Goal: Task Accomplishment & Management: Complete application form

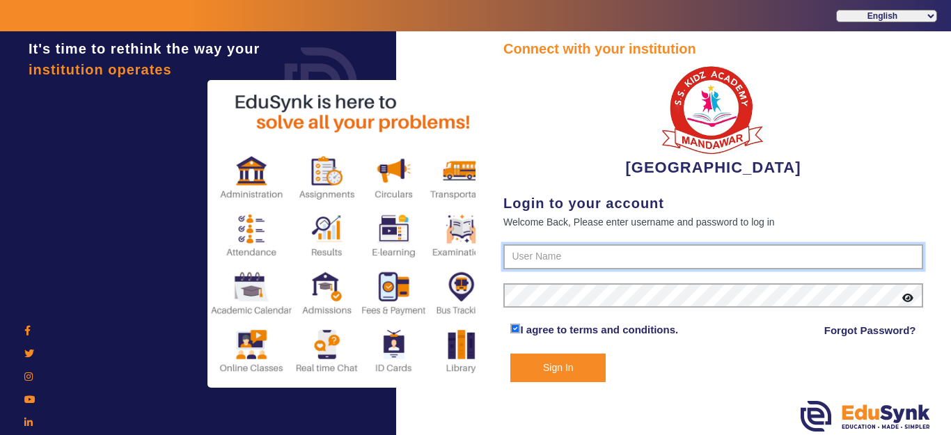
type input "9928895959"
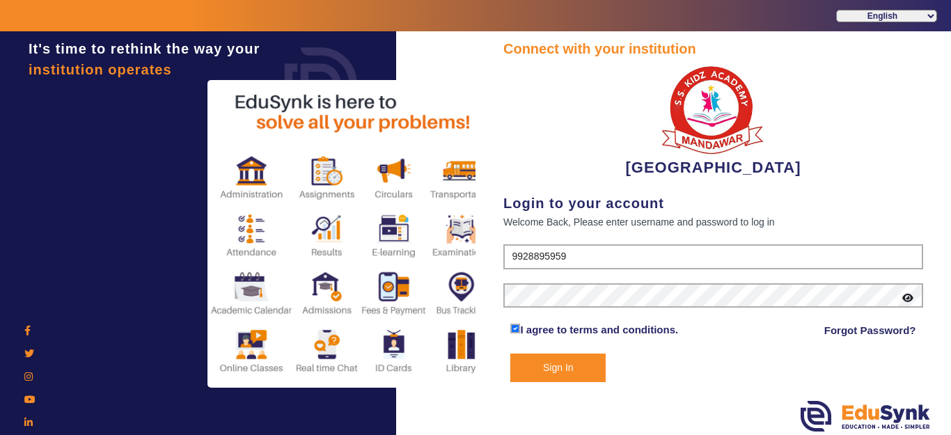
click at [564, 373] on button "Sign In" at bounding box center [557, 368] width 95 height 29
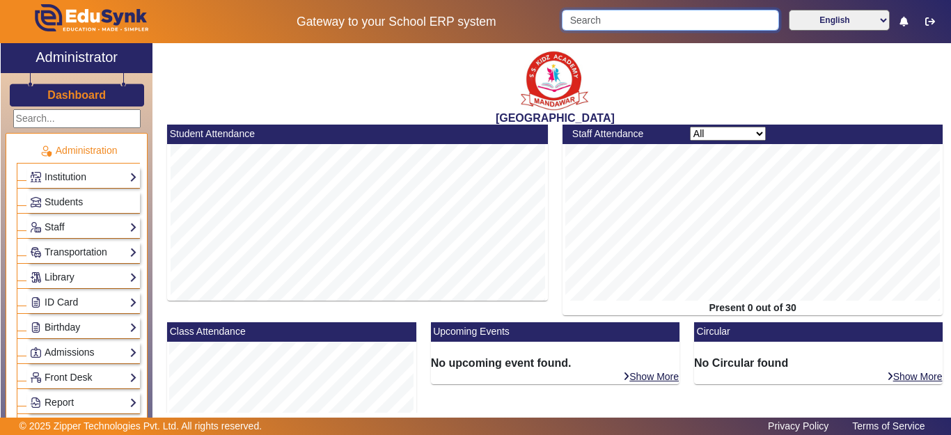
click at [613, 12] on input "Search" at bounding box center [670, 20] width 216 height 21
click at [604, 23] on input "Search" at bounding box center [670, 20] width 216 height 21
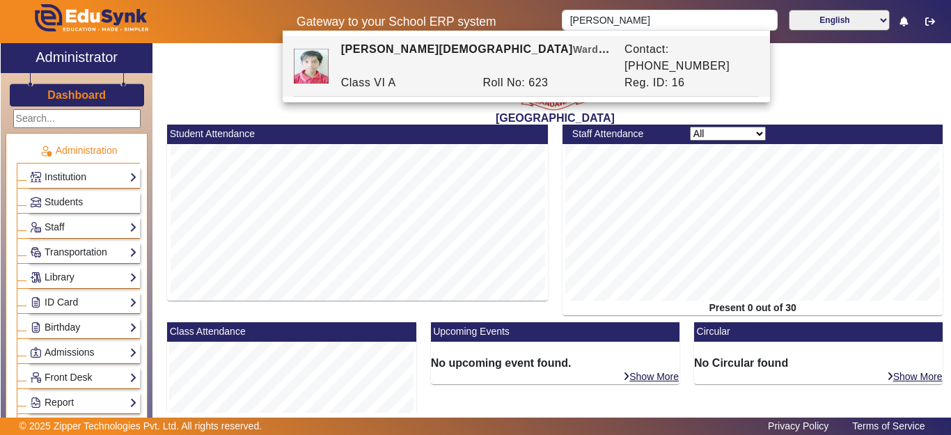
click at [540, 47] on div "[PERSON_NAME][DEMOGRAPHIC_DATA] [PERSON_NAME] of [PERSON_NAME]" at bounding box center [474, 57] width 283 height 33
type input "[PERSON_NAME][DEMOGRAPHIC_DATA]"
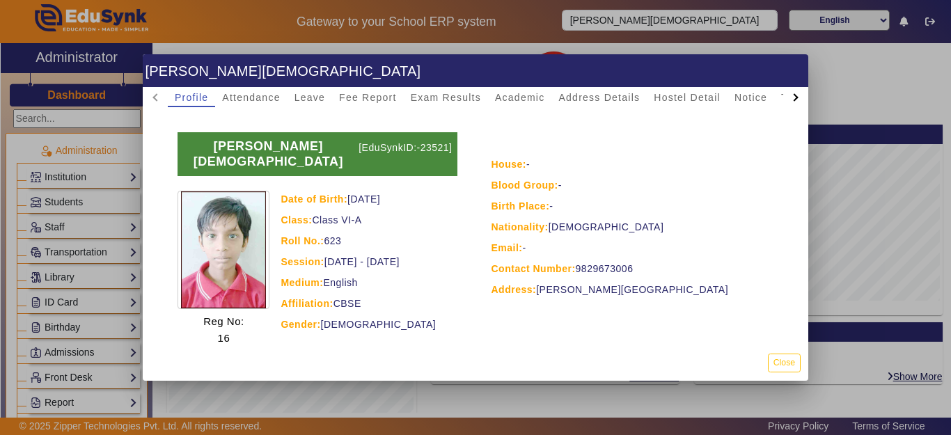
drag, startPoint x: 615, startPoint y: 264, endPoint x: 573, endPoint y: 271, distance: 43.0
click at [573, 271] on div "Contact Number: [PHONE_NUMBER]" at bounding box center [633, 268] width 285 height 17
copy div "9829673006"
click at [777, 374] on mat-dialog-actions "Close" at bounding box center [475, 363] width 665 height 36
click at [775, 360] on button "Close" at bounding box center [784, 363] width 33 height 19
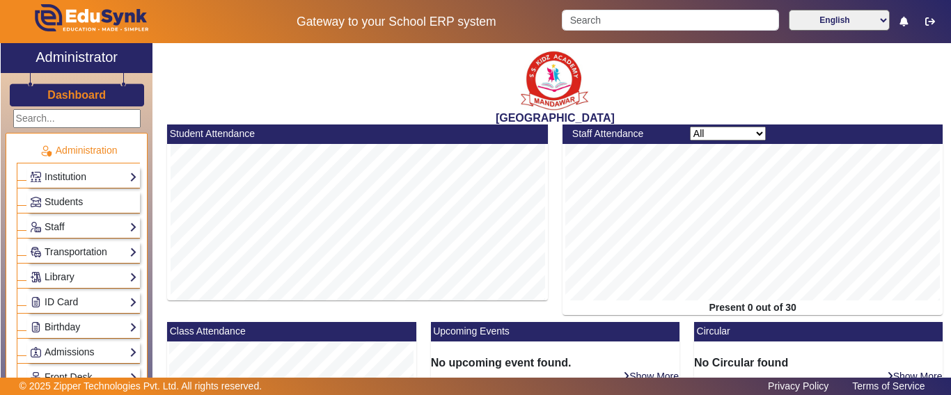
click at [82, 94] on h3 "Dashboard" at bounding box center [76, 94] width 58 height 13
click at [624, 27] on input "Search" at bounding box center [670, 20] width 216 height 21
click at [622, 27] on input "Search" at bounding box center [670, 20] width 216 height 21
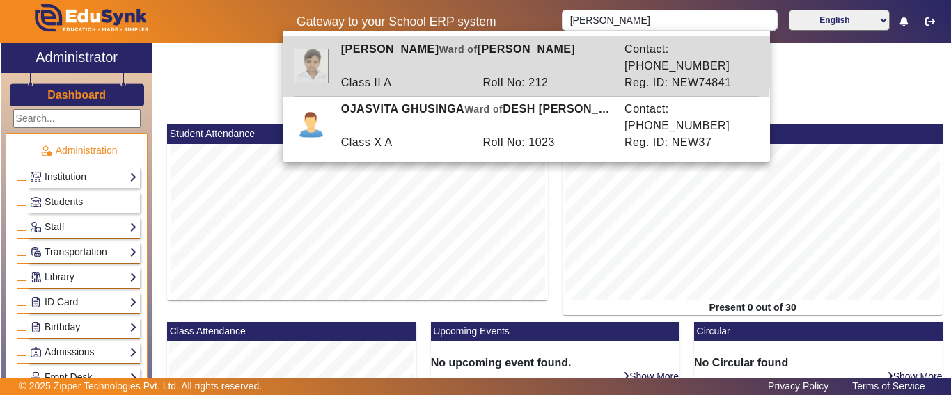
click at [412, 54] on div "[PERSON_NAME] [PERSON_NAME] of [PERSON_NAME]" at bounding box center [474, 57] width 283 height 33
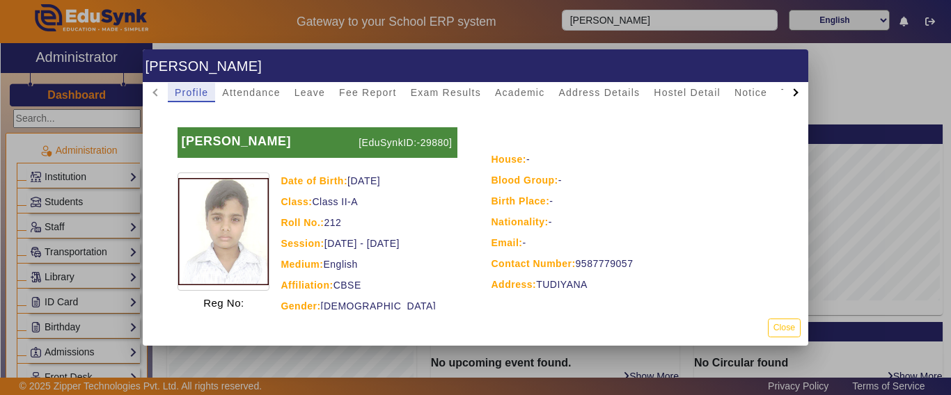
click at [587, 41] on div at bounding box center [475, 197] width 951 height 395
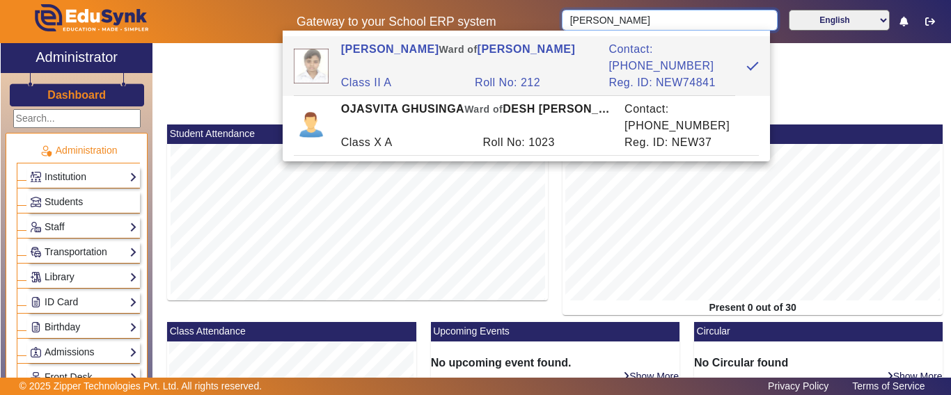
drag, startPoint x: 662, startPoint y: 23, endPoint x: 412, endPoint y: 23, distance: 249.8
click at [413, 22] on div "Gateway to your School ERP system [PERSON_NAME] English हिंदी (Hindi) ಕನ್ನಡ (Ka…" at bounding box center [475, 21] width 949 height 43
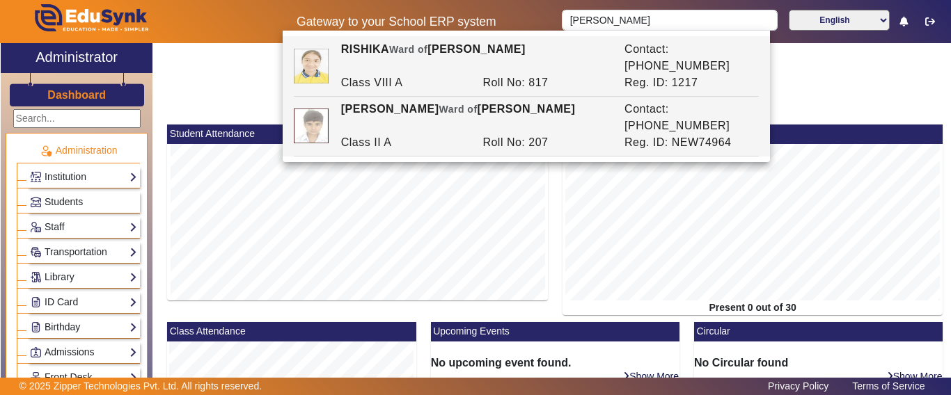
click at [390, 101] on div "[PERSON_NAME] [PERSON_NAME] of [PERSON_NAME]" at bounding box center [474, 117] width 283 height 33
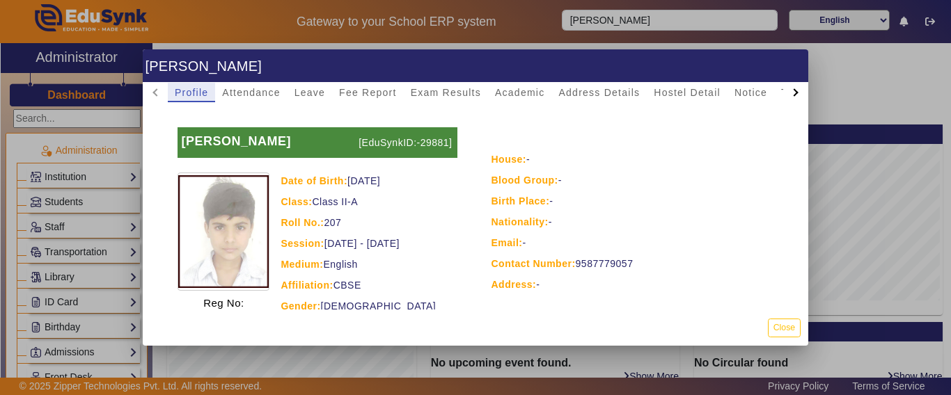
click at [603, 12] on div at bounding box center [475, 197] width 951 height 395
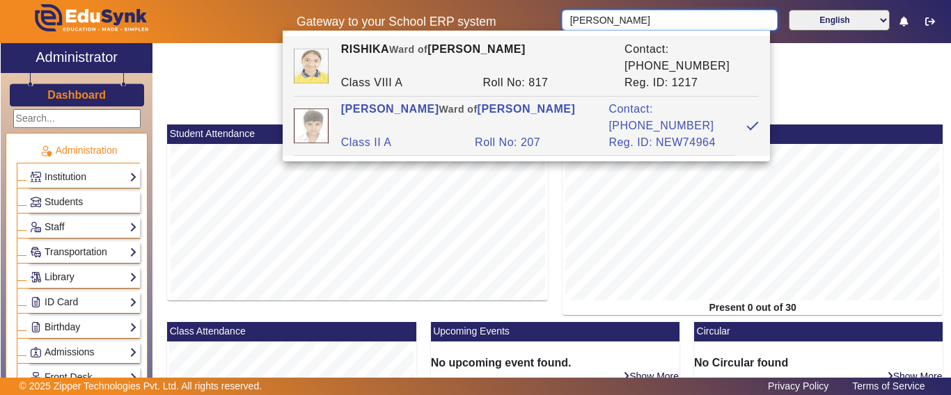
drag, startPoint x: 657, startPoint y: 17, endPoint x: 464, endPoint y: 8, distance: 193.7
click at [464, 8] on div "Gateway to your School ERP system [PERSON_NAME] English हिंदी (Hindi) ಕನ್ನಡ (Ka…" at bounding box center [475, 21] width 949 height 43
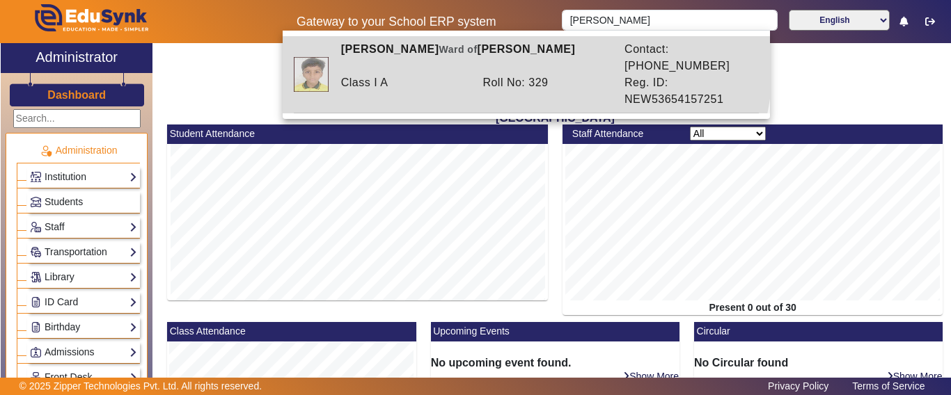
click at [469, 53] on span "Ward of" at bounding box center [457, 49] width 38 height 11
type input "[PERSON_NAME]"
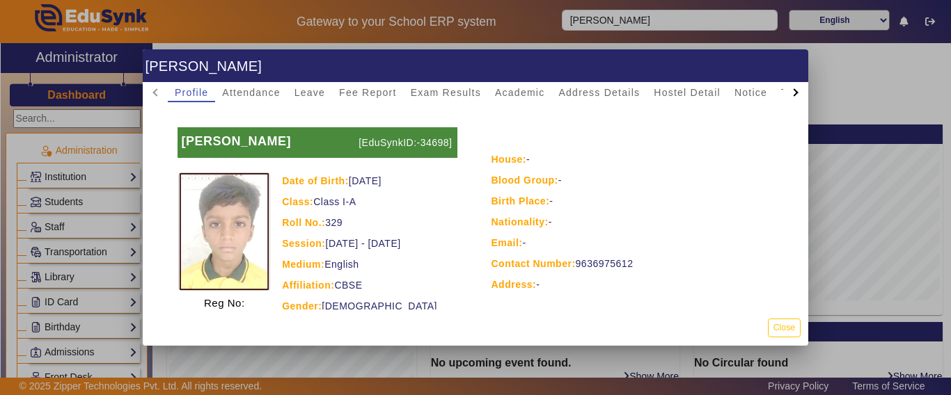
drag, startPoint x: 618, startPoint y: 260, endPoint x: 578, endPoint y: 270, distance: 41.5
click at [572, 267] on div "Contact Number: [PHONE_NUMBER]" at bounding box center [633, 263] width 285 height 17
copy div "9636975612"
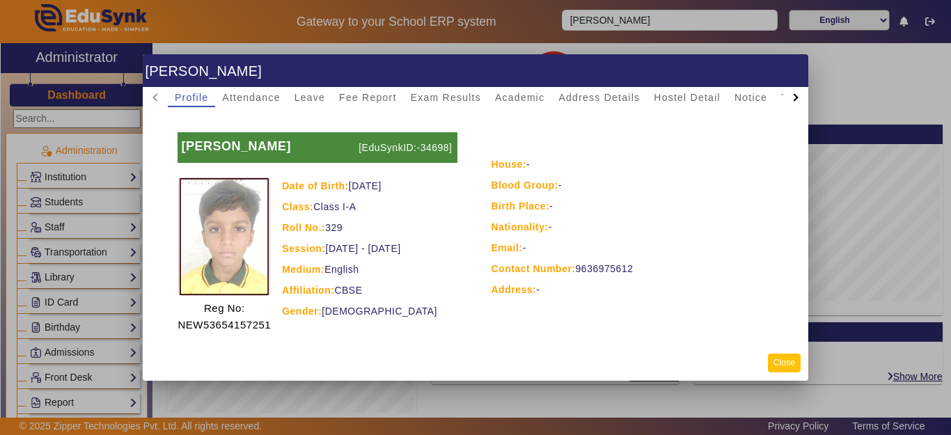
click at [791, 366] on button "Close" at bounding box center [784, 363] width 33 height 19
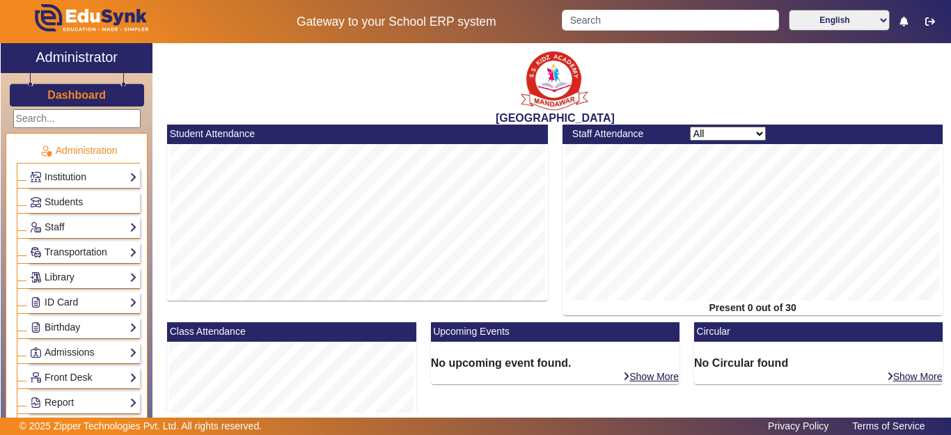
click at [49, 105] on div "Dashboard" at bounding box center [77, 89] width 152 height 33
click at [49, 101] on h3 "Dashboard" at bounding box center [76, 94] width 58 height 13
click at [49, 95] on h3 "Dashboard" at bounding box center [76, 94] width 58 height 13
drag, startPoint x: 49, startPoint y: 95, endPoint x: 157, endPoint y: 45, distance: 118.7
click at [58, 88] on link "Dashboard" at bounding box center [77, 95] width 60 height 15
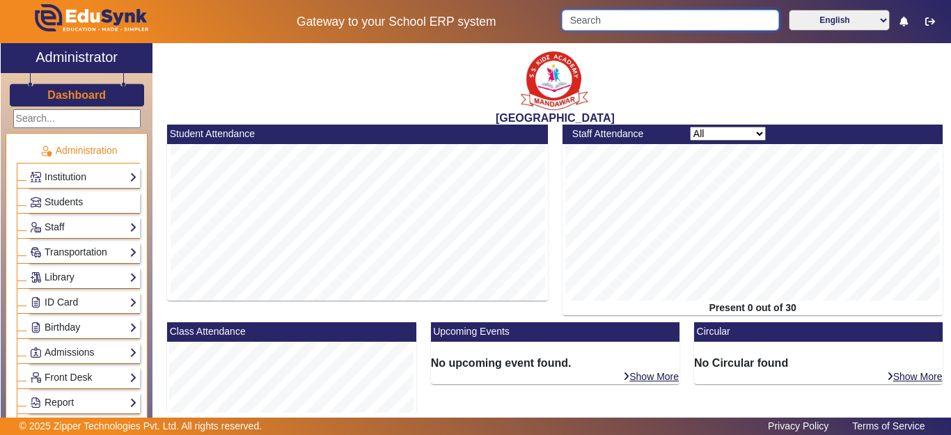
click at [627, 15] on input "Search" at bounding box center [670, 20] width 216 height 21
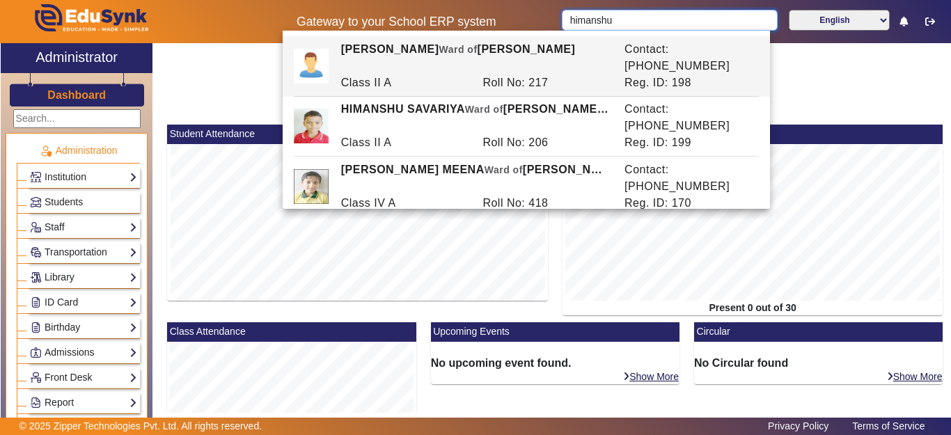
type input "himanshu"
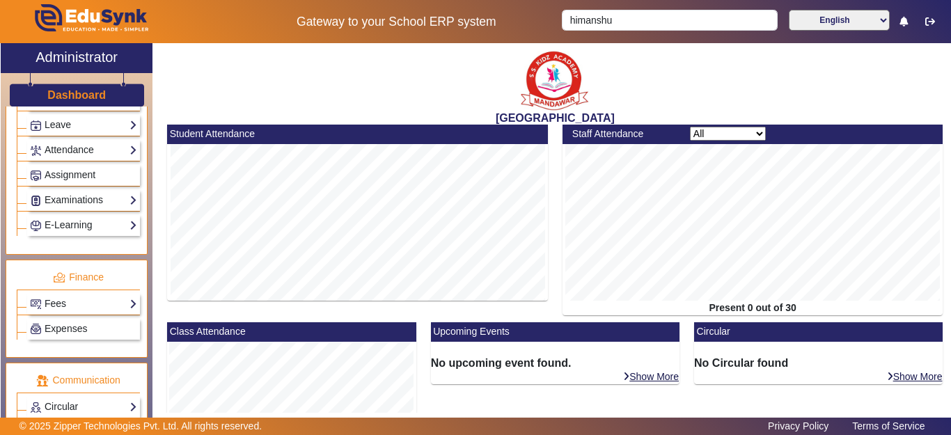
scroll to position [688, 0]
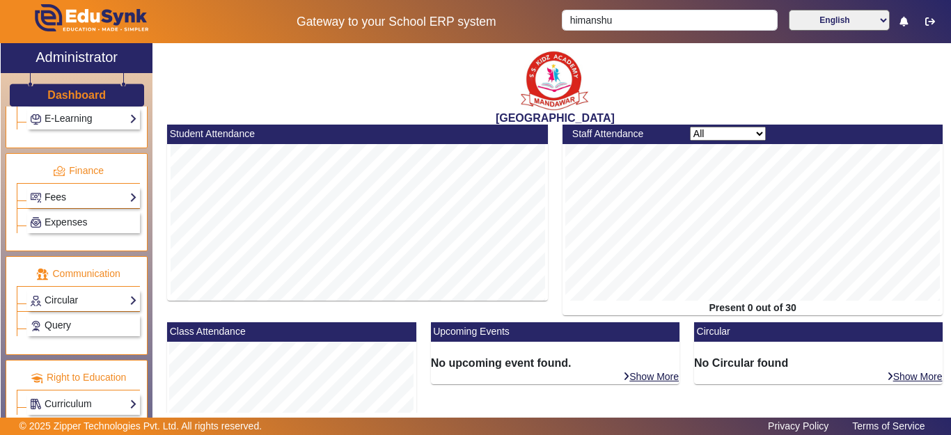
click at [62, 196] on link "Fees" at bounding box center [83, 197] width 107 height 16
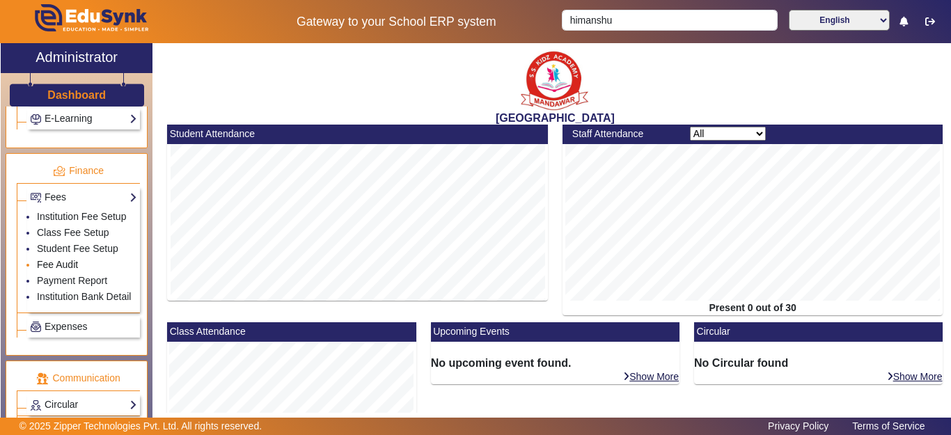
click at [53, 270] on link "Fee Audit" at bounding box center [57, 264] width 41 height 11
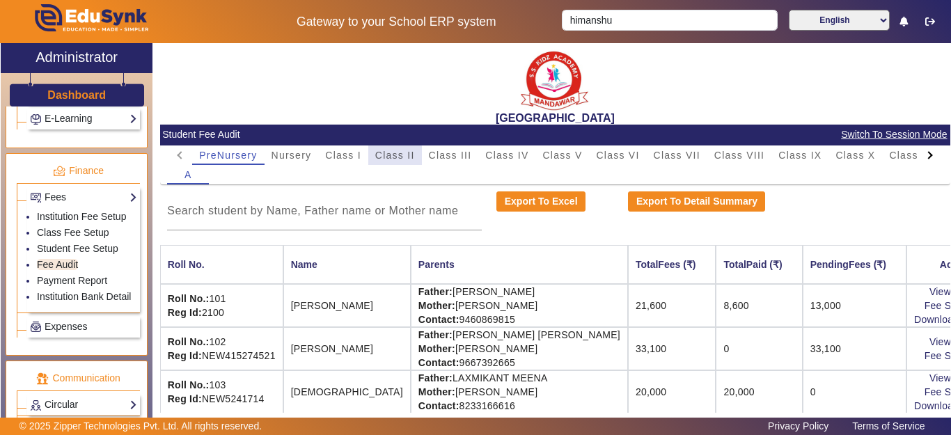
click at [388, 160] on span "Class II" at bounding box center [395, 155] width 40 height 10
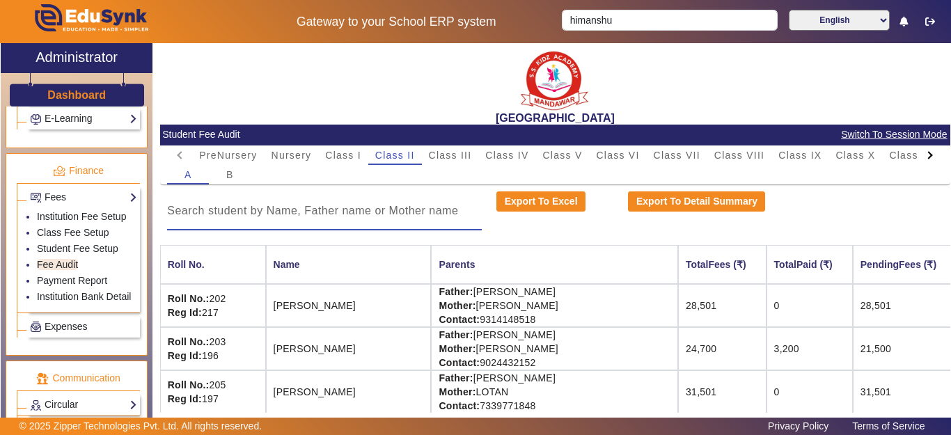
click at [331, 207] on input at bounding box center [324, 211] width 315 height 17
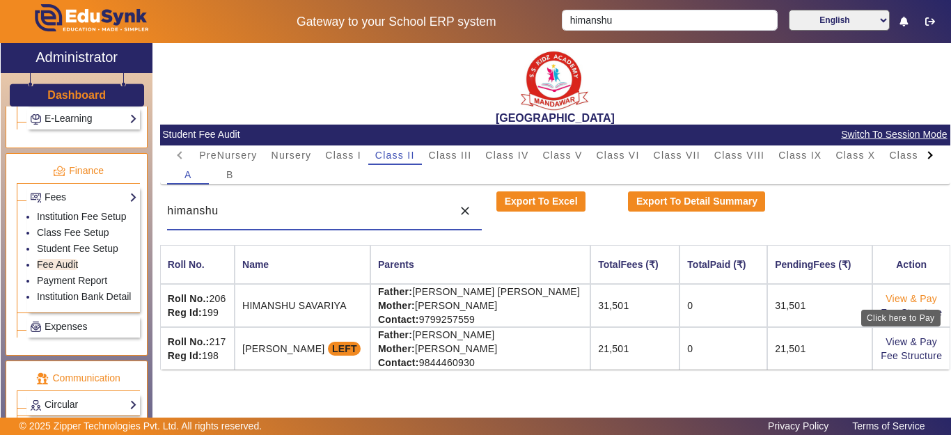
type input "himanshu"
click at [894, 299] on link "View & Pay" at bounding box center [911, 298] width 52 height 11
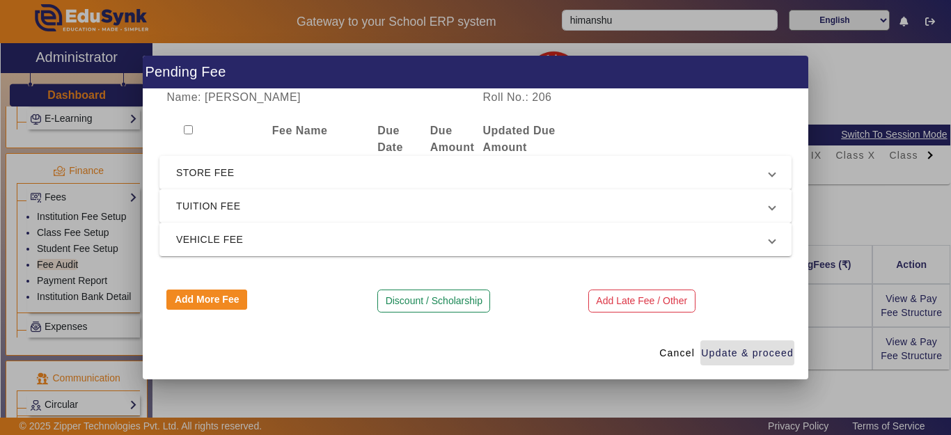
click at [257, 209] on span "TUITION FEE" at bounding box center [472, 206] width 593 height 17
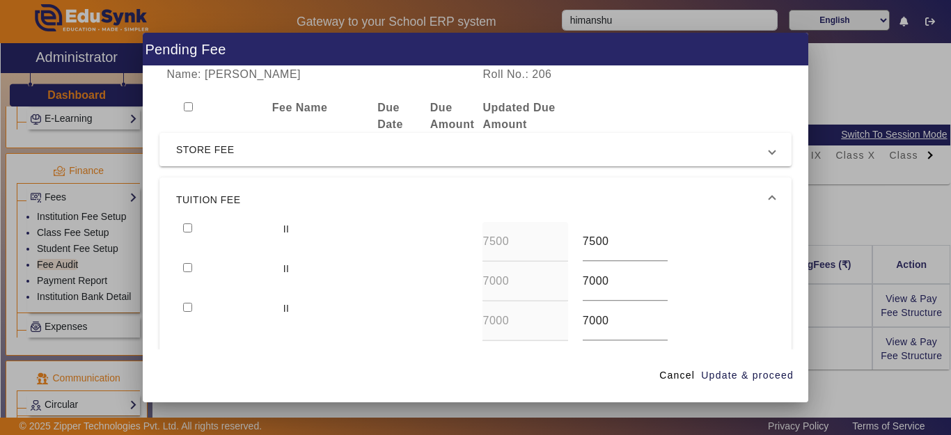
click at [187, 228] on input "checkbox" at bounding box center [187, 227] width 9 height 9
checkbox input "true"
click at [188, 272] on input "checkbox" at bounding box center [187, 267] width 9 height 9
checkbox input "true"
click at [189, 308] on input "checkbox" at bounding box center [187, 307] width 9 height 9
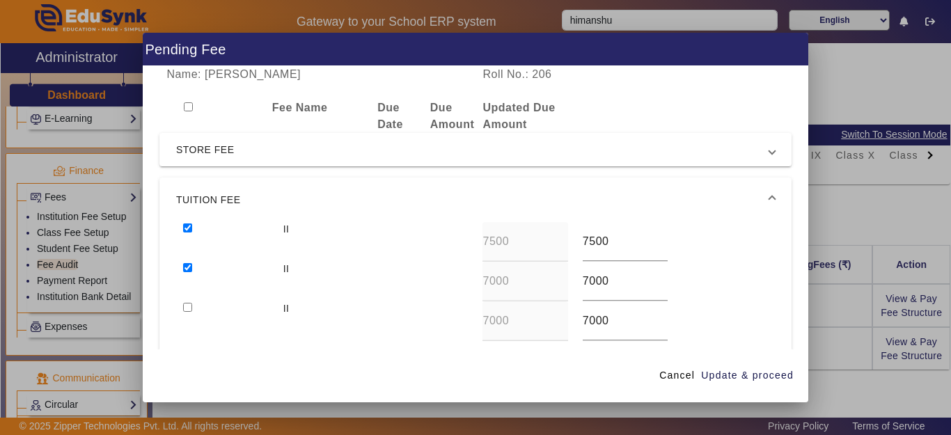
checkbox input "true"
click at [671, 379] on span "Cancel" at bounding box center [676, 375] width 35 height 15
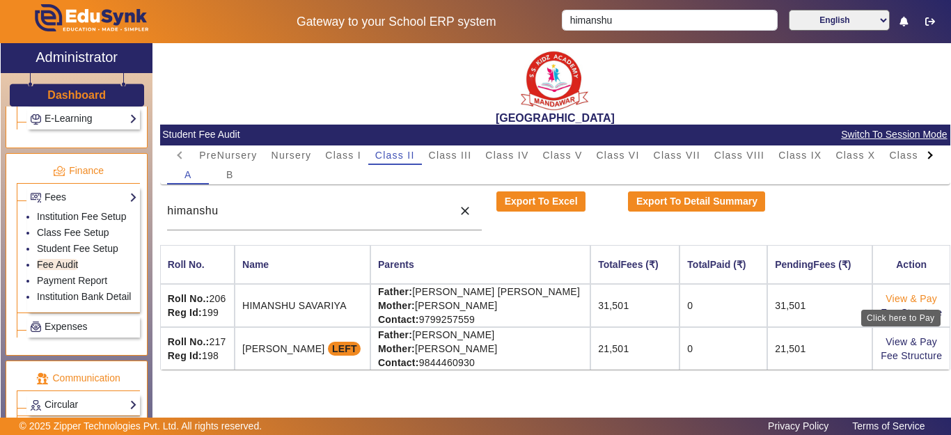
click at [903, 303] on link "View & Pay" at bounding box center [911, 298] width 52 height 11
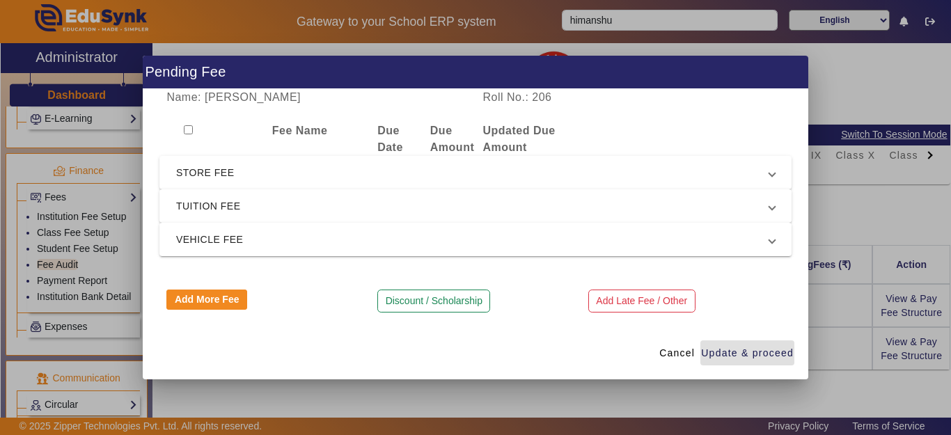
drag, startPoint x: 419, startPoint y: 301, endPoint x: 405, endPoint y: 300, distance: 14.0
click at [419, 302] on button "Discount / Scholarship" at bounding box center [433, 302] width 113 height 24
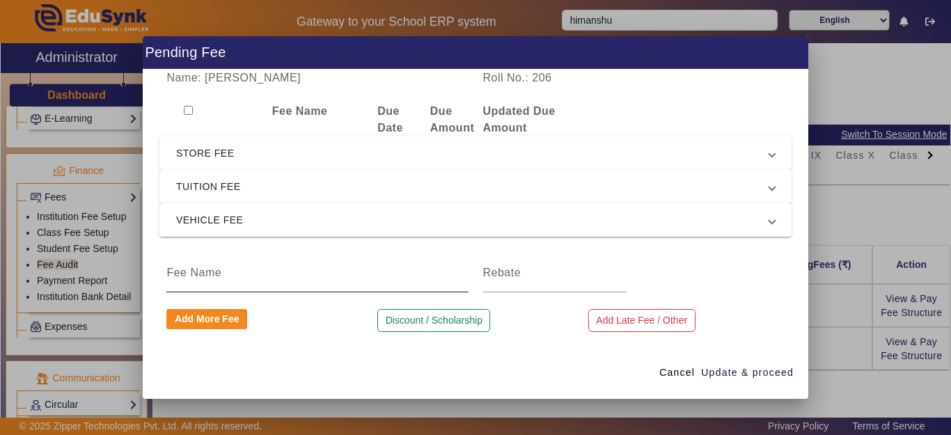
click at [310, 274] on input at bounding box center [316, 272] width 301 height 17
type input "d"
type input "DISCOUNT"
type input "6500"
click at [732, 372] on span "Update & proceed" at bounding box center [747, 372] width 93 height 15
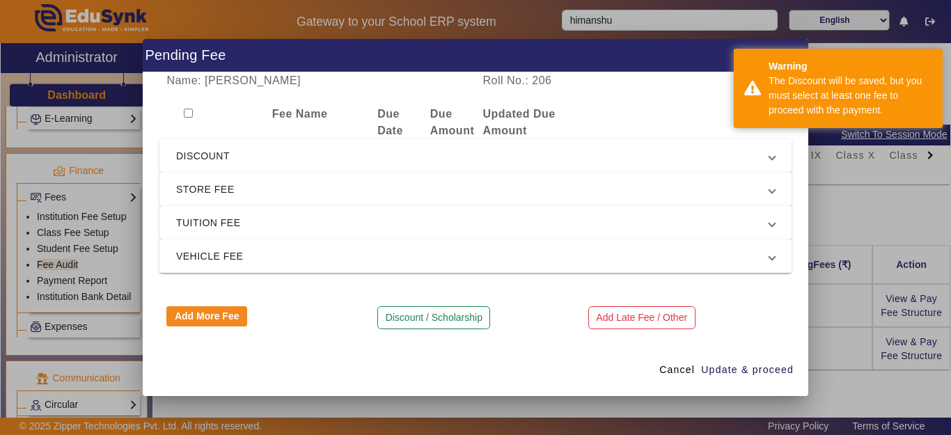
click at [225, 157] on span "DISCOUNT" at bounding box center [472, 156] width 593 height 17
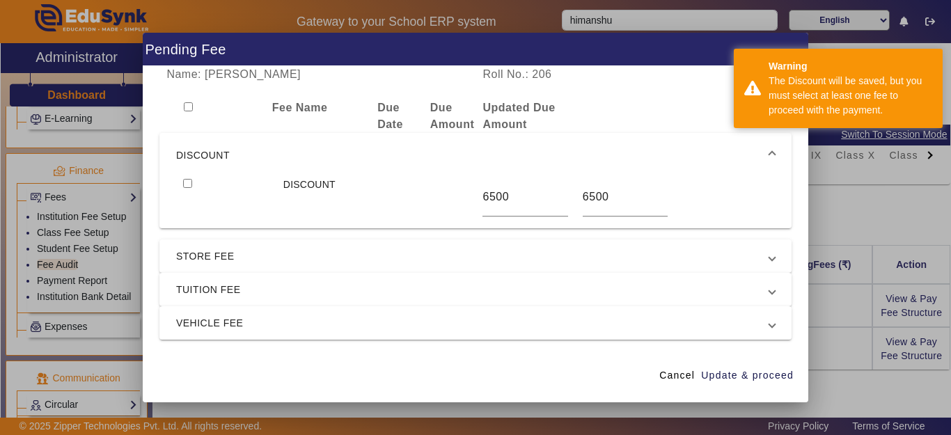
click at [189, 184] on input "checkbox" at bounding box center [187, 183] width 9 height 9
checkbox input "true"
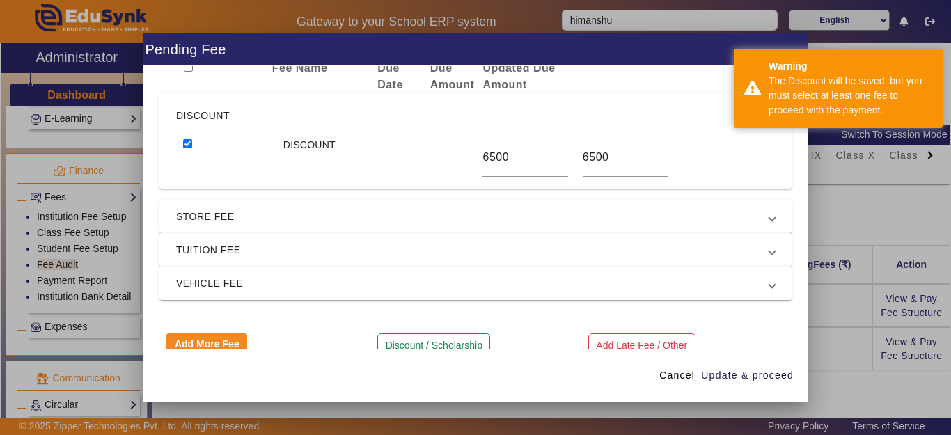
scroll to position [61, 0]
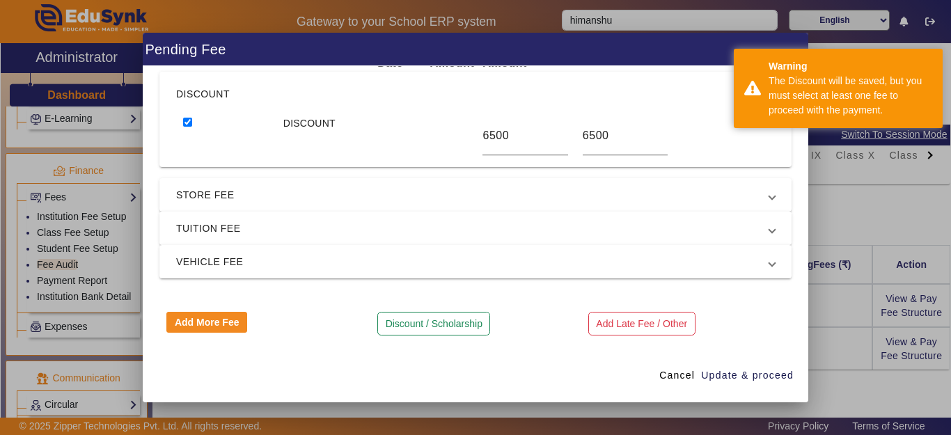
click at [194, 228] on span "TUITION FEE" at bounding box center [472, 228] width 593 height 17
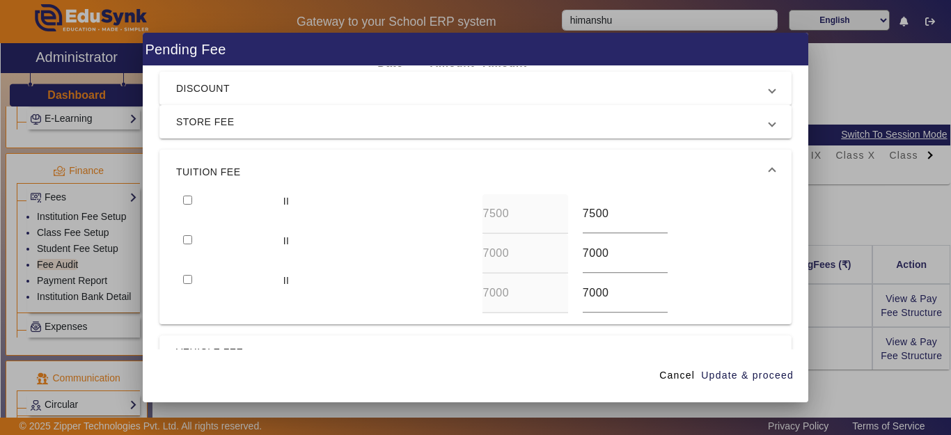
click at [189, 199] on input "checkbox" at bounding box center [187, 200] width 9 height 9
checkbox input "true"
click at [189, 243] on input "checkbox" at bounding box center [187, 239] width 9 height 9
checkbox input "true"
click at [184, 280] on input "checkbox" at bounding box center [187, 279] width 9 height 9
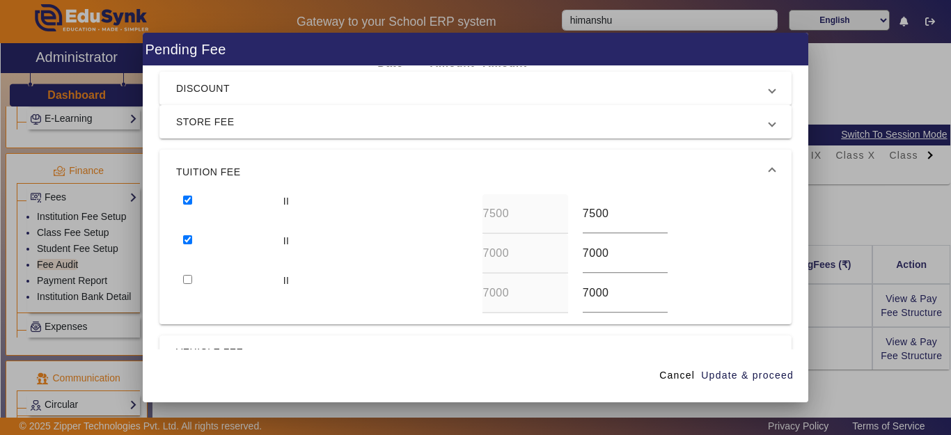
checkbox input "true"
click at [766, 377] on span "Update & proceed" at bounding box center [747, 375] width 93 height 15
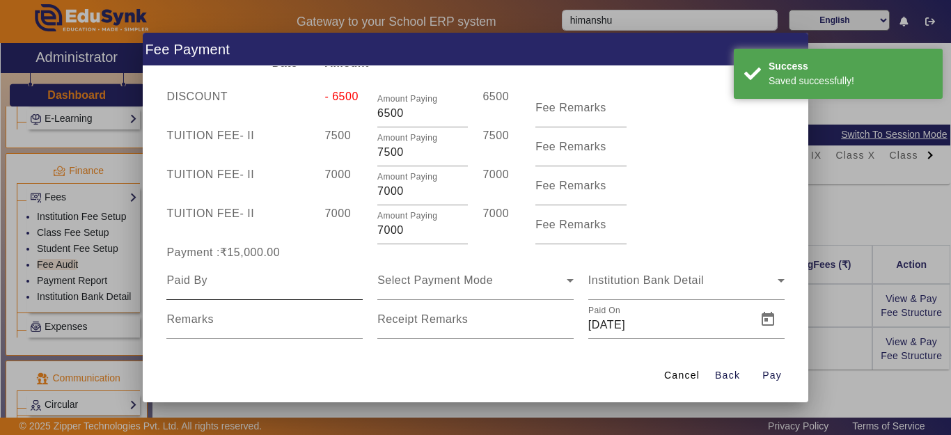
click at [241, 288] on input at bounding box center [264, 280] width 196 height 17
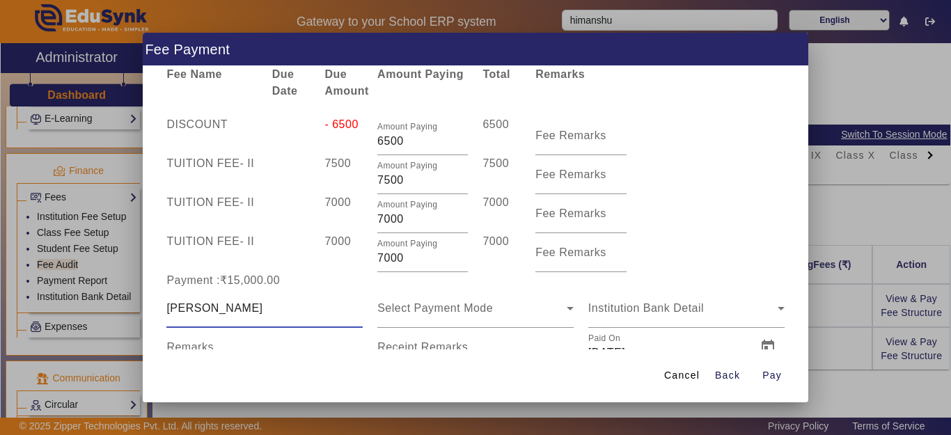
scroll to position [81, 0]
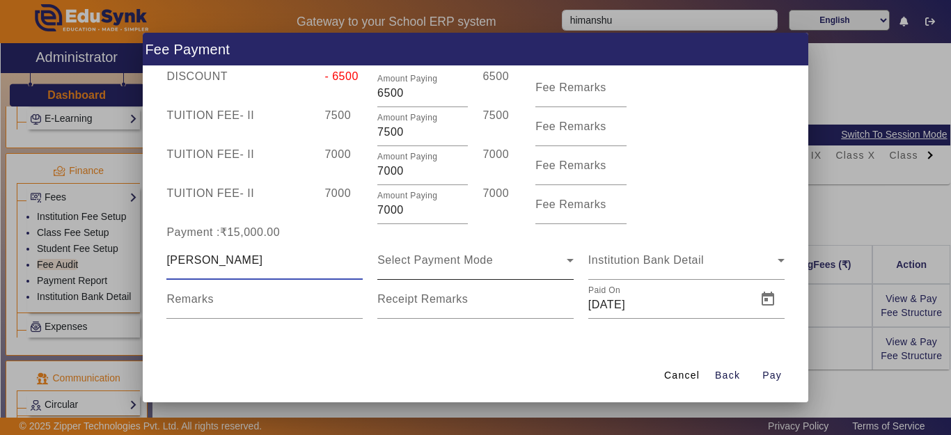
type input "[PERSON_NAME]"
click at [395, 268] on div "Select Payment Mode" at bounding box center [471, 260] width 189 height 17
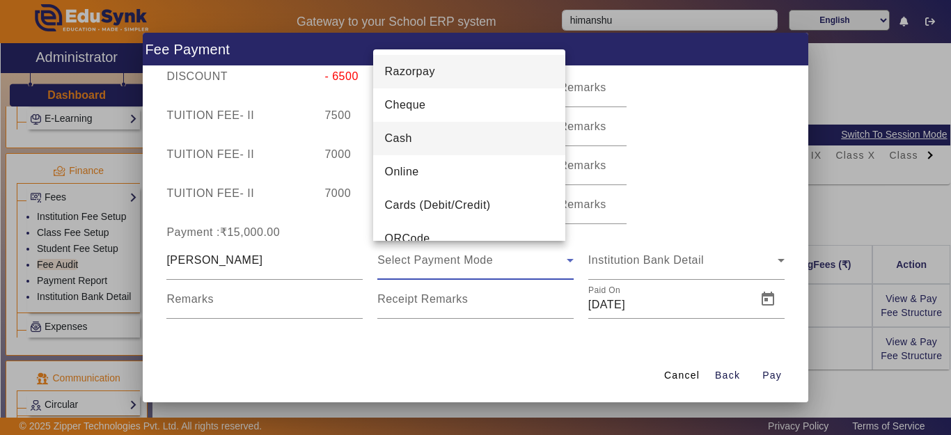
click at [413, 134] on mat-option "Cash" at bounding box center [469, 138] width 192 height 33
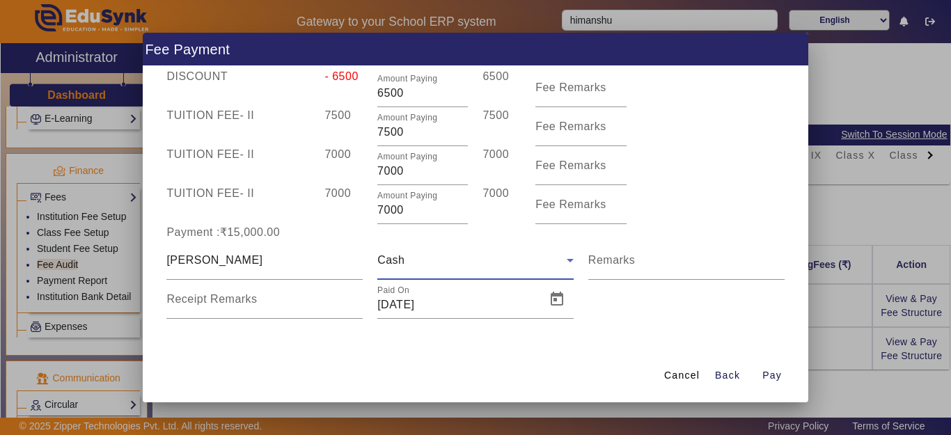
click at [429, 278] on div "Cash" at bounding box center [475, 260] width 196 height 39
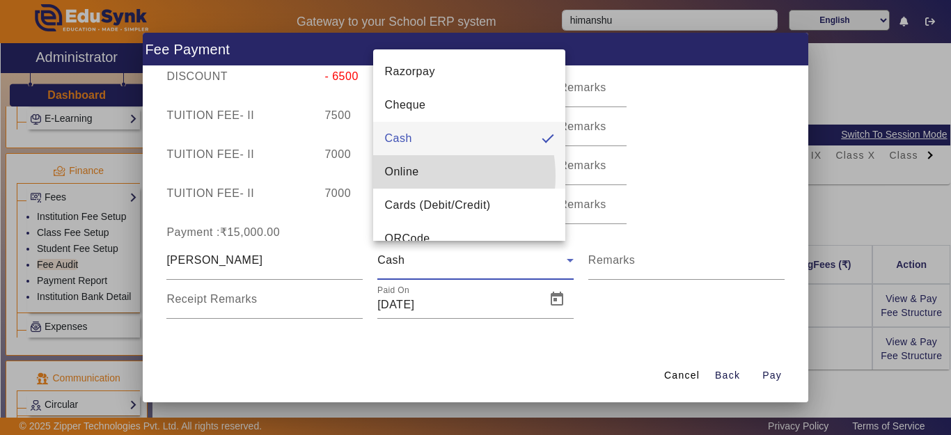
click at [415, 176] on span "Online" at bounding box center [401, 172] width 34 height 17
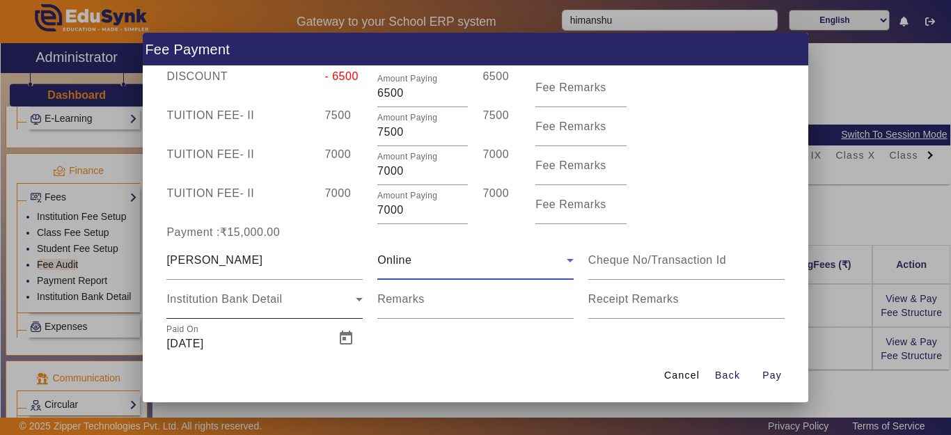
click at [201, 307] on div "Institution Bank Detail" at bounding box center [260, 299] width 189 height 17
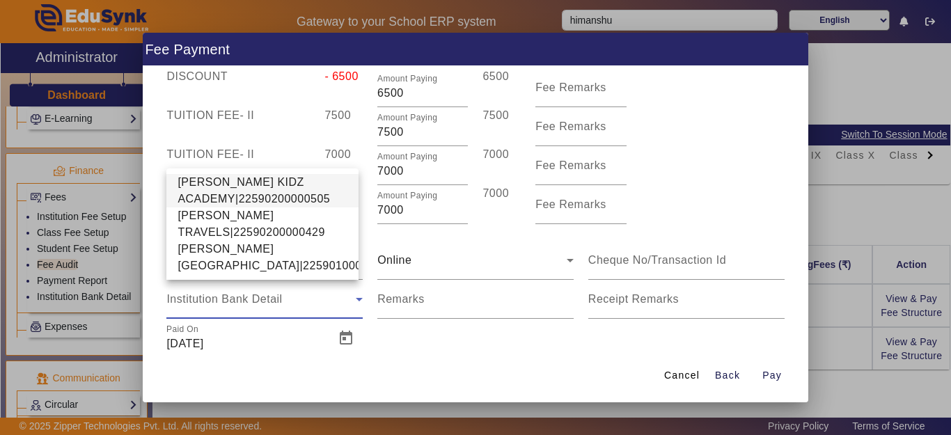
click at [207, 175] on span "[PERSON_NAME] KIDZ ACADEMY|22590200000505" at bounding box center [262, 190] width 170 height 33
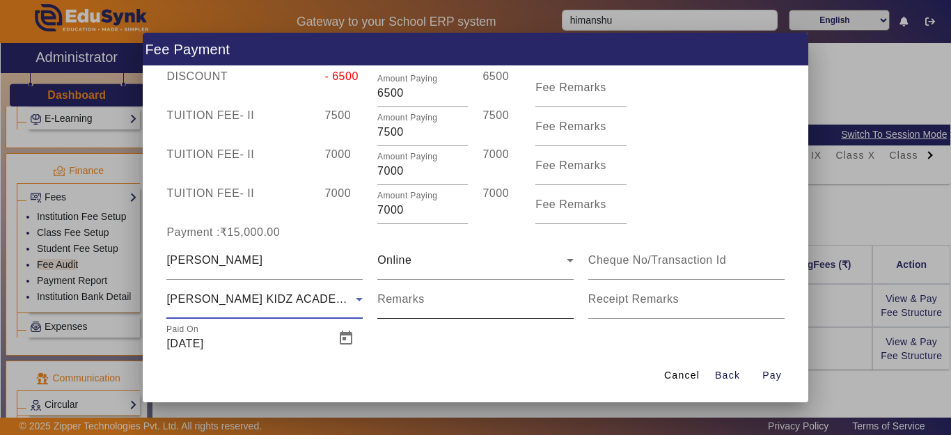
scroll to position [120, 0]
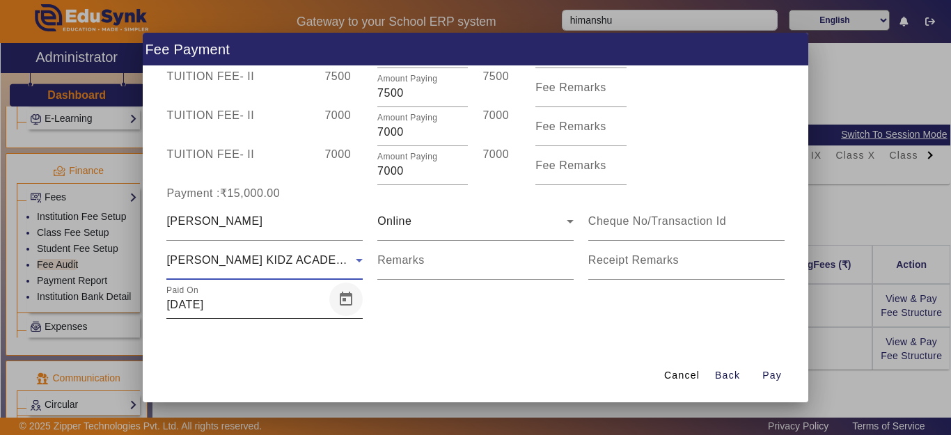
click at [343, 301] on span "Open calendar" at bounding box center [345, 299] width 33 height 33
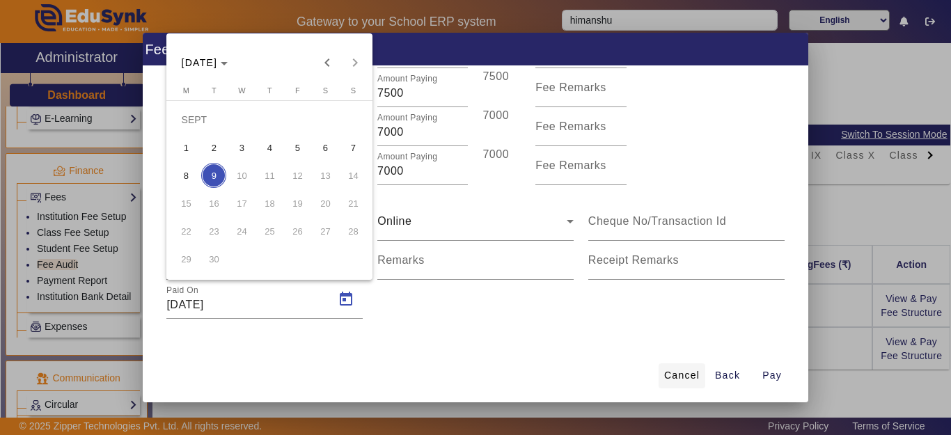
drag, startPoint x: 478, startPoint y: 324, endPoint x: 702, endPoint y: 389, distance: 233.5
click at [480, 324] on div at bounding box center [475, 217] width 951 height 435
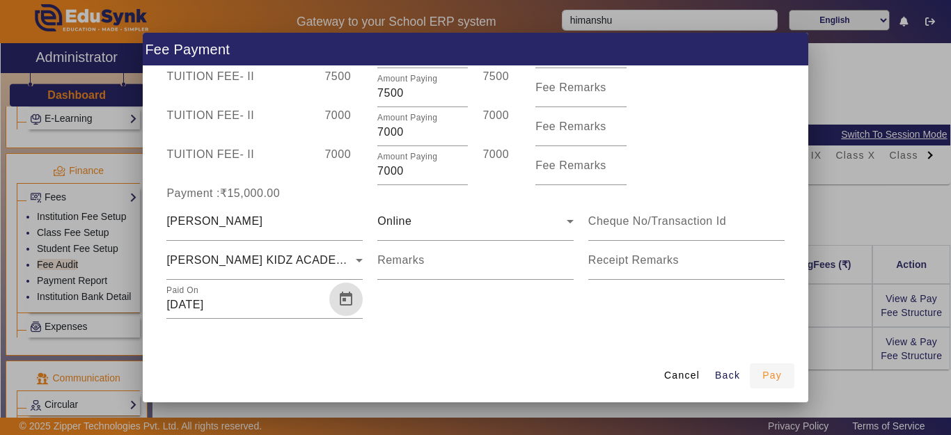
click at [779, 378] on span "Pay" at bounding box center [771, 375] width 19 height 15
type input "0"
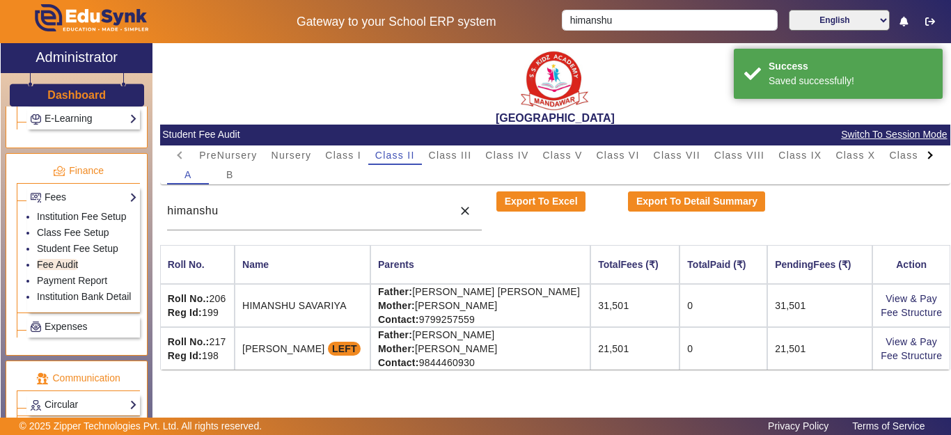
scroll to position [0, 0]
click at [501, 151] on span "Class IV" at bounding box center [506, 155] width 43 height 10
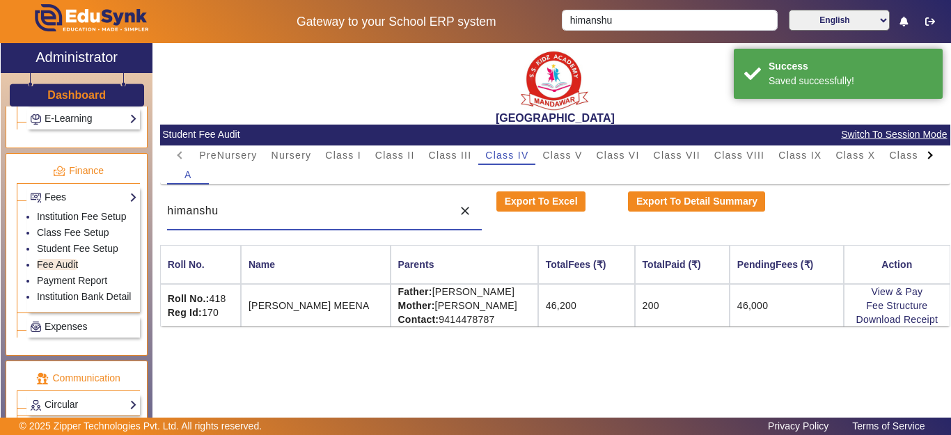
drag, startPoint x: 276, startPoint y: 207, endPoint x: 99, endPoint y: 200, distance: 176.9
click at [99, 200] on div "X Administrator Dashboard Administration Institution Institution Details Sessio…" at bounding box center [475, 242] width 949 height 399
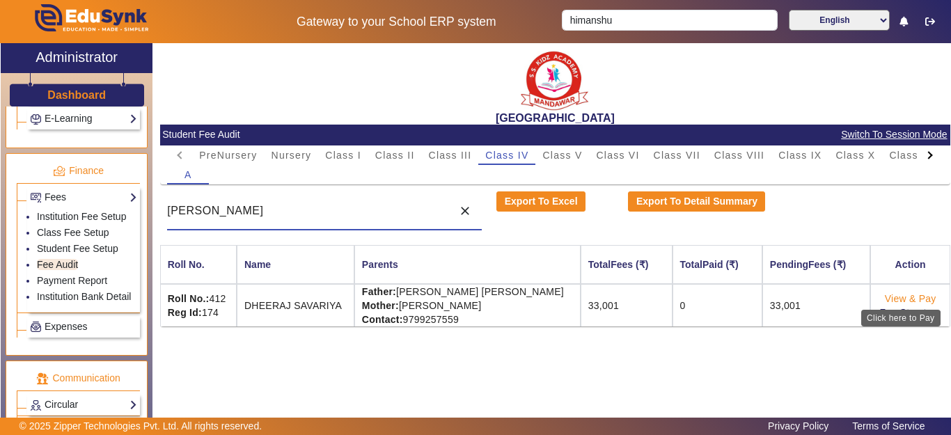
type input "[PERSON_NAME]"
click at [893, 299] on link "View & Pay" at bounding box center [911, 298] width 52 height 11
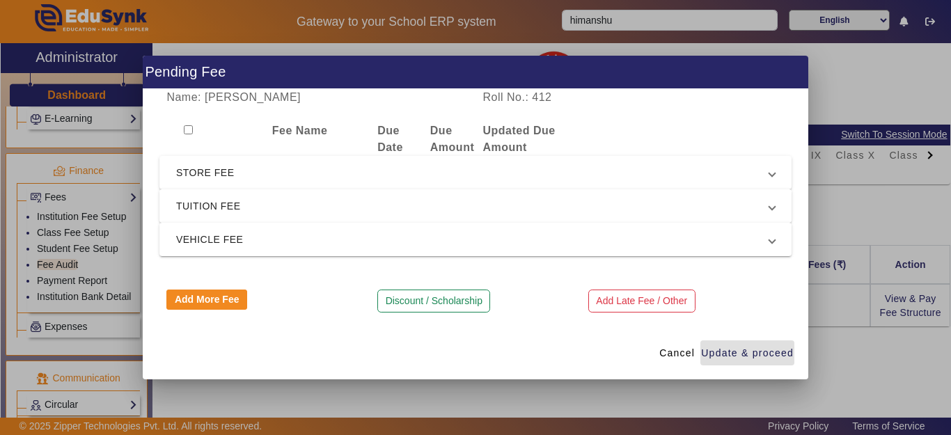
click at [301, 207] on span "TUITION FEE" at bounding box center [472, 206] width 593 height 17
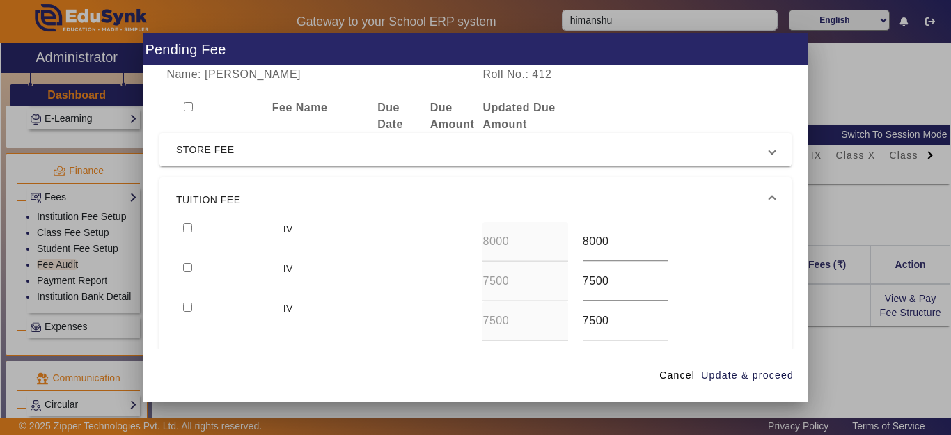
scroll to position [118, 0]
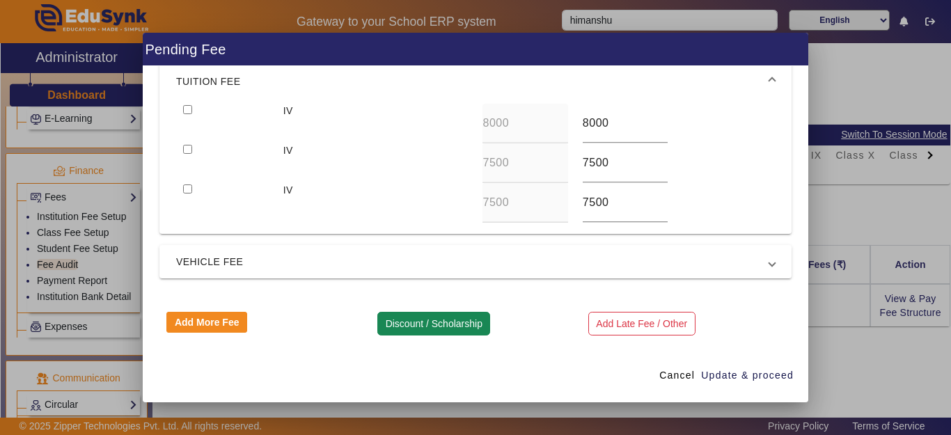
click at [401, 326] on button "Discount / Scholarship" at bounding box center [433, 324] width 113 height 24
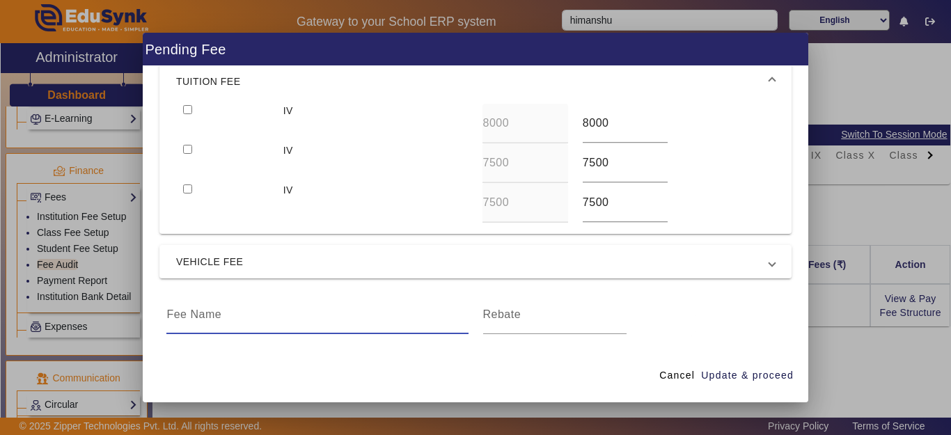
drag, startPoint x: 271, startPoint y: 310, endPoint x: 276, endPoint y: 315, distance: 7.4
click at [270, 312] on input at bounding box center [316, 314] width 301 height 17
type input "DISCOUNT"
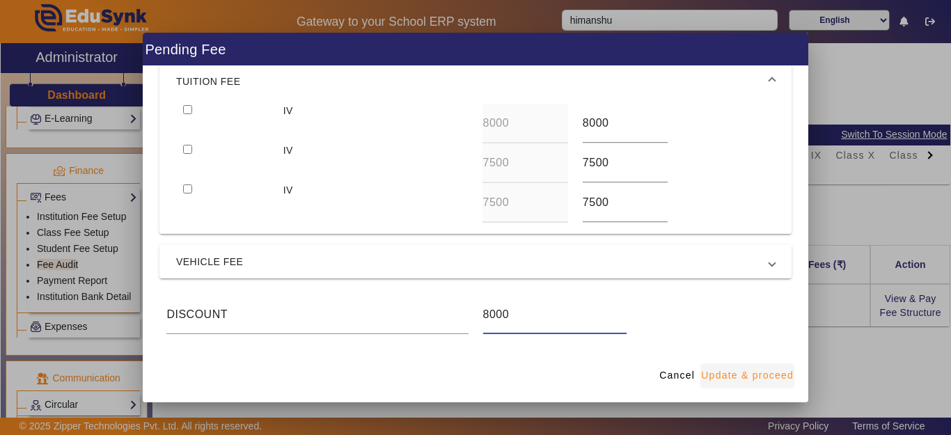
type input "8000"
click at [745, 383] on span "Update & proceed" at bounding box center [747, 375] width 93 height 15
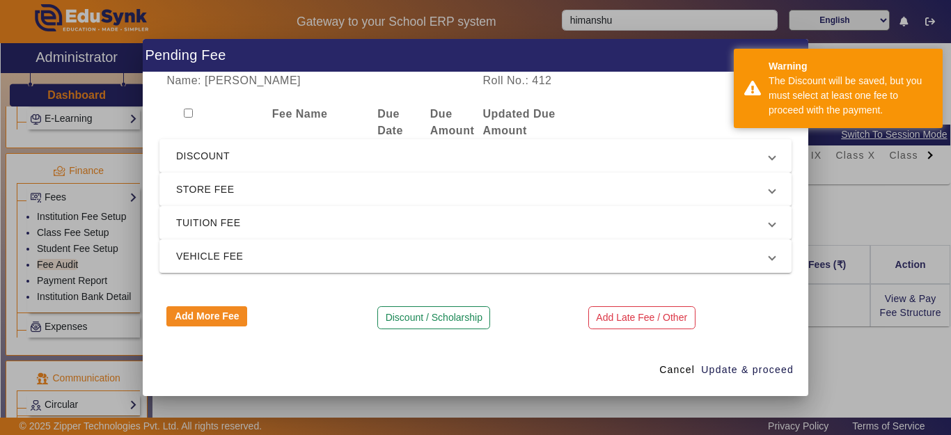
scroll to position [0, 0]
click at [217, 139] on mat-expansion-panel-header "DISCOUNT" at bounding box center [475, 155] width 632 height 33
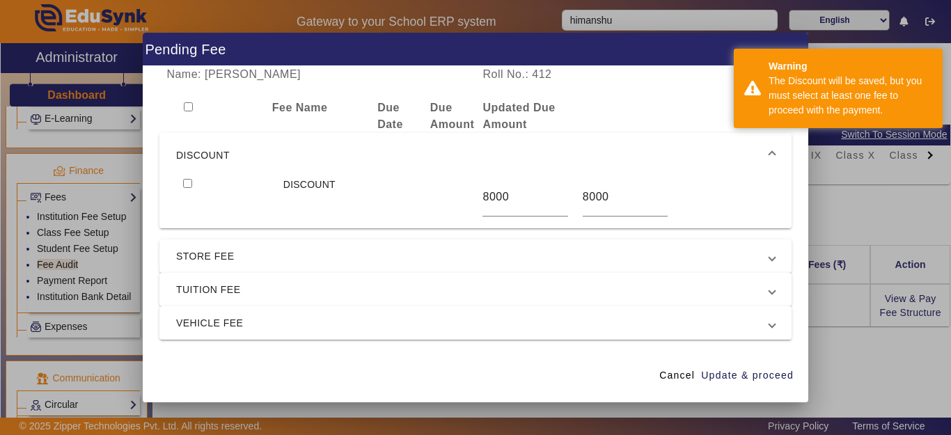
click at [184, 177] on mat-expansion-panel-header "DISCOUNT" at bounding box center [475, 155] width 632 height 45
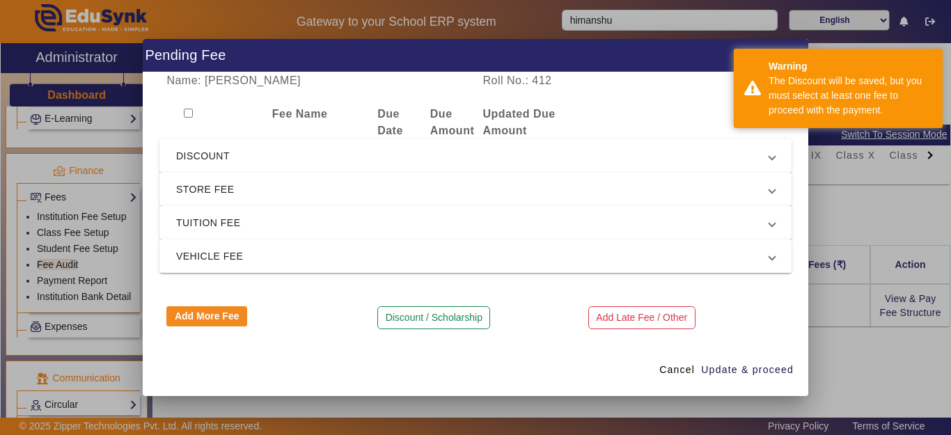
drag, startPoint x: 184, startPoint y: 148, endPoint x: 193, endPoint y: 169, distance: 22.8
click at [187, 153] on span "DISCOUNT" at bounding box center [472, 156] width 593 height 17
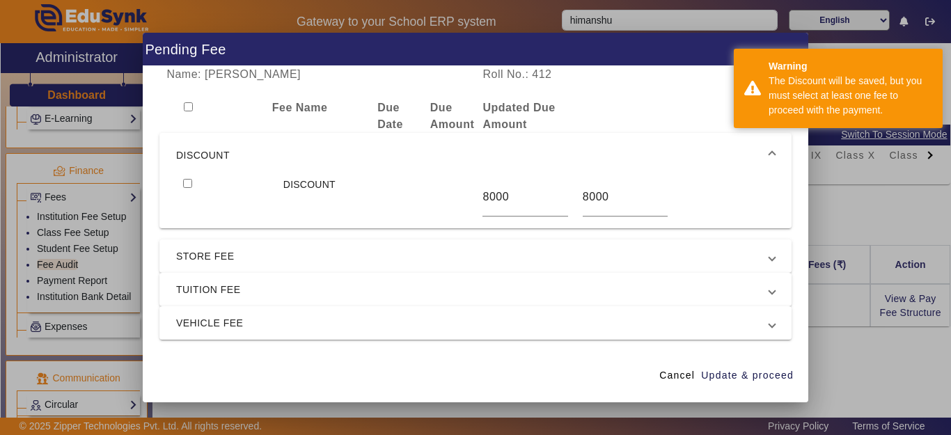
drag, startPoint x: 185, startPoint y: 182, endPoint x: 188, endPoint y: 190, distance: 8.8
click at [185, 182] on input "checkbox" at bounding box center [187, 183] width 9 height 9
checkbox input "true"
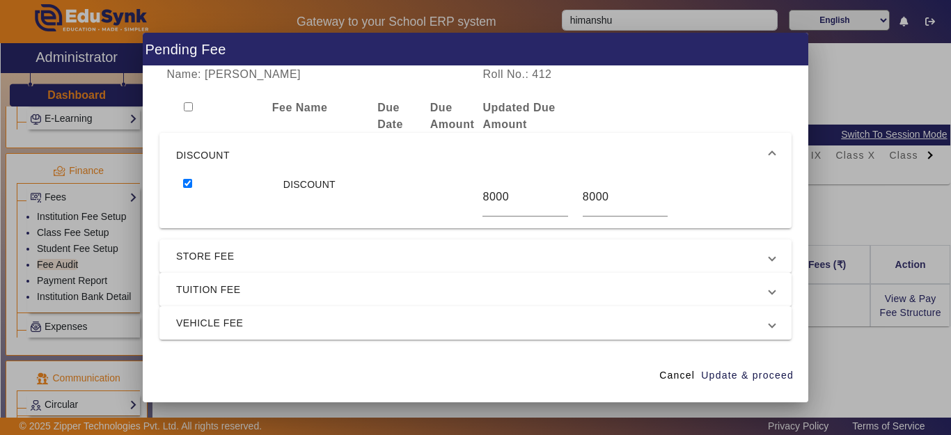
click at [200, 296] on span "TUITION FEE" at bounding box center [472, 289] width 593 height 17
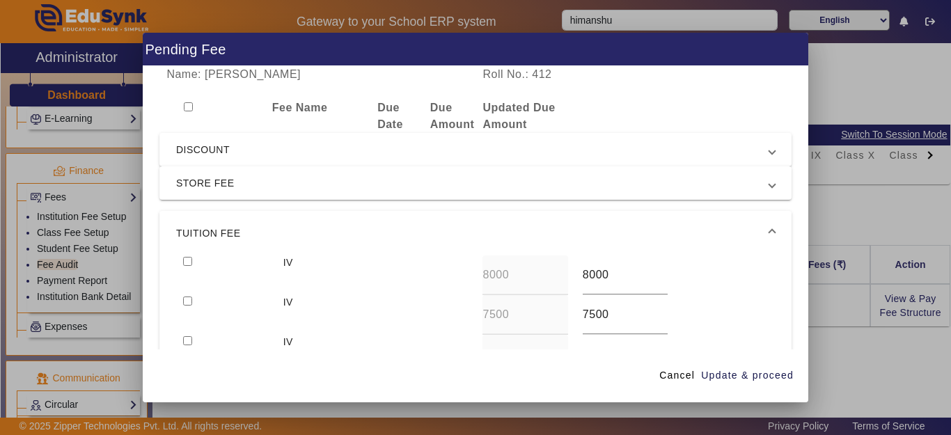
click at [184, 259] on input "checkbox" at bounding box center [187, 261] width 9 height 9
checkbox input "true"
click at [189, 303] on input "checkbox" at bounding box center [187, 300] width 9 height 9
checkbox input "true"
drag, startPoint x: 186, startPoint y: 340, endPoint x: 268, endPoint y: 358, distance: 84.1
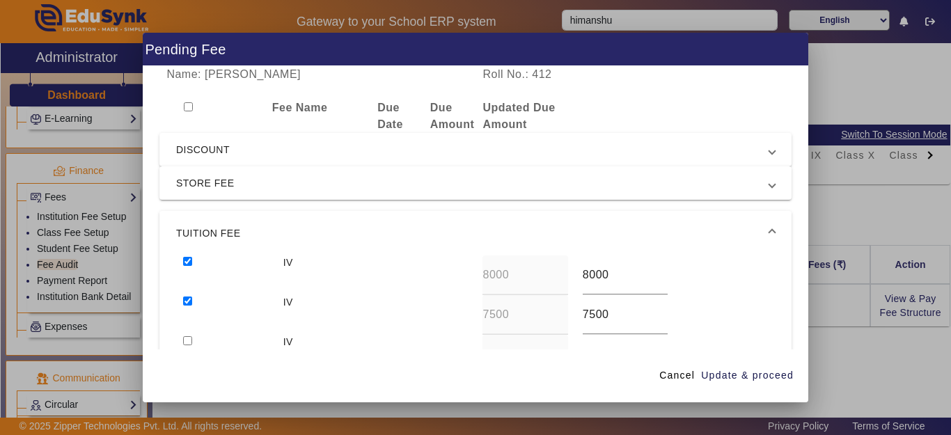
click at [186, 341] on input "checkbox" at bounding box center [187, 340] width 9 height 9
checkbox input "true"
click at [759, 372] on span "Update & proceed" at bounding box center [747, 375] width 93 height 15
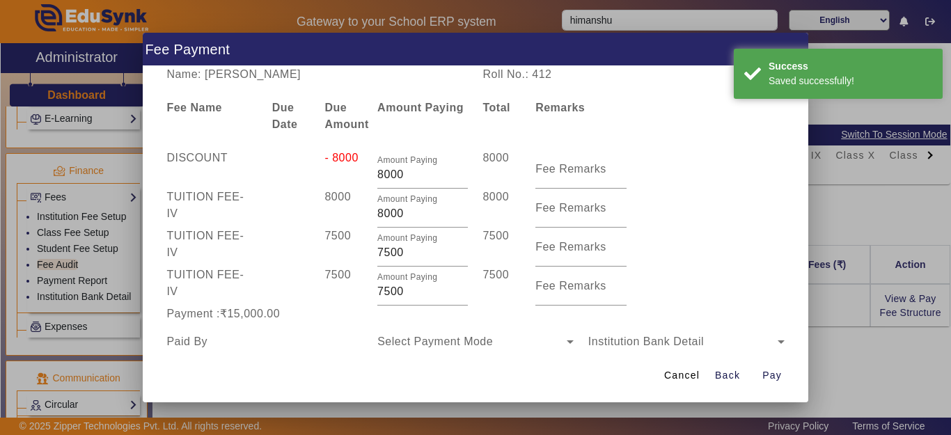
scroll to position [81, 0]
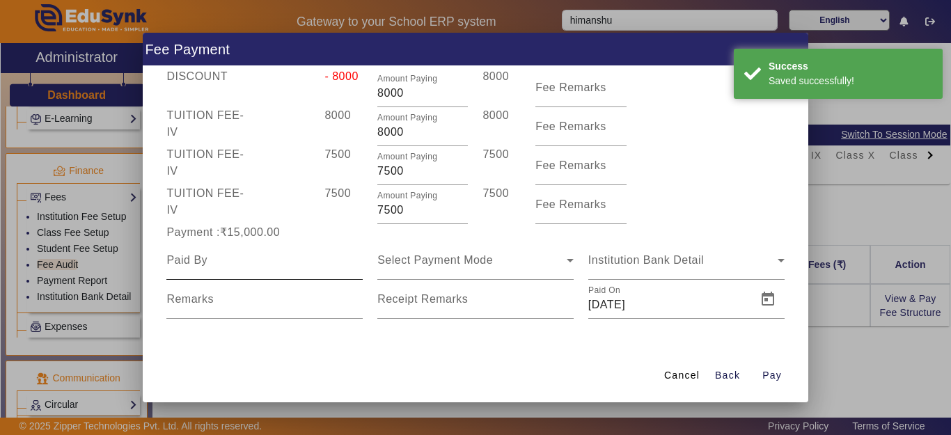
click at [264, 269] on input at bounding box center [264, 260] width 196 height 17
click at [263, 269] on input at bounding box center [264, 260] width 196 height 17
drag, startPoint x: 263, startPoint y: 269, endPoint x: 313, endPoint y: 338, distance: 85.8
click at [294, 318] on div "Select Payment Mode Institution Bank Detail Remarks Receipt Remarks Paid On [DA…" at bounding box center [475, 280] width 632 height 78
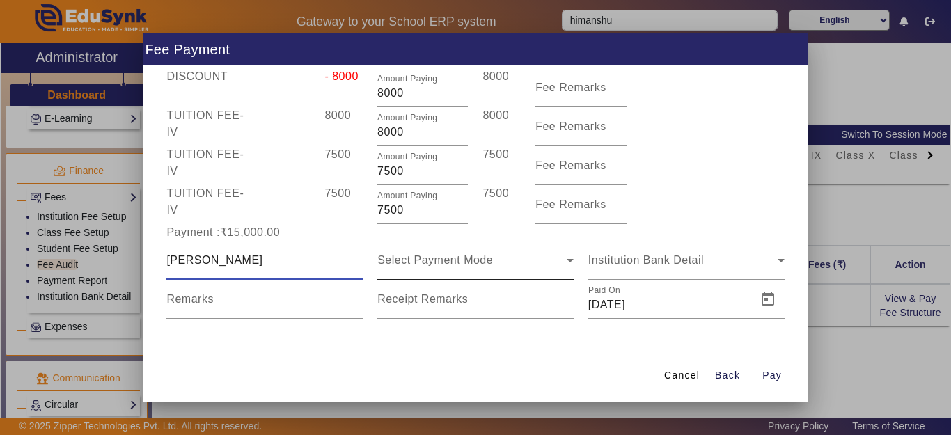
type input "[PERSON_NAME]"
click at [422, 274] on div "Select Payment Mode" at bounding box center [475, 260] width 196 height 39
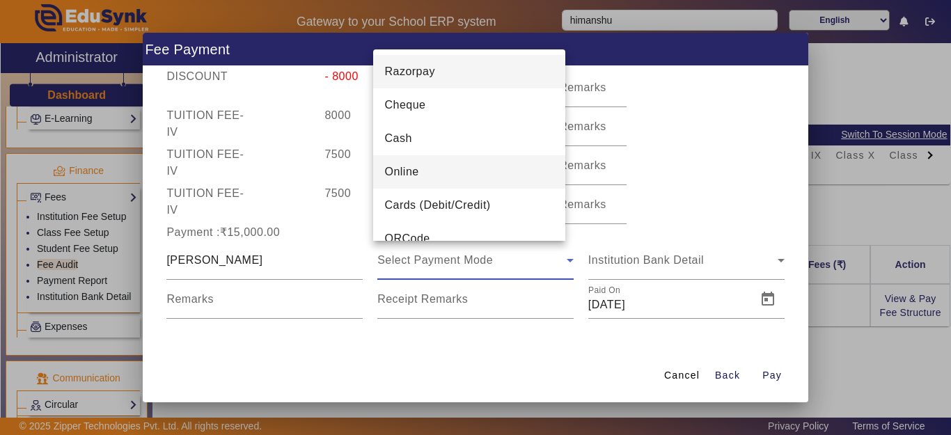
click at [407, 171] on span "Online" at bounding box center [401, 172] width 34 height 17
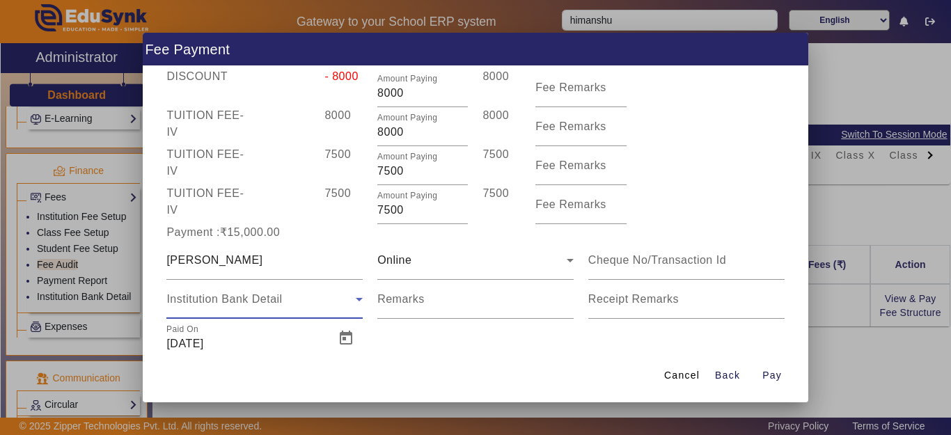
click at [244, 300] on span "Institution Bank Detail" at bounding box center [224, 299] width 116 height 12
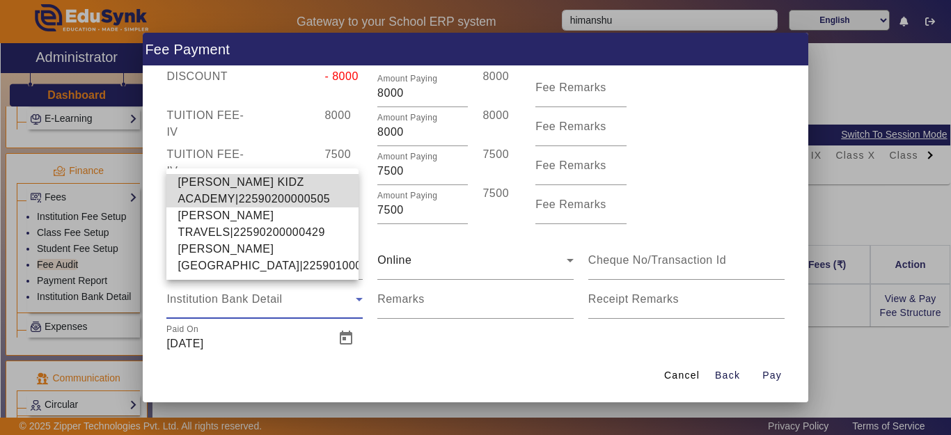
click at [220, 174] on span "[PERSON_NAME] KIDZ ACADEMY|22590200000505" at bounding box center [262, 190] width 170 height 33
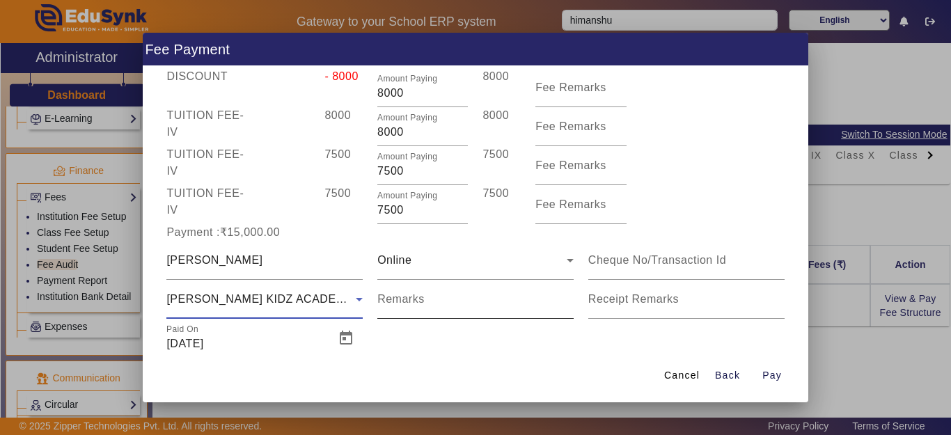
scroll to position [120, 0]
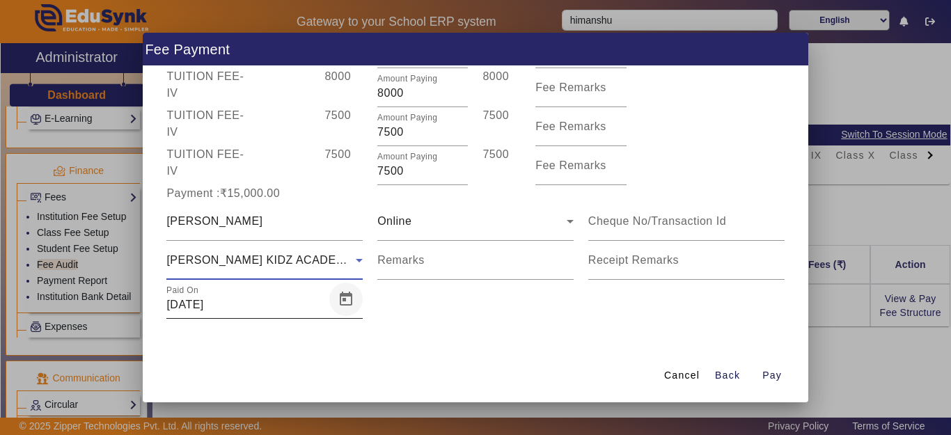
click at [335, 303] on span "Open calendar" at bounding box center [345, 299] width 33 height 33
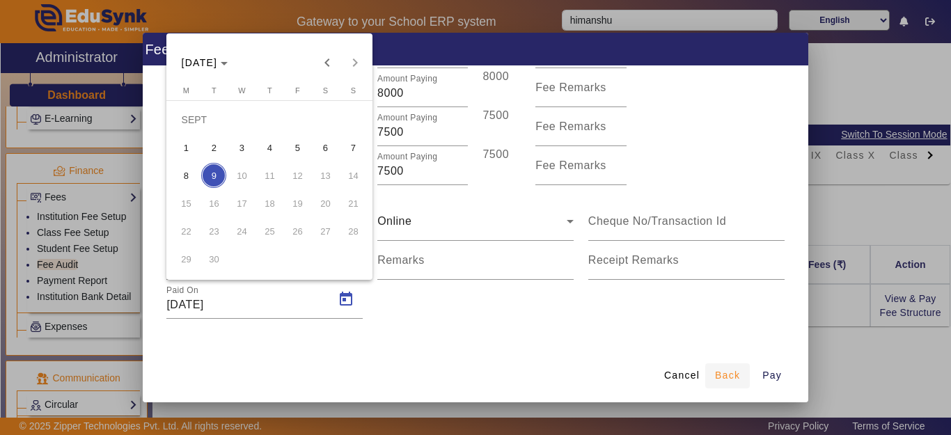
drag, startPoint x: 531, startPoint y: 318, endPoint x: 746, endPoint y: 390, distance: 226.9
click at [532, 321] on div at bounding box center [475, 217] width 951 height 435
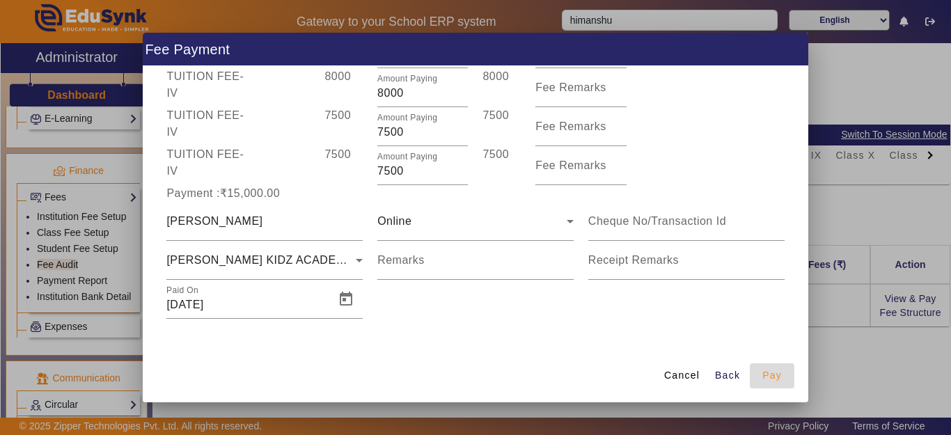
click at [769, 383] on span "Pay" at bounding box center [771, 375] width 19 height 15
type input "0"
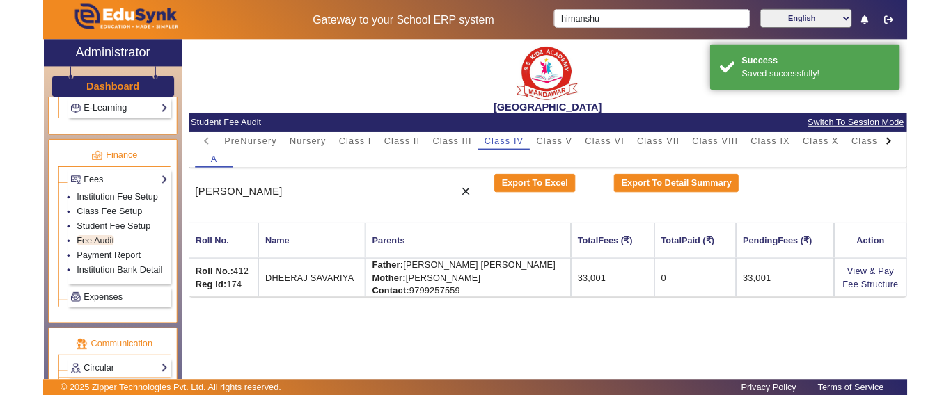
scroll to position [0, 0]
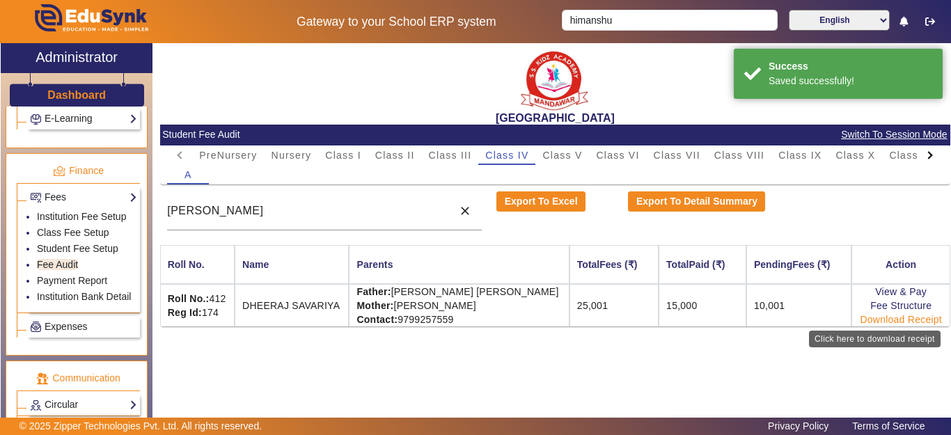
click at [885, 318] on link "Download Receipt" at bounding box center [901, 319] width 82 height 11
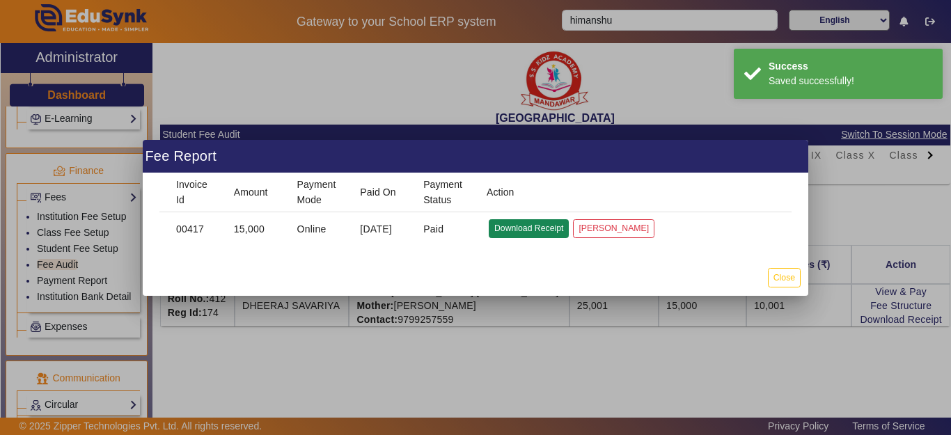
click at [521, 232] on button "Download Receipt" at bounding box center [529, 228] width 80 height 19
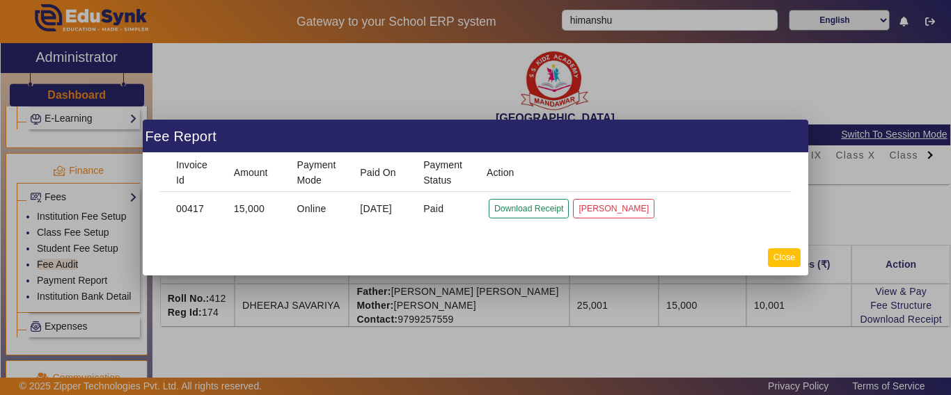
click at [781, 257] on button "Close" at bounding box center [784, 257] width 33 height 19
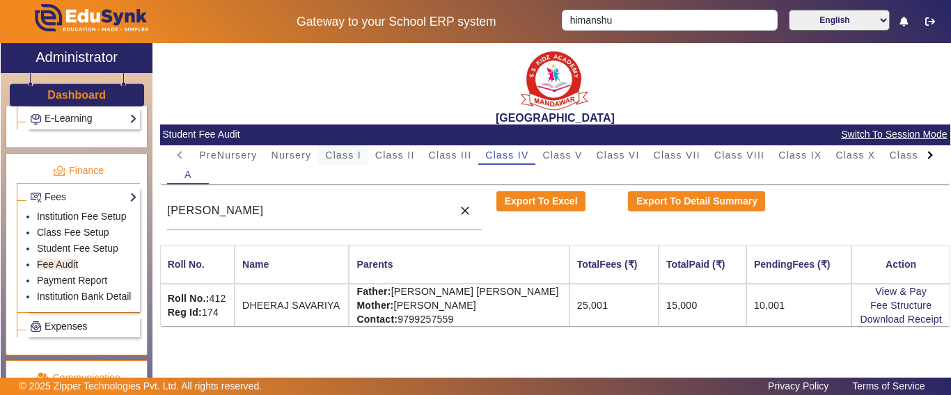
click at [354, 155] on span "Class I" at bounding box center [343, 155] width 36 height 10
click at [378, 152] on span "Class II" at bounding box center [395, 155] width 40 height 10
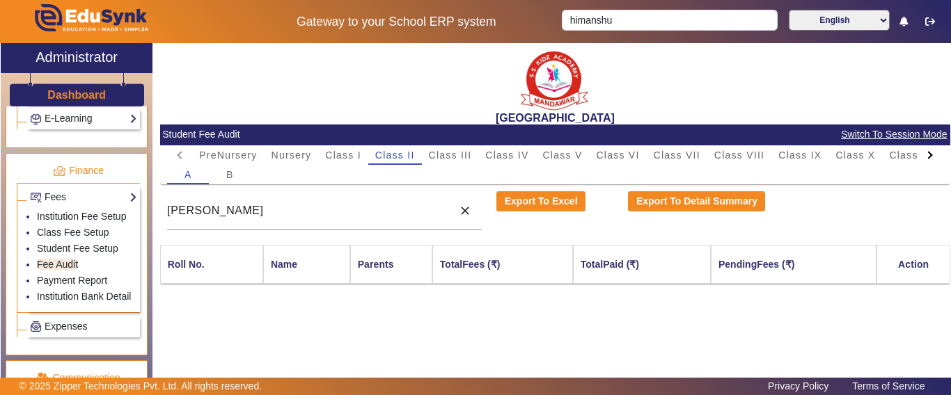
drag, startPoint x: 253, startPoint y: 219, endPoint x: 123, endPoint y: 205, distance: 130.9
click at [123, 205] on div "X Administrator Dashboard Administration Institution Institution Details Sessio…" at bounding box center [475, 228] width 949 height 370
click at [235, 210] on input "[PERSON_NAME]" at bounding box center [306, 211] width 278 height 17
drag, startPoint x: 235, startPoint y: 211, endPoint x: 203, endPoint y: 212, distance: 32.7
click at [203, 212] on input "[PERSON_NAME]" at bounding box center [306, 211] width 278 height 17
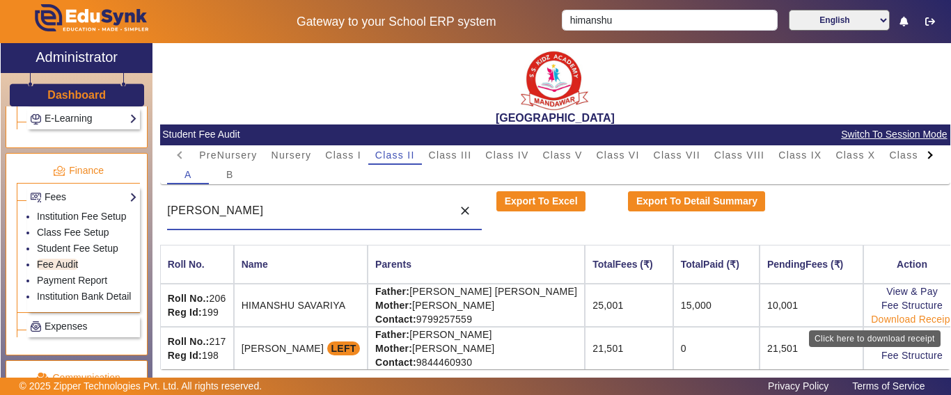
type input "[PERSON_NAME]"
click at [895, 316] on link "Download Receipt" at bounding box center [912, 319] width 82 height 11
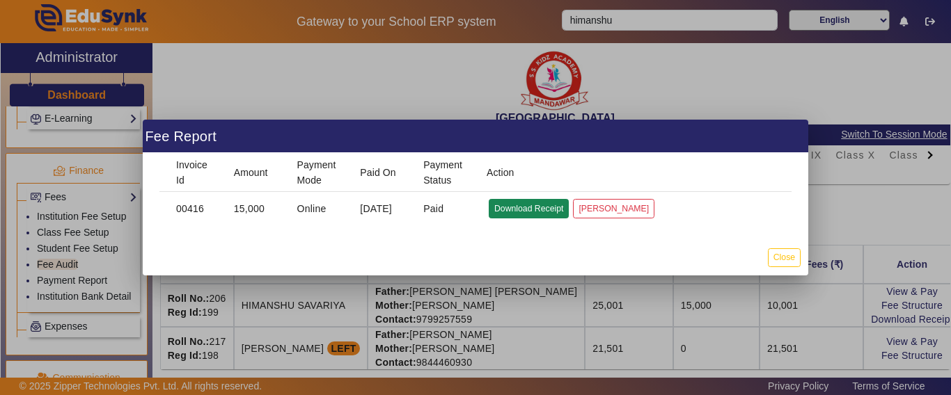
click at [533, 205] on button "Download Receipt" at bounding box center [529, 208] width 80 height 19
click at [770, 262] on button "Close" at bounding box center [784, 257] width 33 height 19
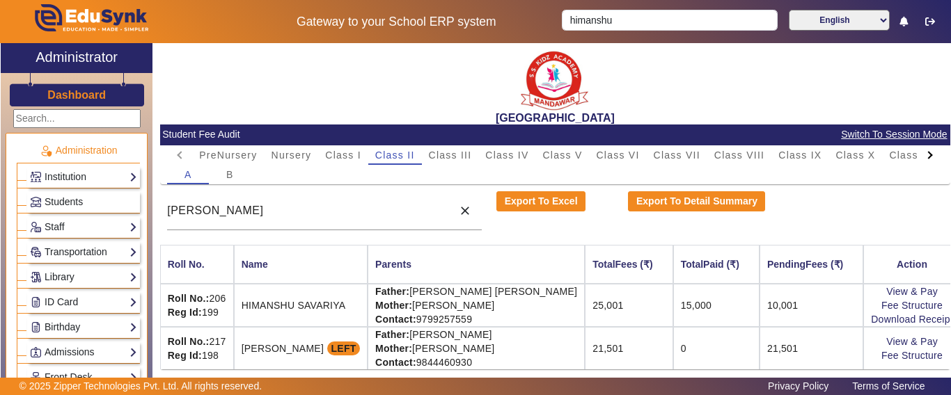
click at [921, 156] on div at bounding box center [929, 154] width 25 height 19
click at [921, 156] on mat-tab-header "PreNursery Nursery Class I Class II Class III Class IV Class V Class VI Class V…" at bounding box center [554, 154] width 775 height 19
click at [921, 157] on mat-tab-header "PreNursery Nursery Class I Class II Class III Class IV Class V Class VI Class V…" at bounding box center [554, 154] width 775 height 19
click at [823, 156] on span "L.K.G." at bounding box center [834, 155] width 33 height 10
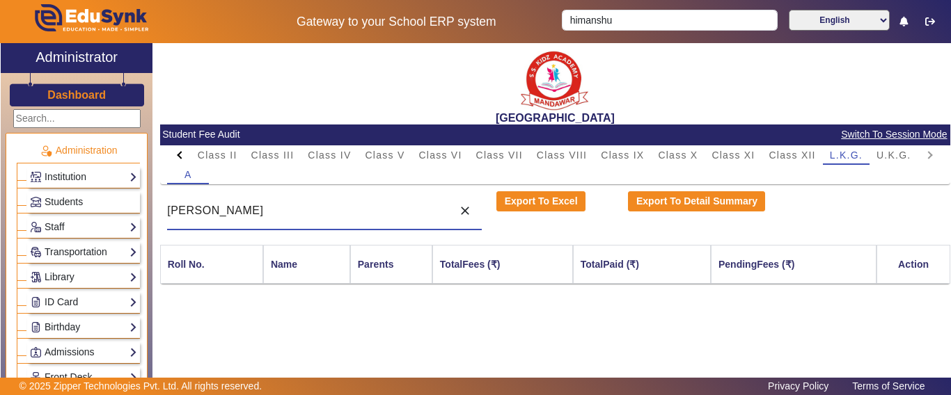
drag, startPoint x: 274, startPoint y: 216, endPoint x: 110, endPoint y: 217, distance: 163.6
click at [94, 216] on div "X Administrator Dashboard Administration Institution Institution Details Sessio…" at bounding box center [475, 228] width 949 height 370
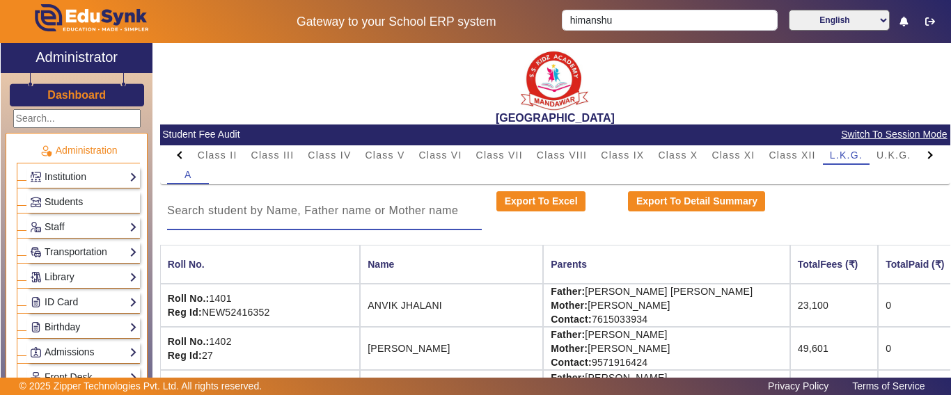
click at [69, 201] on span "Students" at bounding box center [64, 201] width 38 height 11
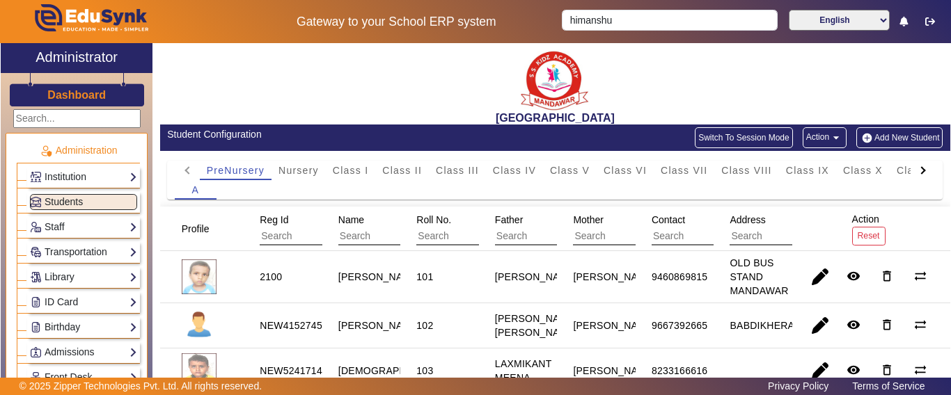
click at [743, 138] on button "Switch To Session Mode" at bounding box center [744, 137] width 98 height 21
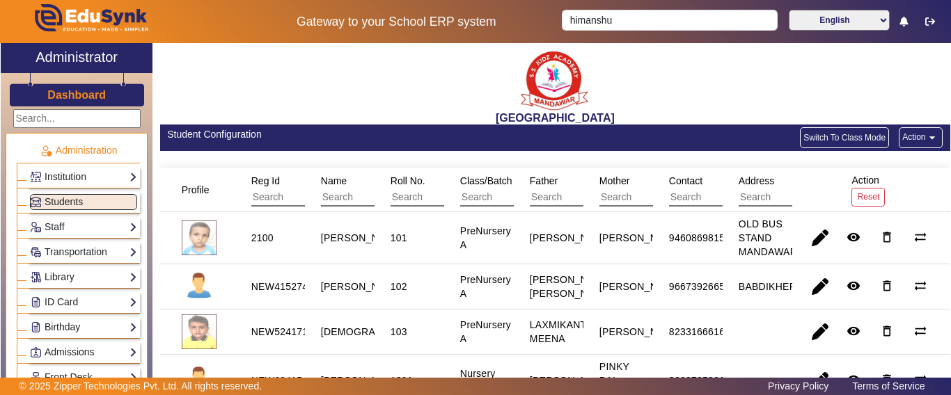
click at [925, 137] on mat-icon "arrow_drop_down" at bounding box center [932, 138] width 14 height 14
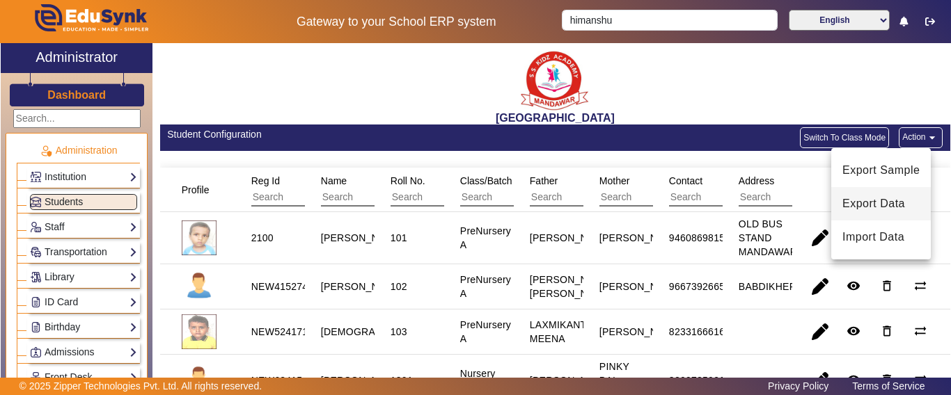
click at [878, 204] on span "Export Data" at bounding box center [880, 204] width 77 height 17
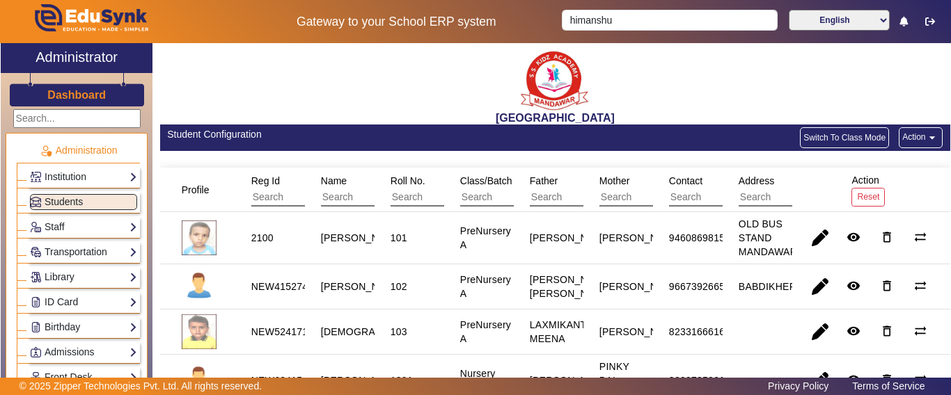
click at [74, 102] on h3 "Dashboard" at bounding box center [76, 94] width 58 height 13
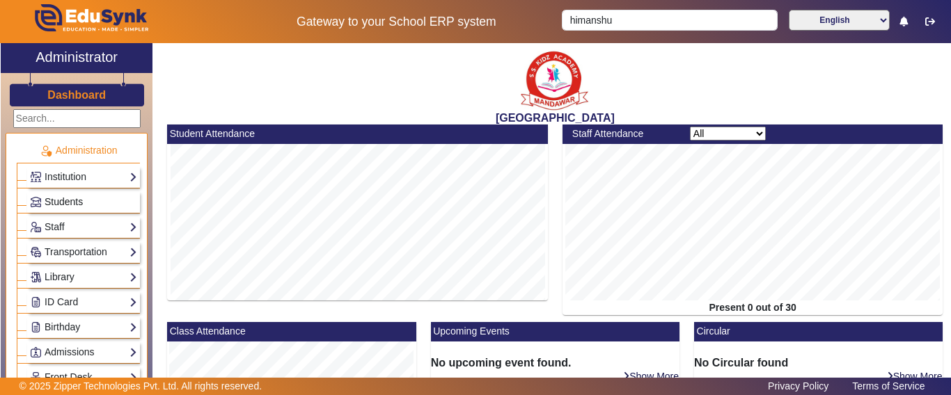
click at [79, 209] on link "Students" at bounding box center [83, 202] width 107 height 16
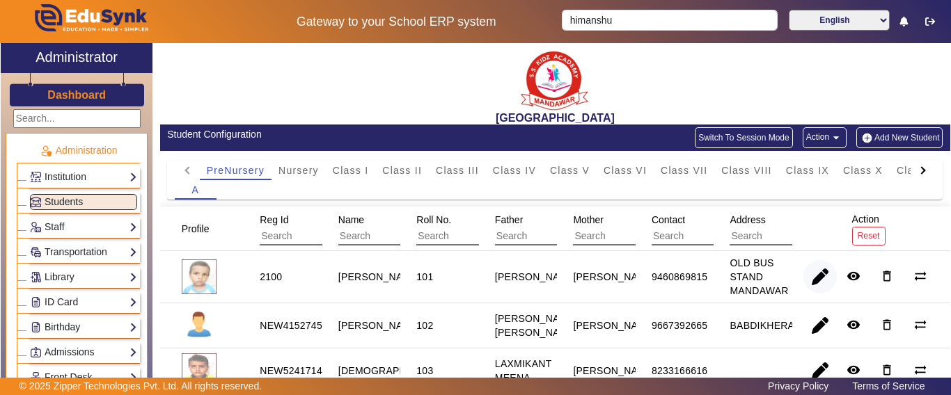
click at [803, 269] on span "button" at bounding box center [819, 276] width 33 height 33
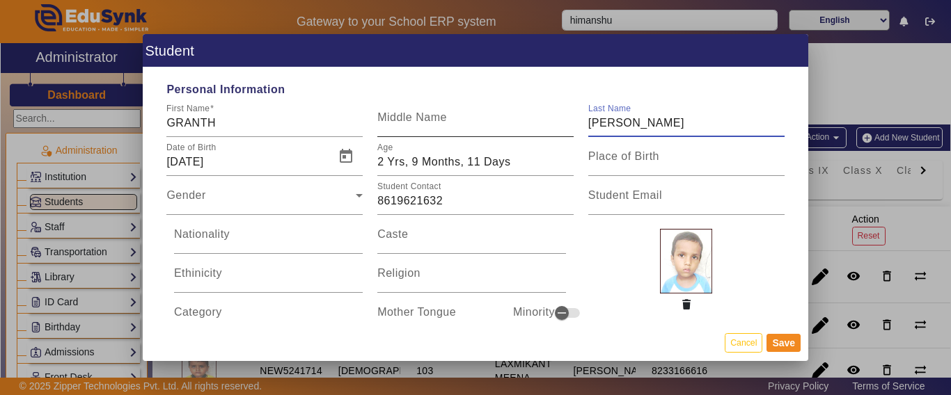
drag, startPoint x: 603, startPoint y: 120, endPoint x: 556, endPoint y: 117, distance: 47.5
click at [556, 117] on div "First Name GRANTH Middle Name Last Name [PERSON_NAME]" at bounding box center [475, 117] width 632 height 39
click at [262, 123] on input "GRANTH" at bounding box center [264, 123] width 196 height 17
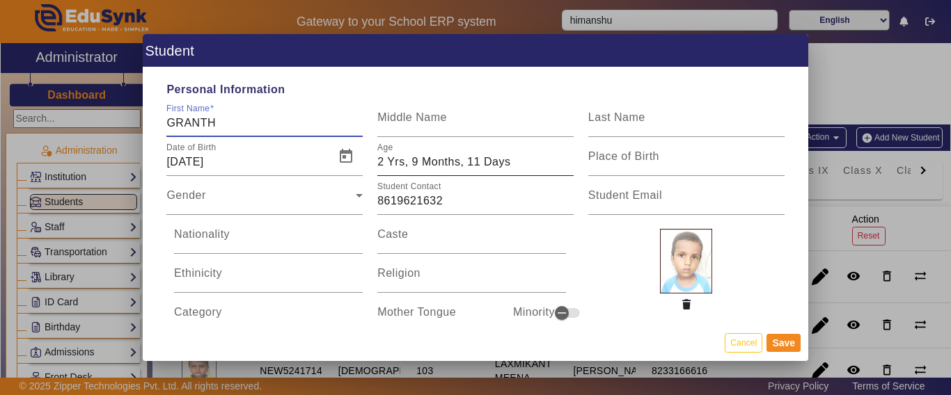
paste input "[PERSON_NAME]"
type input "[PERSON_NAME]"
click at [781, 345] on button "Save" at bounding box center [783, 343] width 34 height 18
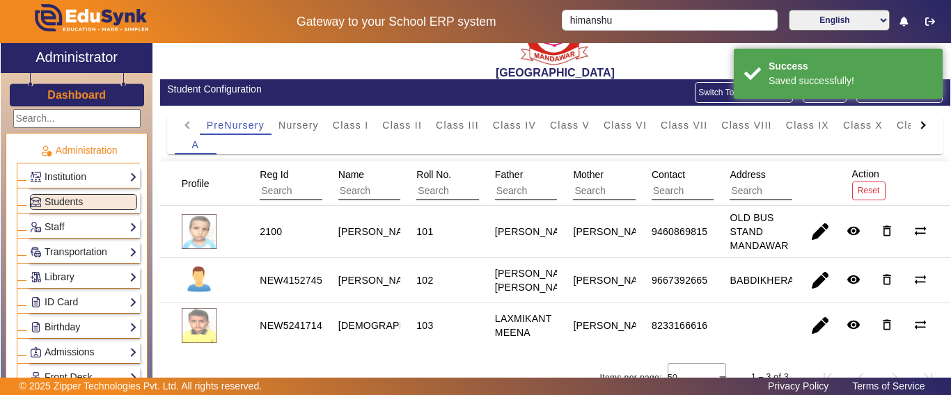
scroll to position [70, 0]
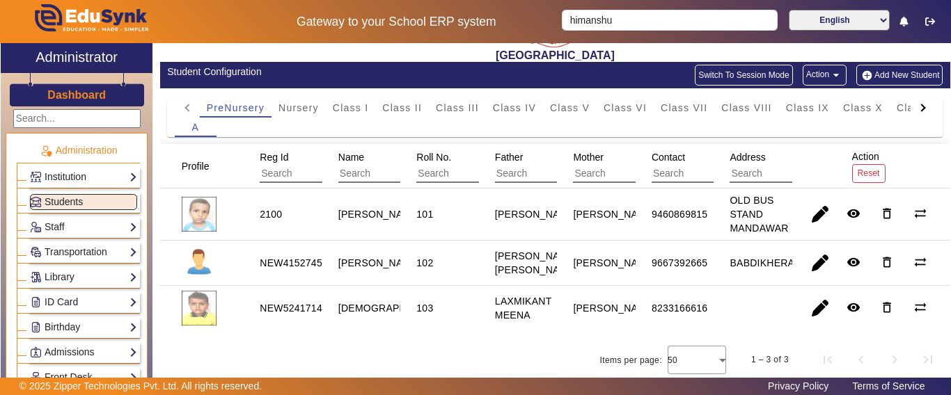
drag, startPoint x: 287, startPoint y: 106, endPoint x: 296, endPoint y: 116, distance: 12.8
click at [287, 106] on span "Nursery" at bounding box center [298, 107] width 40 height 19
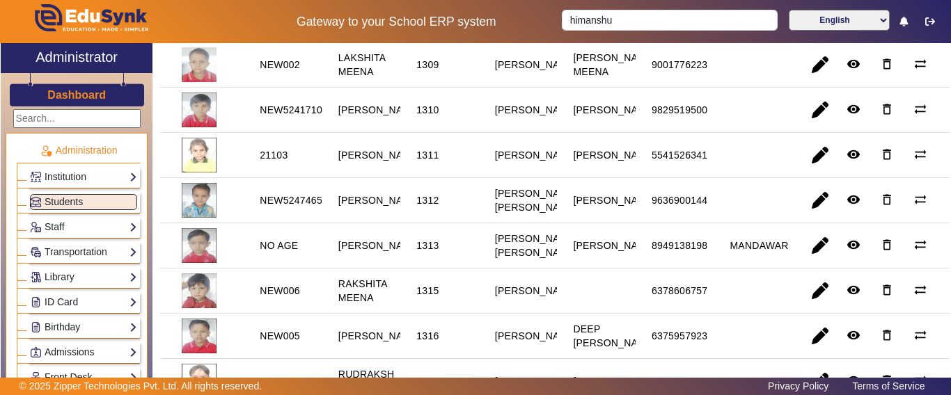
scroll to position [557, 0]
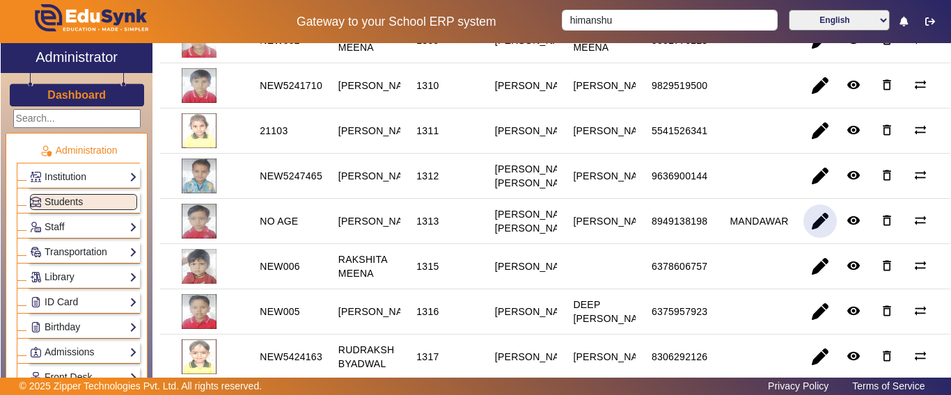
click at [805, 238] on span "button" at bounding box center [819, 221] width 33 height 33
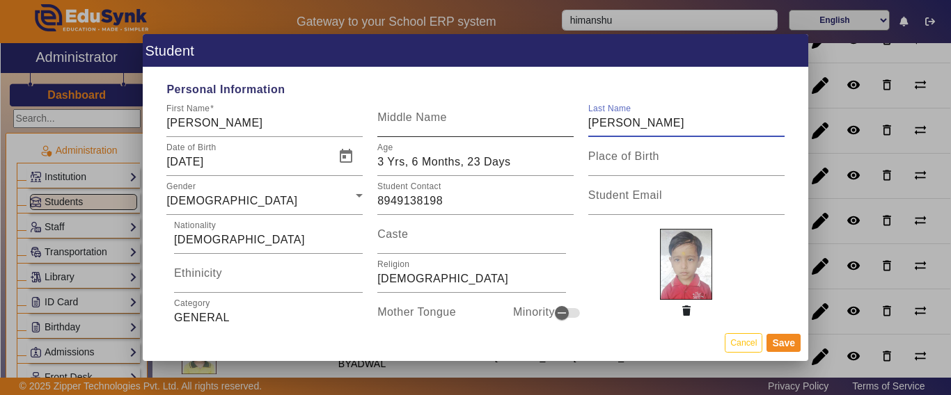
drag, startPoint x: 644, startPoint y: 115, endPoint x: 498, endPoint y: 118, distance: 146.2
click at [498, 118] on div "First Name [PERSON_NAME] Middle Name Last Name [PERSON_NAME]" at bounding box center [475, 117] width 632 height 39
click at [300, 128] on input "[PERSON_NAME]" at bounding box center [264, 123] width 196 height 17
paste input "[PERSON_NAME]"
type input "[PERSON_NAME]"
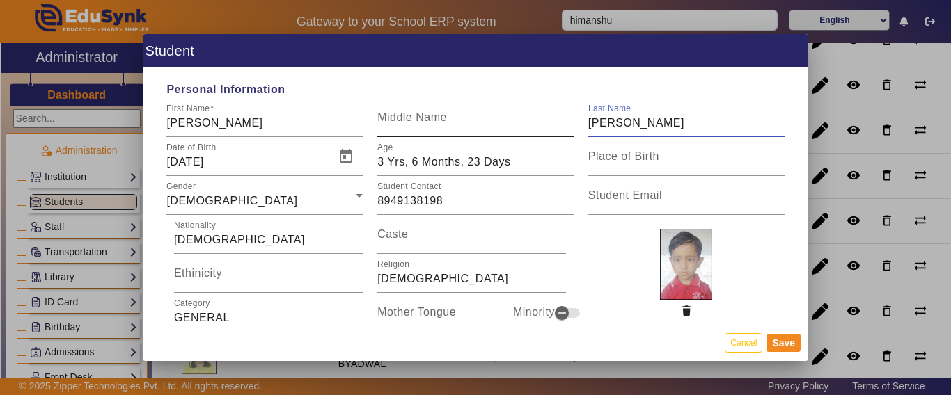
drag, startPoint x: 663, startPoint y: 121, endPoint x: 488, endPoint y: 118, distance: 174.7
click at [488, 118] on div "First Name [PERSON_NAME] Middle Name Last Name [PERSON_NAME]" at bounding box center [475, 117] width 632 height 39
click at [795, 340] on button "Save" at bounding box center [783, 343] width 34 height 18
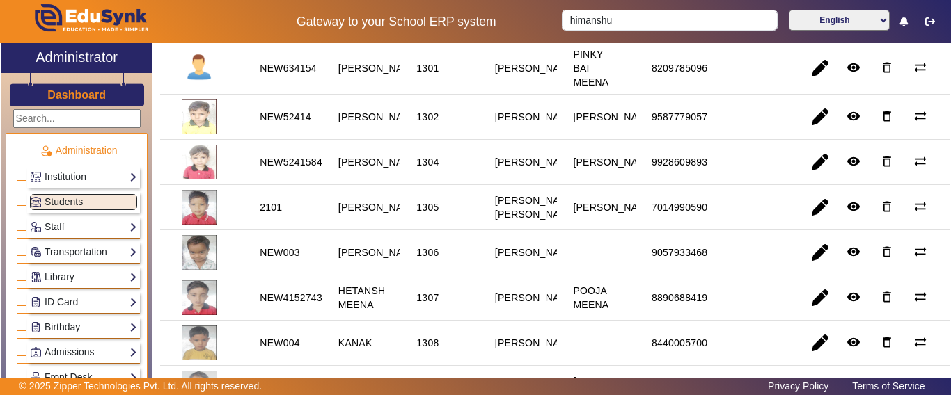
scroll to position [0, 0]
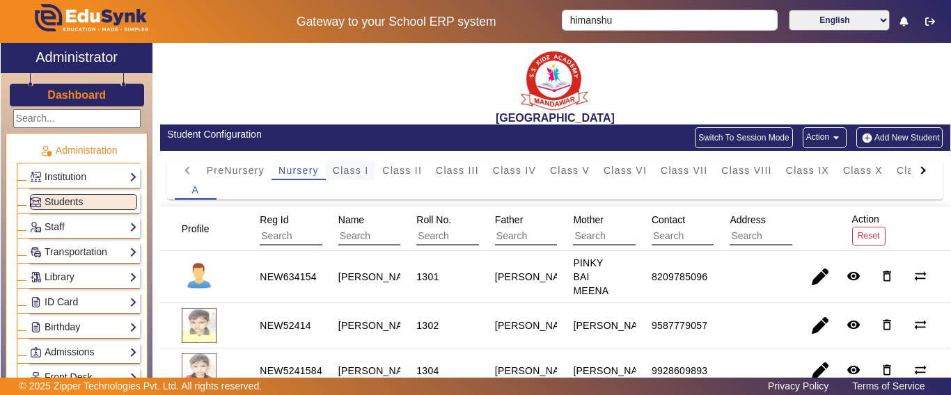
click at [328, 162] on div "Class I" at bounding box center [351, 170] width 50 height 19
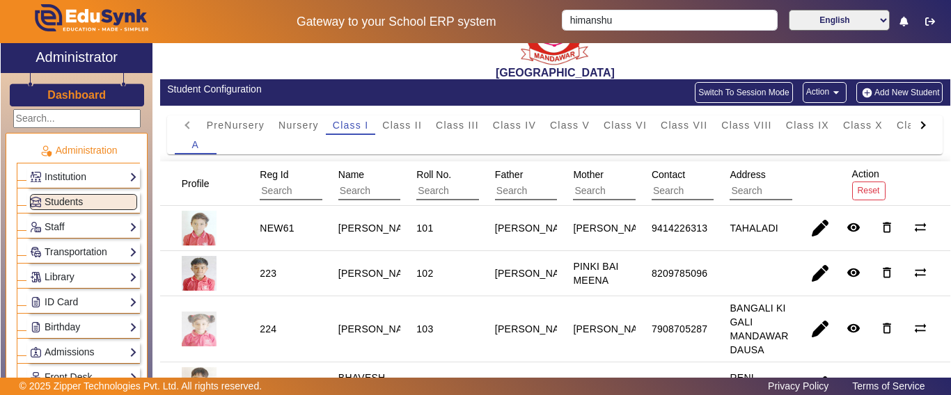
scroll to position [70, 0]
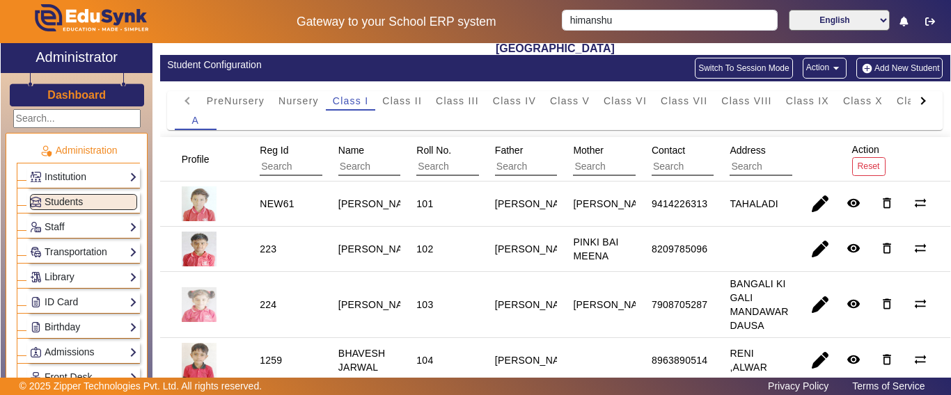
drag, startPoint x: 801, startPoint y: 212, endPoint x: 754, endPoint y: 224, distance: 48.3
click at [803, 212] on span "button" at bounding box center [819, 203] width 33 height 33
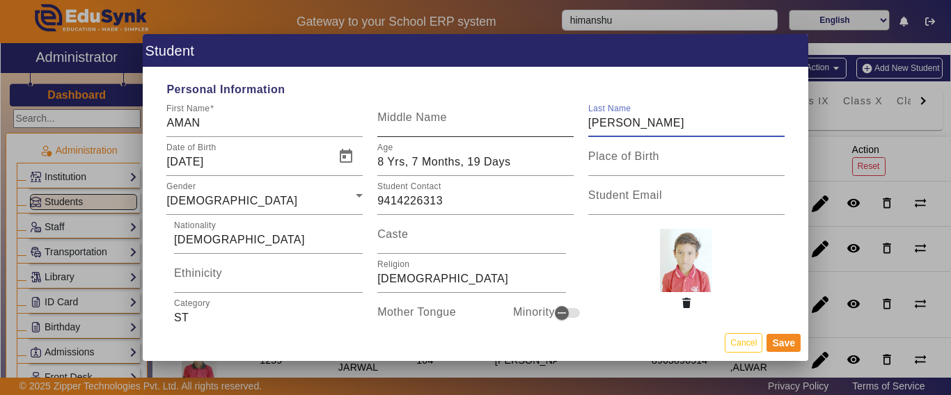
drag, startPoint x: 643, startPoint y: 125, endPoint x: 553, endPoint y: 138, distance: 90.6
click at [537, 133] on div "First Name [PERSON_NAME] Middle Name Last Name [PERSON_NAME]" at bounding box center [475, 117] width 632 height 39
click at [287, 121] on input "AMAN" at bounding box center [264, 123] width 196 height 17
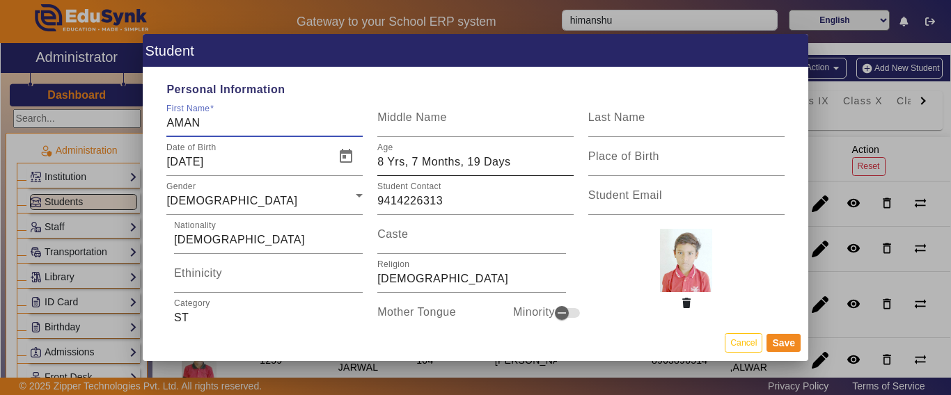
paste input "[PERSON_NAME]"
type input "[PERSON_NAME]"
click at [792, 339] on button "Save" at bounding box center [783, 343] width 34 height 18
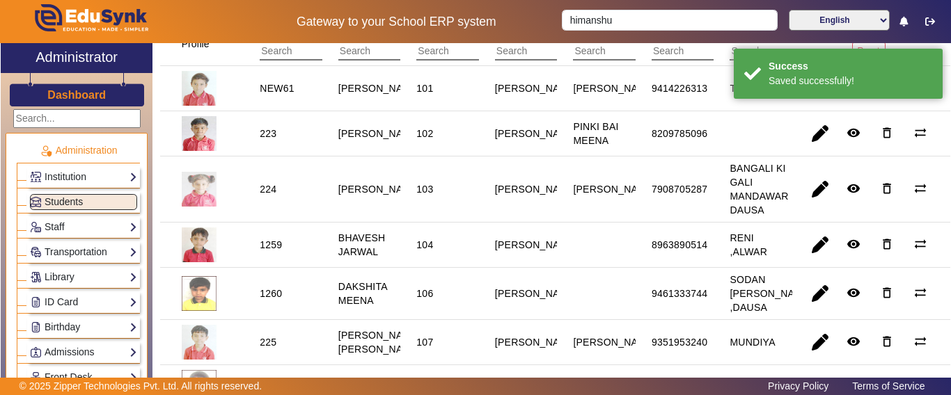
scroll to position [209, 0]
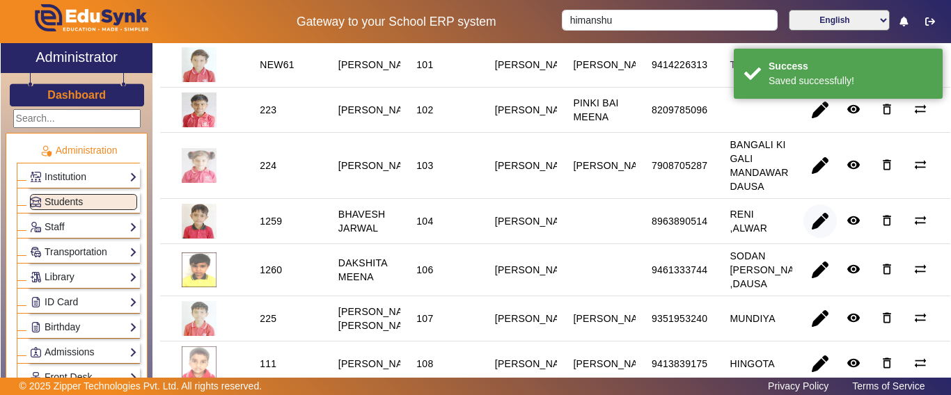
click at [813, 235] on span "button" at bounding box center [819, 221] width 33 height 33
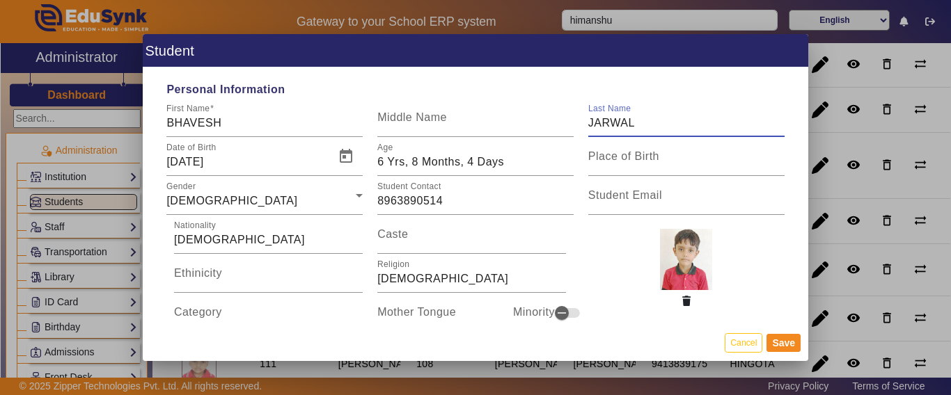
drag, startPoint x: 637, startPoint y: 120, endPoint x: 573, endPoint y: 122, distance: 63.3
click at [580, 122] on div "Last Name [PERSON_NAME]" at bounding box center [685, 117] width 211 height 39
click at [308, 120] on input "BHAVESH" at bounding box center [264, 123] width 196 height 17
paste input "JARWAL"
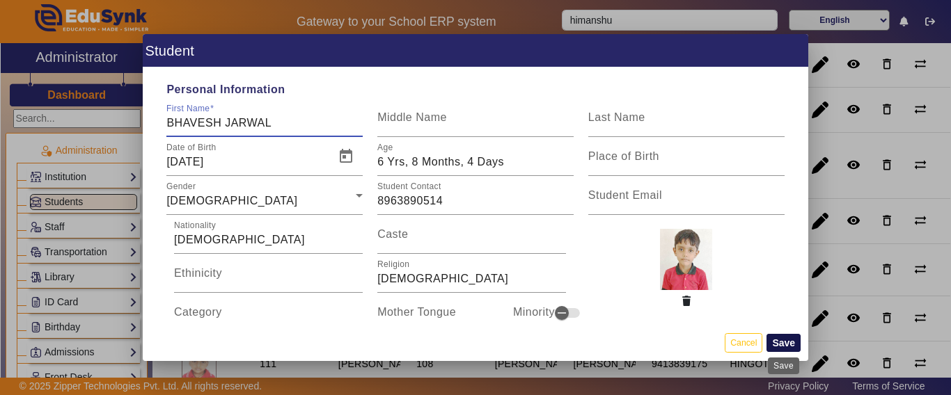
type input "BHAVESH JARWAL"
click at [784, 341] on button "Save" at bounding box center [783, 343] width 34 height 18
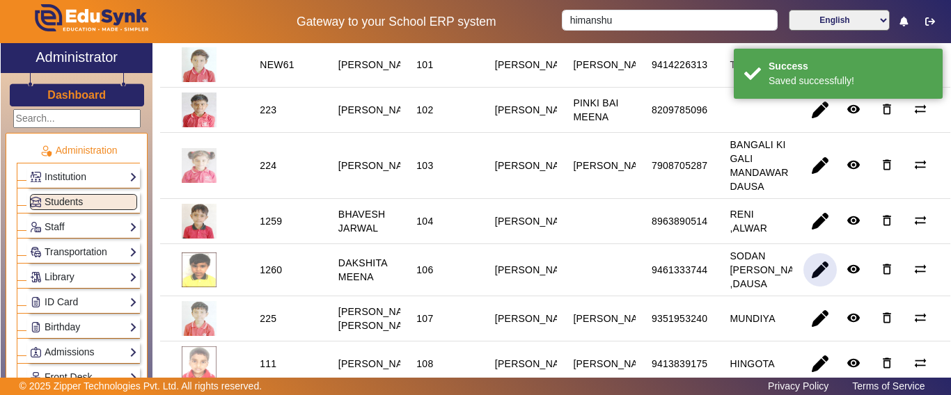
click at [809, 285] on span "button" at bounding box center [819, 269] width 33 height 33
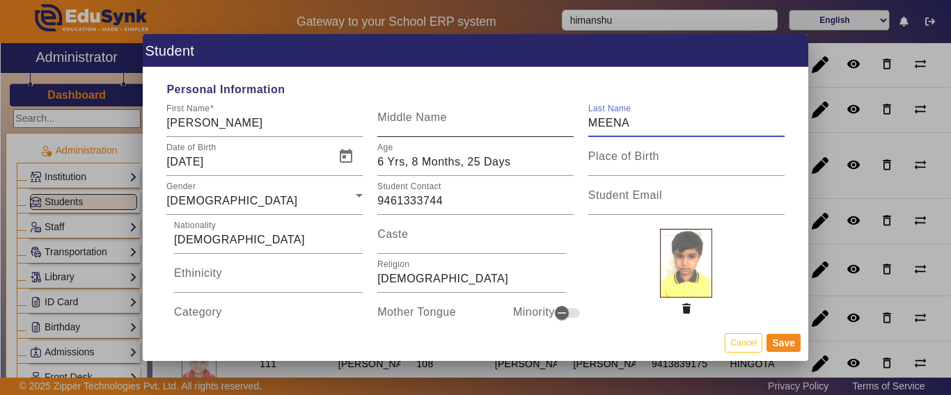
click at [551, 125] on div "First Name [PERSON_NAME] Middle Name Last Name MEENA" at bounding box center [475, 117] width 632 height 39
click at [264, 115] on input "[PERSON_NAME]" at bounding box center [264, 123] width 196 height 17
paste input "MEENA"
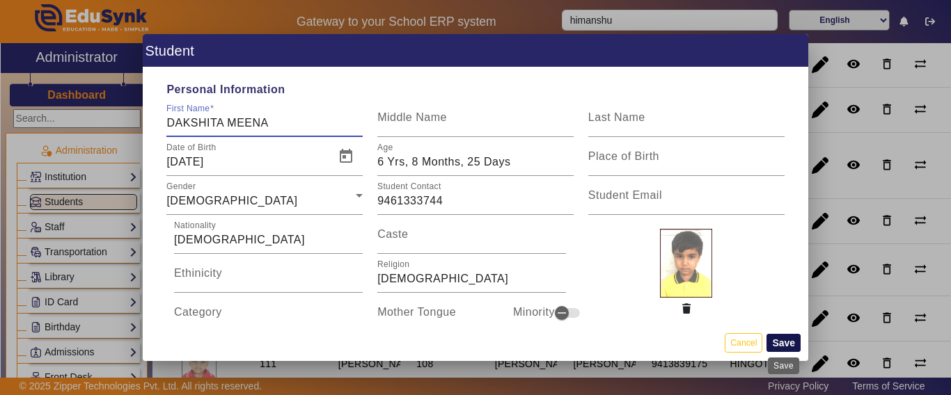
type input "DAKSHITA MEENA"
click at [791, 343] on button "Save" at bounding box center [783, 343] width 34 height 18
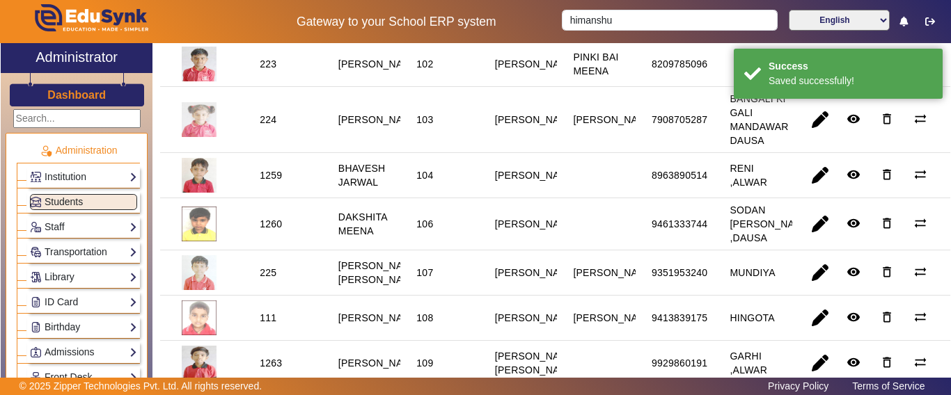
scroll to position [278, 0]
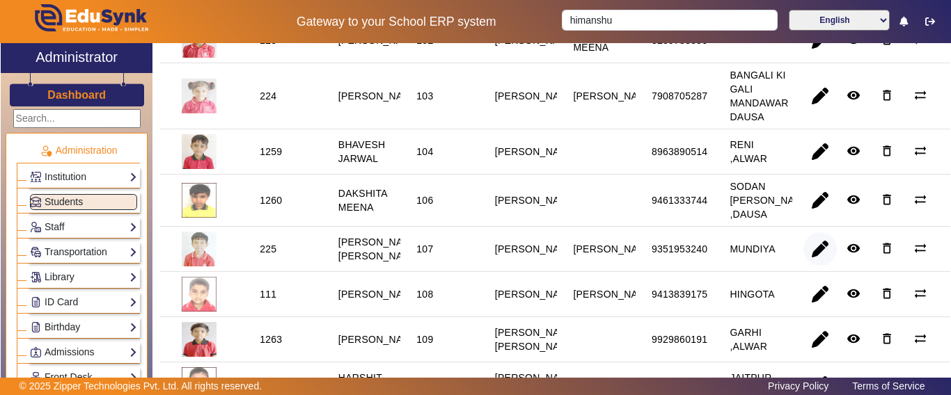
click at [807, 260] on span "button" at bounding box center [819, 248] width 33 height 33
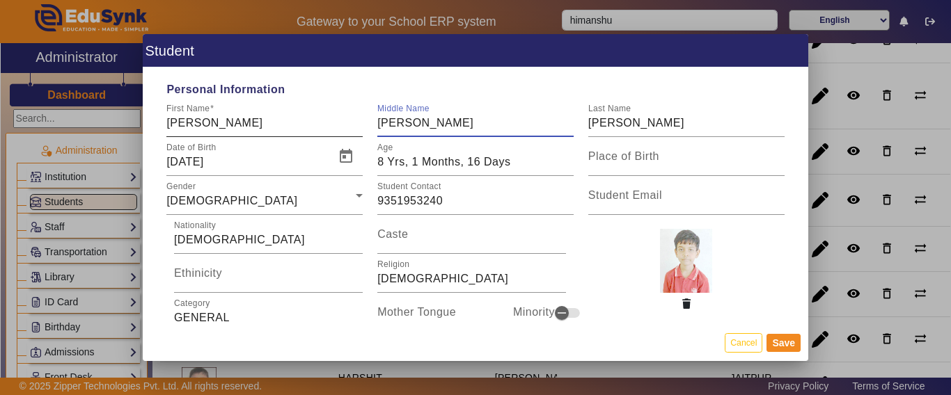
drag, startPoint x: 425, startPoint y: 124, endPoint x: 355, endPoint y: 127, distance: 70.3
click at [355, 127] on div "First Name [PERSON_NAME] Name [PERSON_NAME] Last Name [PERSON_NAME]" at bounding box center [475, 117] width 632 height 39
click at [285, 125] on input "[PERSON_NAME]" at bounding box center [264, 123] width 196 height 17
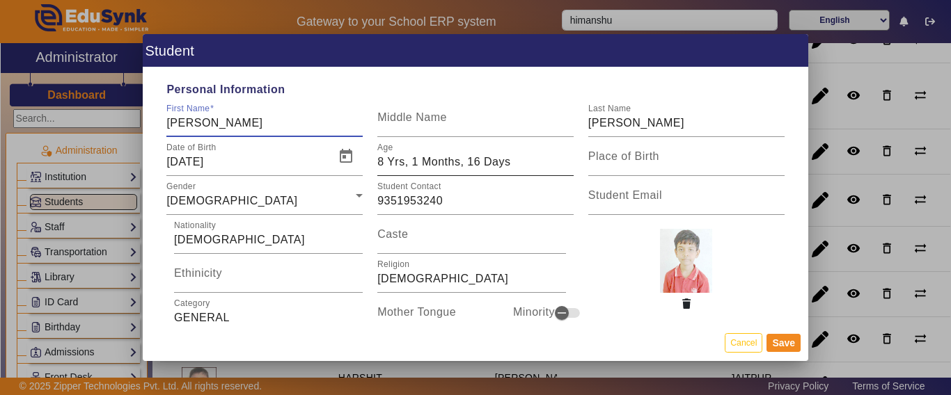
paste input "[PERSON_NAME]"
type input "[PERSON_NAME]"
drag, startPoint x: 644, startPoint y: 127, endPoint x: 560, endPoint y: 125, distance: 84.9
click at [560, 125] on div "First Name [PERSON_NAME] Middle Name Last Name [PERSON_NAME]" at bounding box center [475, 117] width 632 height 39
click at [269, 129] on input "[PERSON_NAME]" at bounding box center [264, 123] width 196 height 17
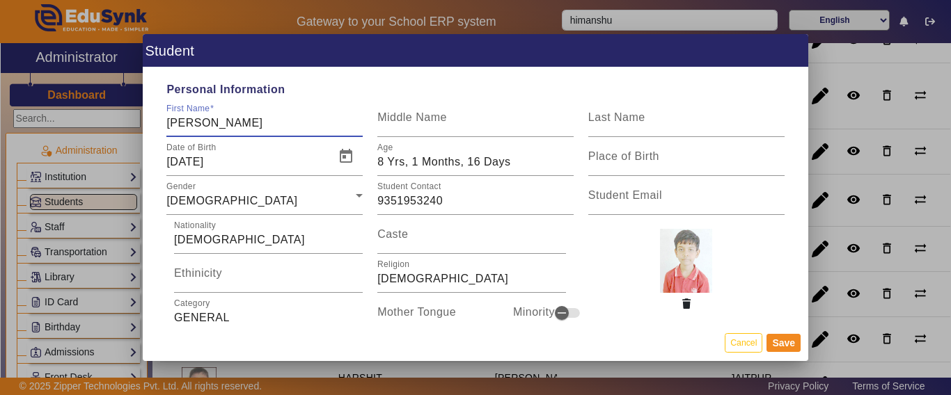
paste input "[PERSON_NAME]"
type input "[PERSON_NAME] [PERSON_NAME]"
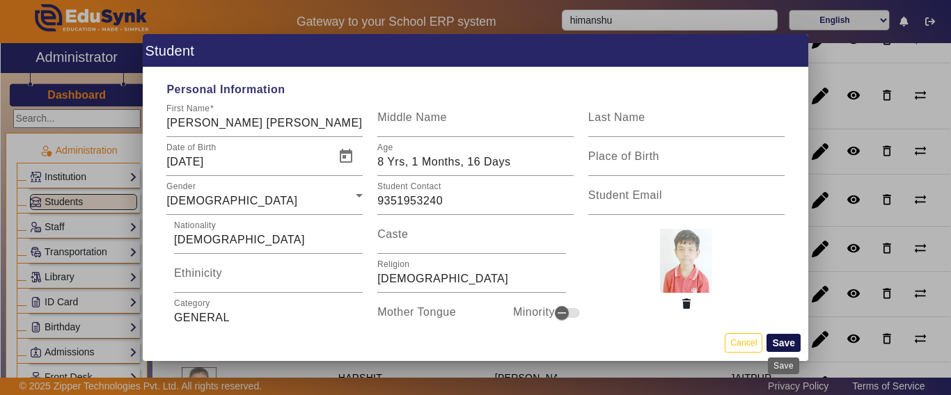
click at [782, 341] on button "Save" at bounding box center [783, 343] width 34 height 18
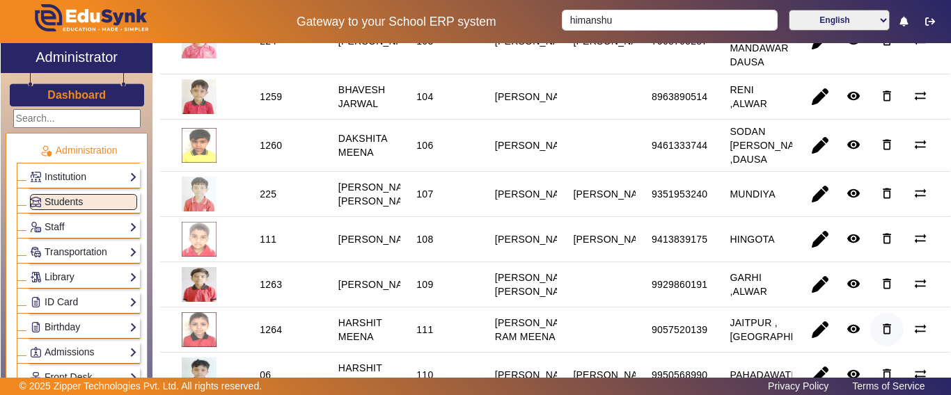
scroll to position [348, 0]
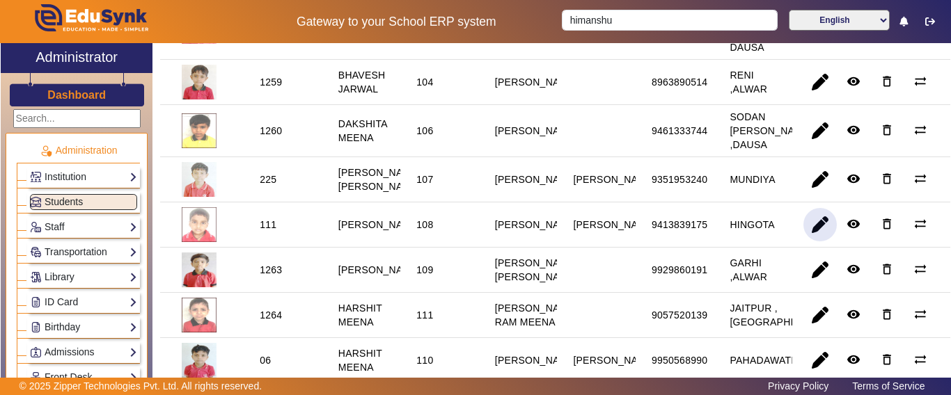
click at [804, 241] on span "button" at bounding box center [819, 224] width 33 height 33
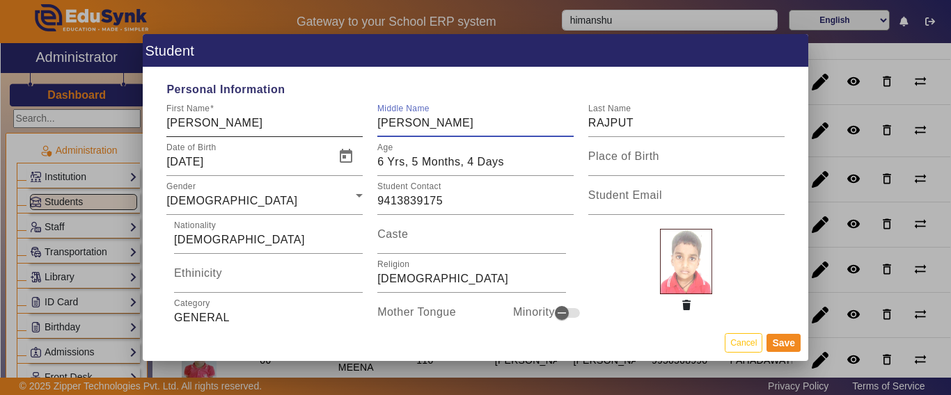
drag, startPoint x: 374, startPoint y: 125, endPoint x: 358, endPoint y: 121, distance: 15.7
click at [354, 122] on div "First Name [PERSON_NAME] Middle Name [PERSON_NAME] Last Name [PERSON_NAME]" at bounding box center [475, 117] width 632 height 39
click at [251, 120] on input "[PERSON_NAME]" at bounding box center [264, 123] width 196 height 17
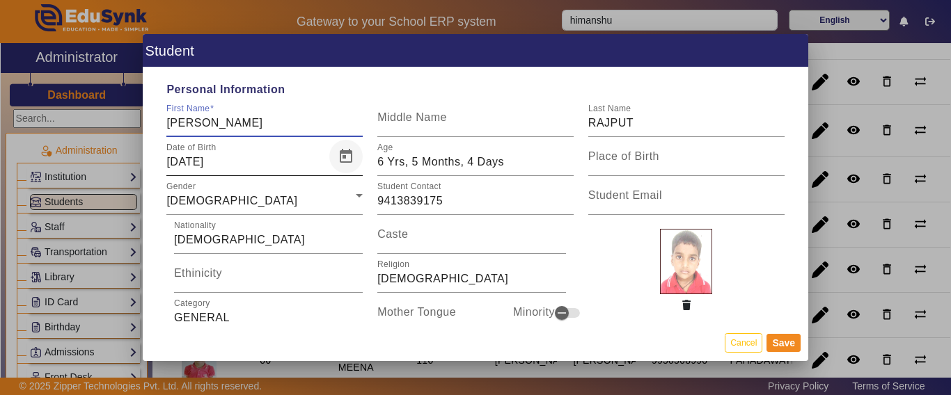
paste input "[PERSON_NAME]"
type input "[PERSON_NAME]"
drag, startPoint x: 621, startPoint y: 125, endPoint x: 598, endPoint y: 134, distance: 24.9
click at [568, 124] on div "First Name [PERSON_NAME] Middle Name Last Name [PERSON_NAME]" at bounding box center [475, 117] width 632 height 39
click at [644, 133] on div "Last Name [PERSON_NAME]" at bounding box center [686, 117] width 196 height 39
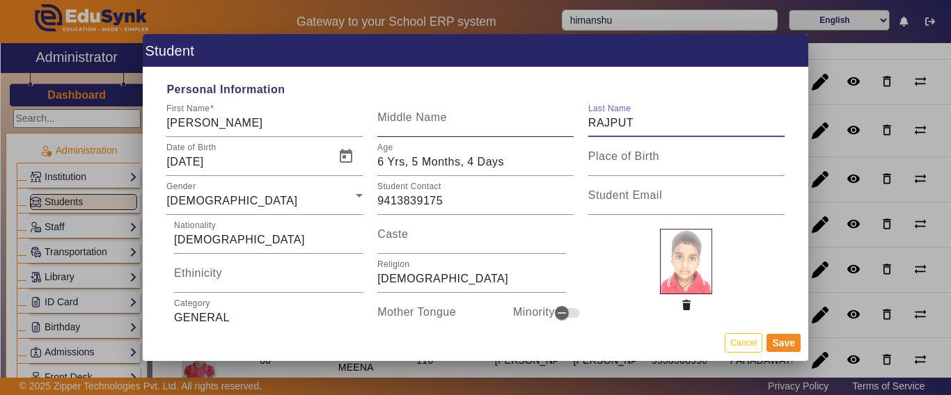
drag, startPoint x: 645, startPoint y: 120, endPoint x: 554, endPoint y: 120, distance: 91.2
click at [555, 120] on div "First Name [PERSON_NAME] Middle Name Last Name [PERSON_NAME]" at bounding box center [475, 117] width 632 height 39
click at [280, 129] on input "[PERSON_NAME]" at bounding box center [264, 123] width 196 height 17
paste input "RAJPUT"
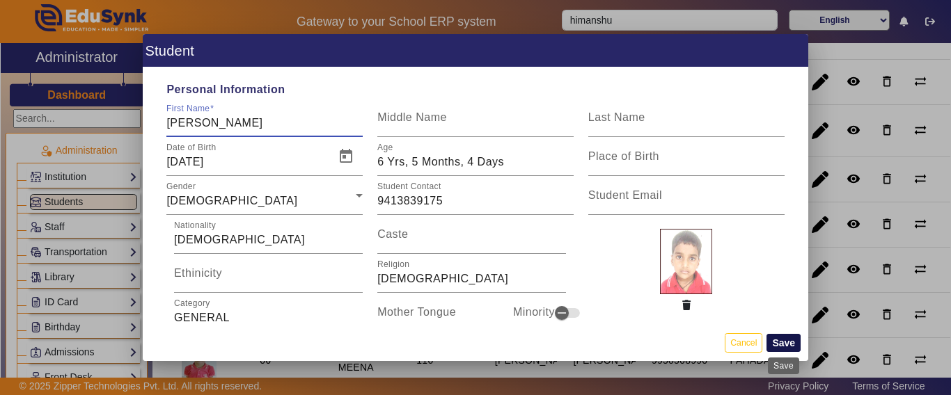
type input "[PERSON_NAME]"
click at [781, 343] on button "Save" at bounding box center [783, 343] width 34 height 18
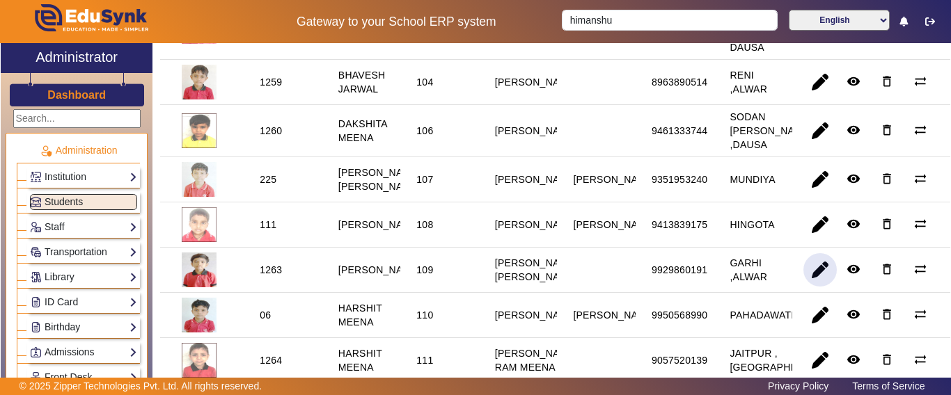
click at [808, 287] on span "button" at bounding box center [819, 269] width 33 height 33
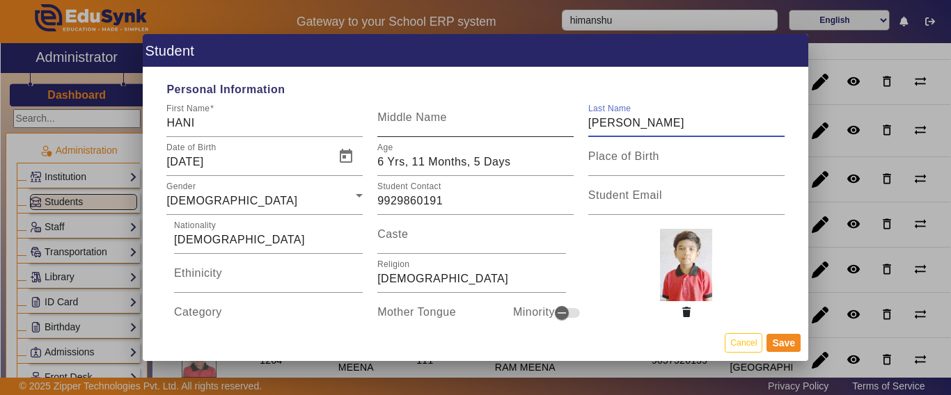
drag, startPoint x: 626, startPoint y: 120, endPoint x: 554, endPoint y: 120, distance: 72.4
click at [554, 120] on div "First Name [PERSON_NAME] Middle Name Last Name [PERSON_NAME]" at bounding box center [475, 117] width 632 height 39
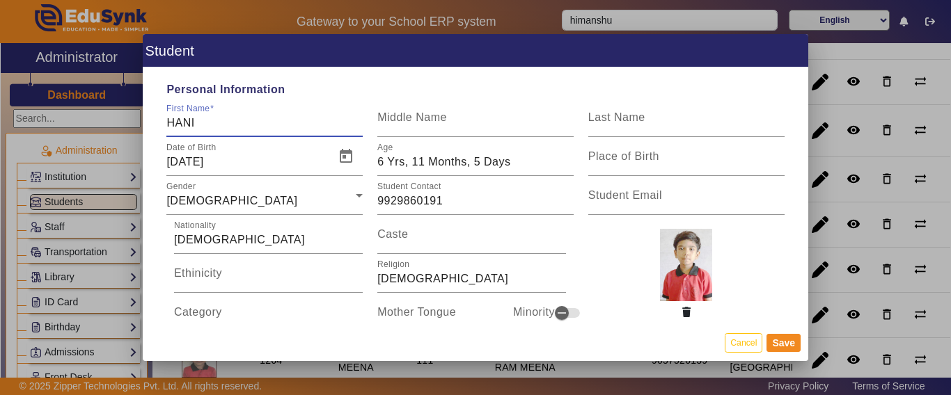
click at [340, 119] on input "HANI" at bounding box center [264, 123] width 196 height 17
paste input "[PERSON_NAME]"
type input "[PERSON_NAME]"
click at [778, 347] on button "Save" at bounding box center [783, 343] width 34 height 18
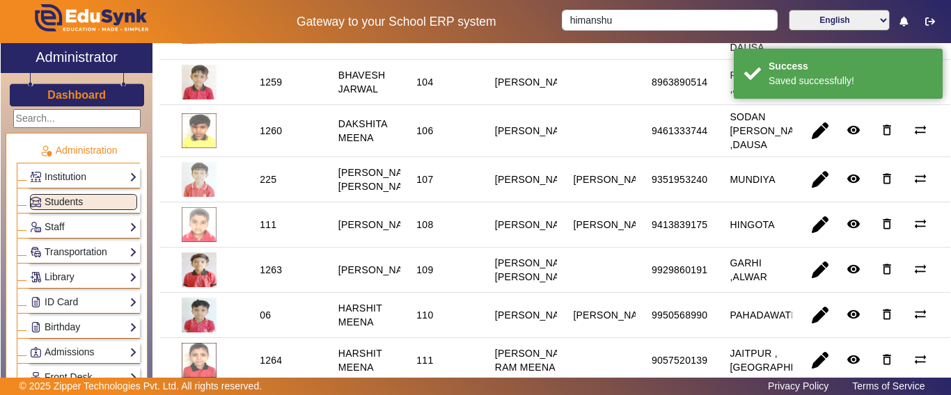
scroll to position [487, 0]
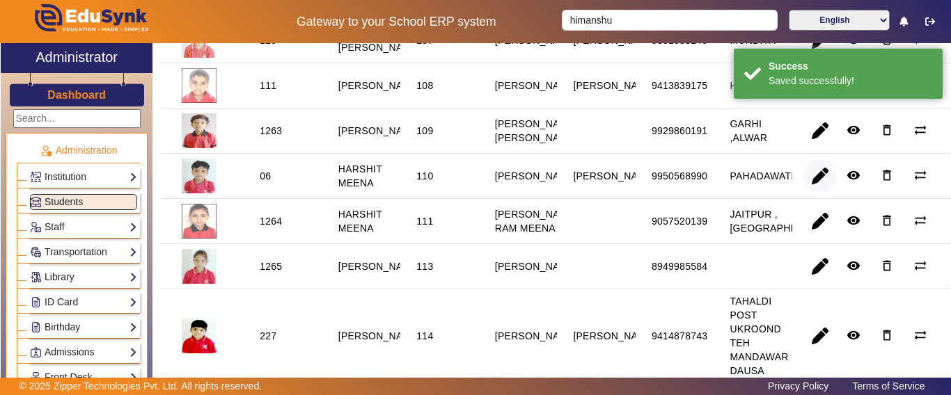
click at [807, 193] on span "button" at bounding box center [819, 175] width 33 height 33
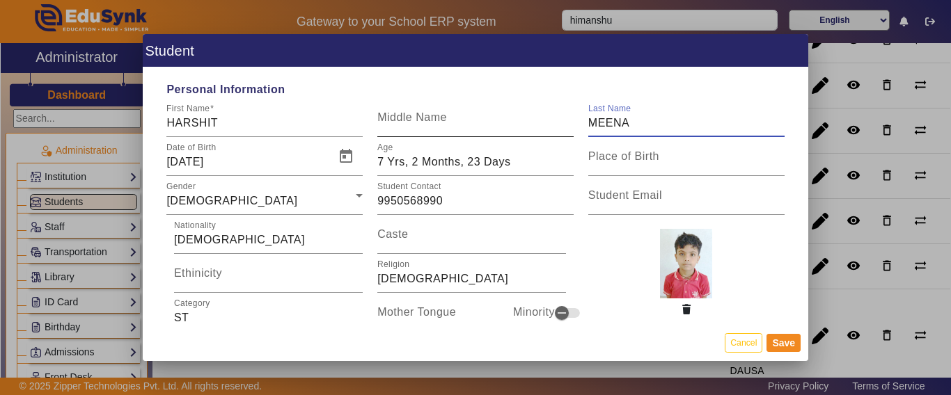
drag, startPoint x: 644, startPoint y: 128, endPoint x: 502, endPoint y: 133, distance: 142.8
click at [482, 125] on div "First Name [PERSON_NAME] Middle Name Last Name [PERSON_NAME]" at bounding box center [475, 117] width 632 height 39
click at [303, 120] on input "HARSHIT" at bounding box center [264, 123] width 196 height 17
paste input "MEENA"
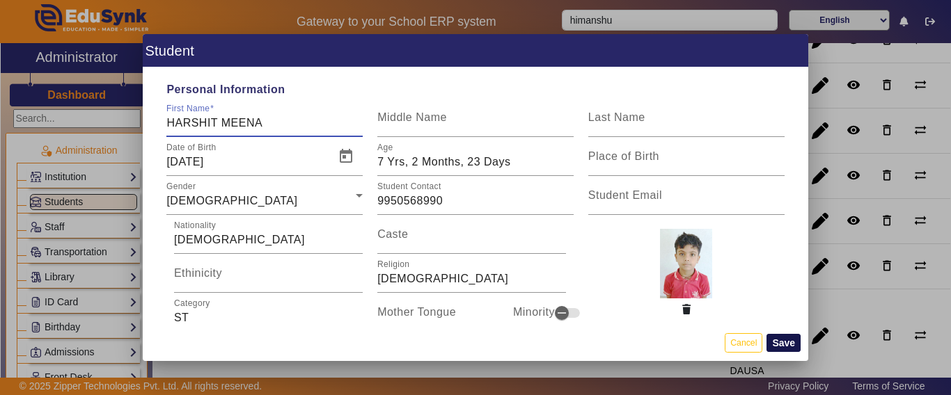
type input "HARSHIT MEENA"
click at [789, 345] on button "Save" at bounding box center [783, 343] width 34 height 18
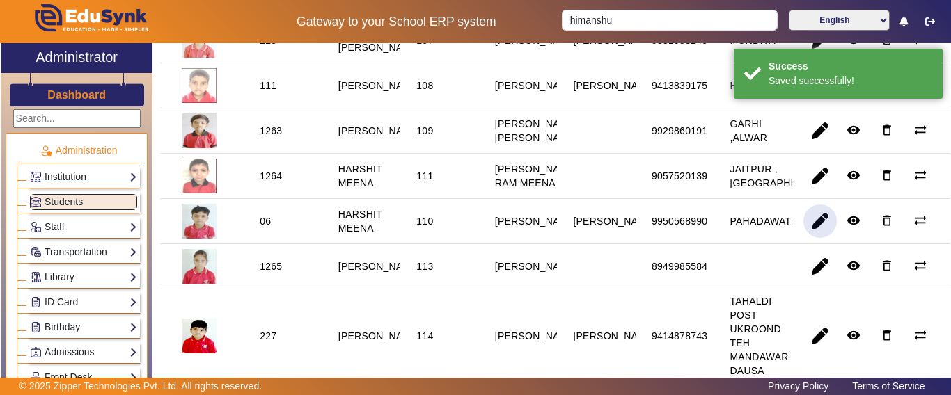
click at [803, 238] on span "button" at bounding box center [819, 221] width 33 height 33
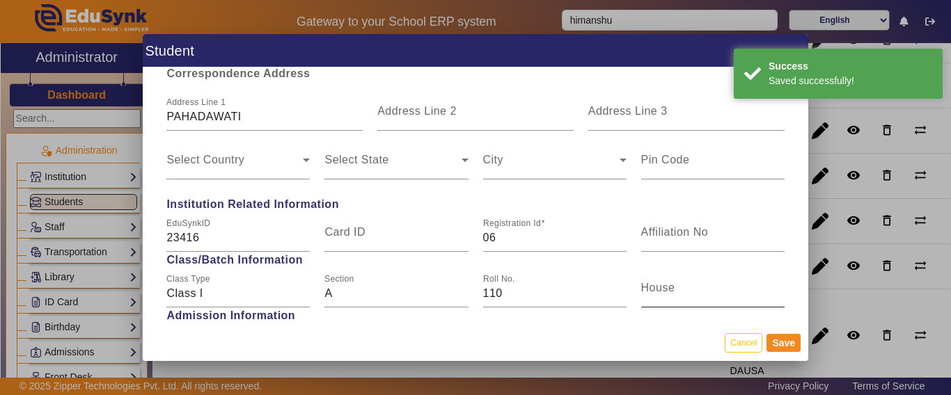
scroll to position [557, 0]
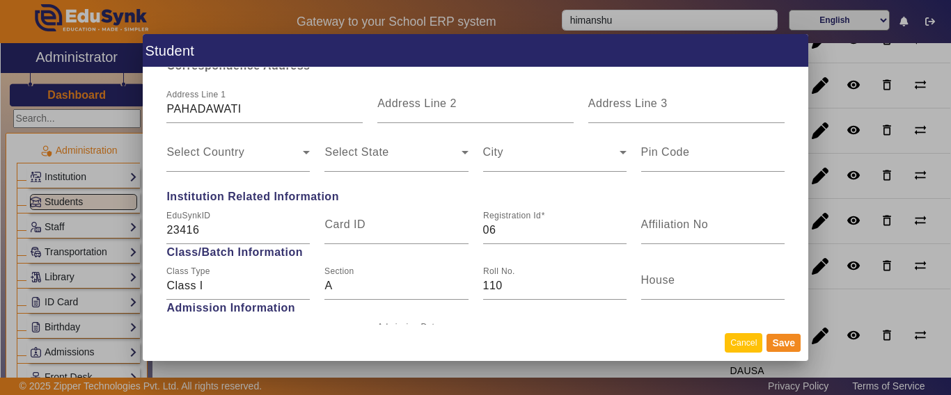
click at [750, 345] on button "Cancel" at bounding box center [743, 342] width 38 height 19
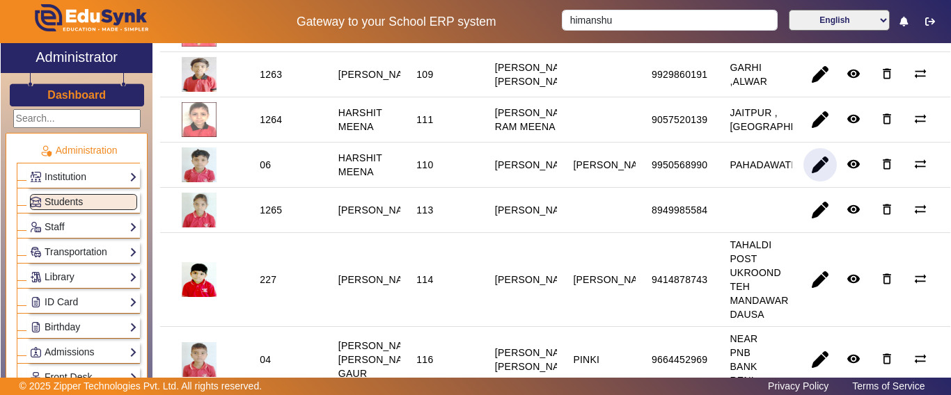
scroll to position [626, 0]
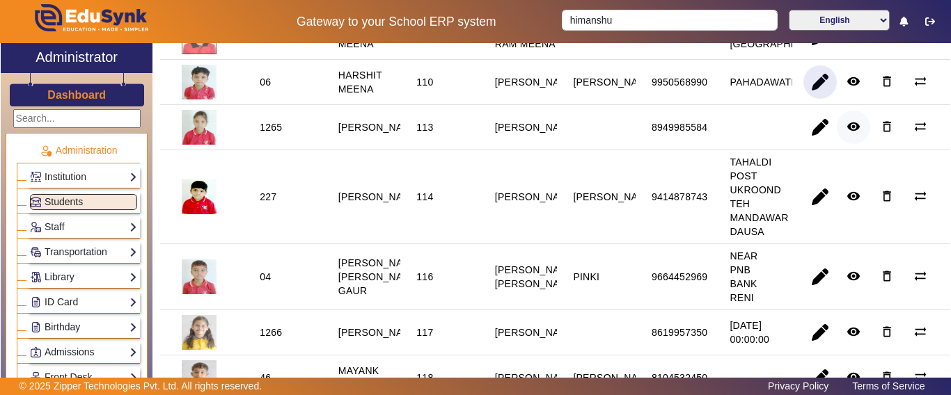
click at [837, 144] on span "button" at bounding box center [853, 127] width 33 height 33
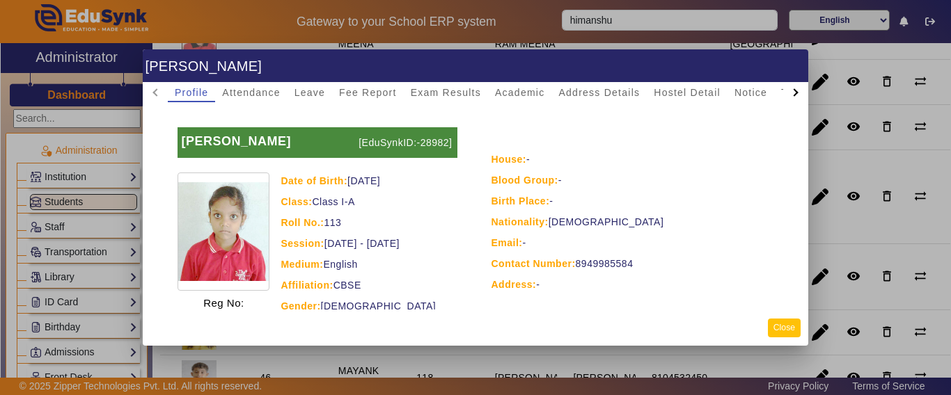
click at [784, 330] on button "Close" at bounding box center [784, 328] width 33 height 19
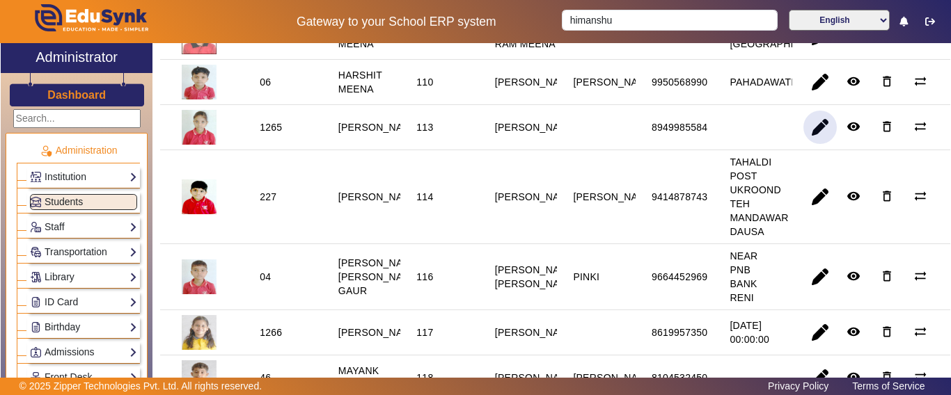
click at [807, 144] on span "button" at bounding box center [819, 127] width 33 height 33
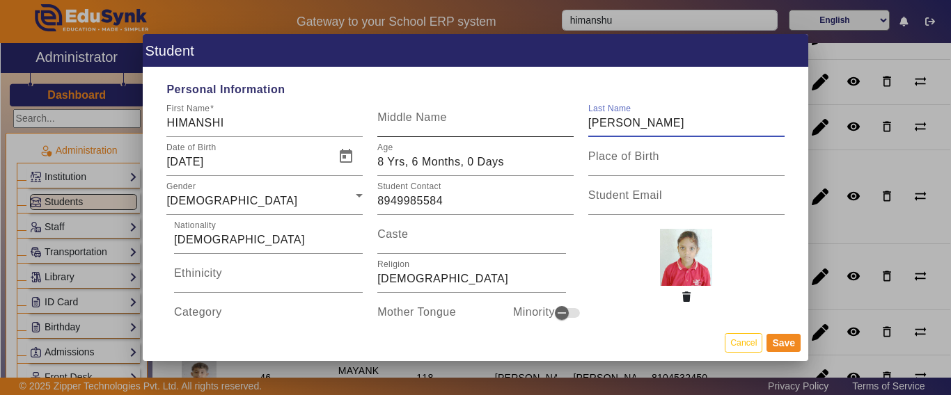
drag, startPoint x: 654, startPoint y: 120, endPoint x: 493, endPoint y: 125, distance: 161.5
click at [493, 125] on div "First Name [PERSON_NAME] Middle Name Last Name [PERSON_NAME]" at bounding box center [475, 117] width 632 height 39
click at [233, 118] on input "HIMANSHI" at bounding box center [264, 123] width 196 height 17
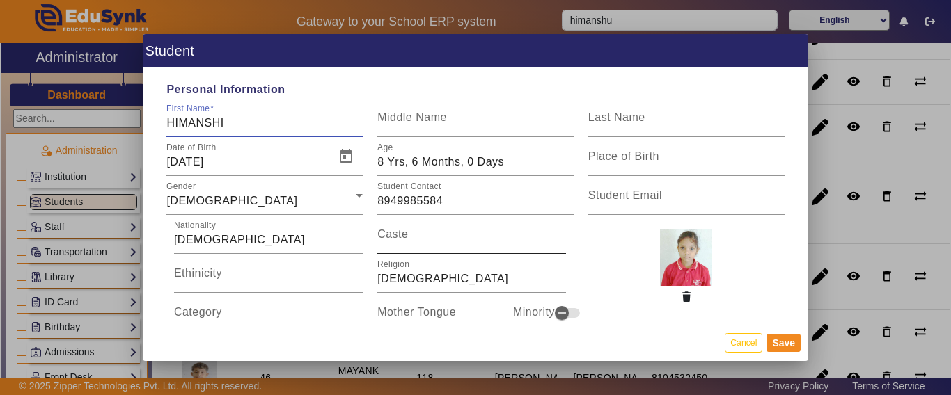
paste input "[PERSON_NAME]"
type input "[PERSON_NAME]"
click at [790, 337] on button "Save" at bounding box center [783, 343] width 34 height 18
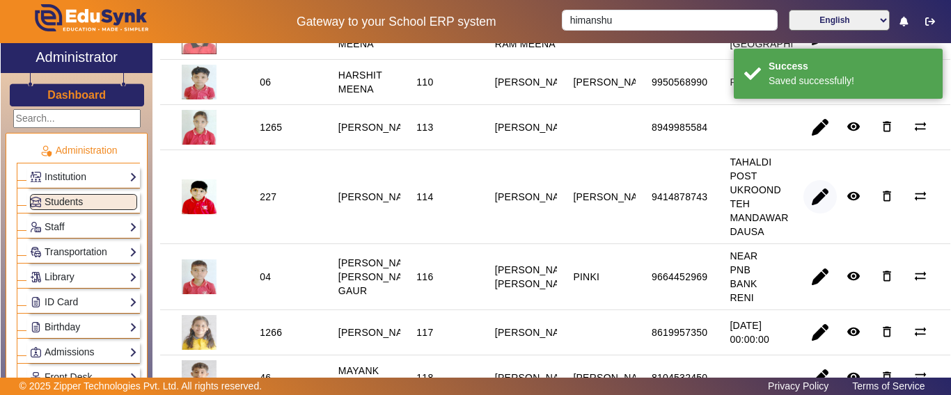
click at [803, 214] on span "button" at bounding box center [819, 196] width 33 height 33
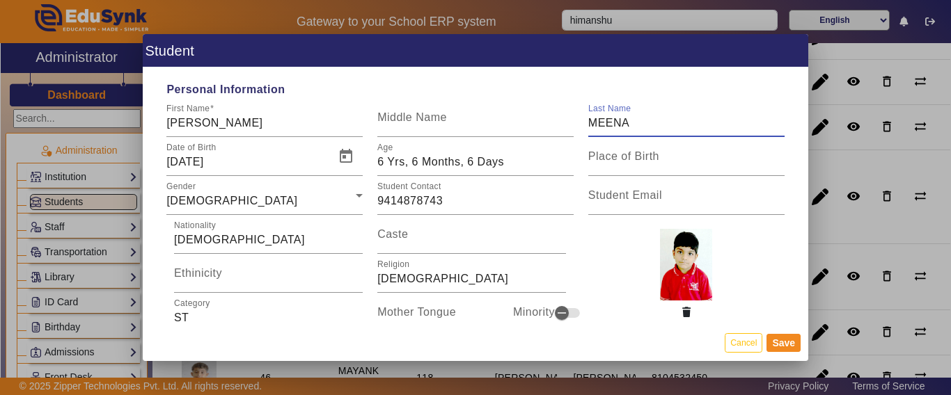
drag, startPoint x: 666, startPoint y: 125, endPoint x: 569, endPoint y: 122, distance: 97.5
click at [569, 122] on div "First Name [PERSON_NAME] Middle Name Last Name MEENA" at bounding box center [475, 117] width 632 height 39
click at [253, 129] on input "[PERSON_NAME]" at bounding box center [264, 123] width 196 height 17
paste input "MEENA"
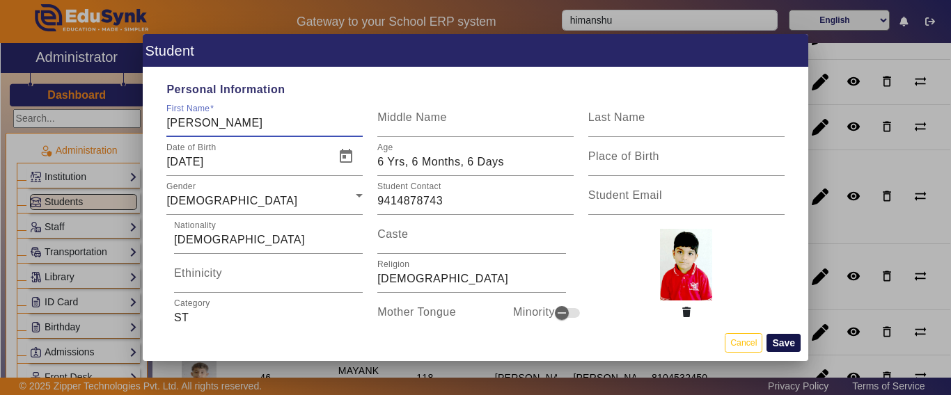
type input "[PERSON_NAME]"
click at [783, 349] on button "Save" at bounding box center [783, 343] width 34 height 18
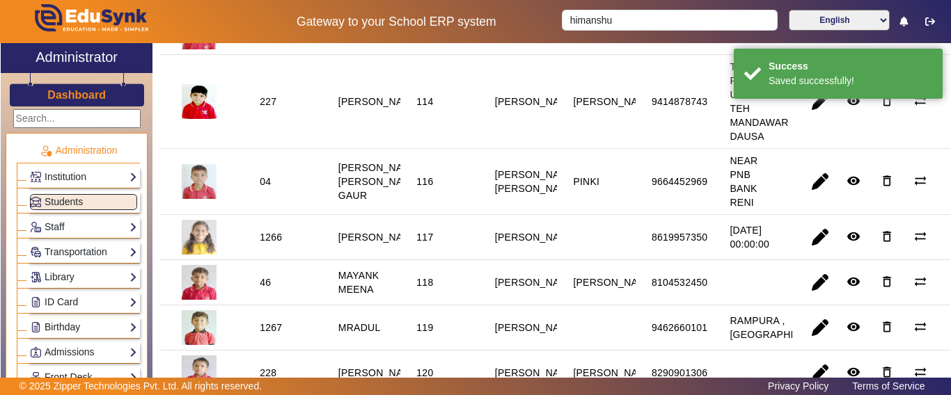
scroll to position [766, 0]
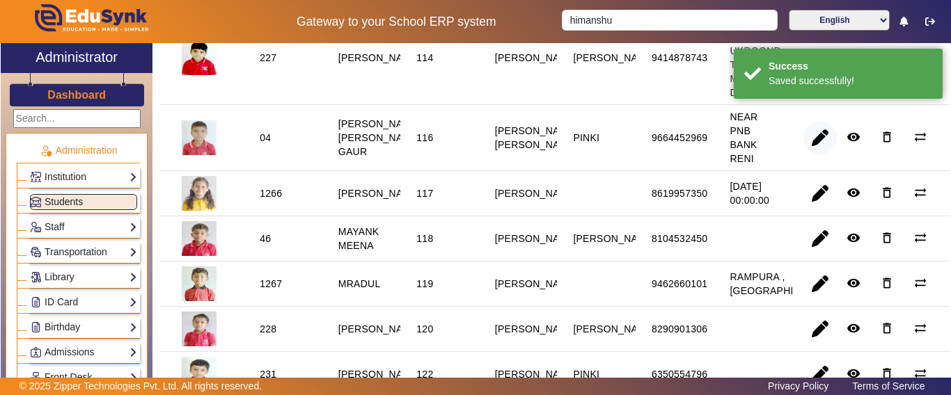
click at [807, 155] on span "button" at bounding box center [819, 137] width 33 height 33
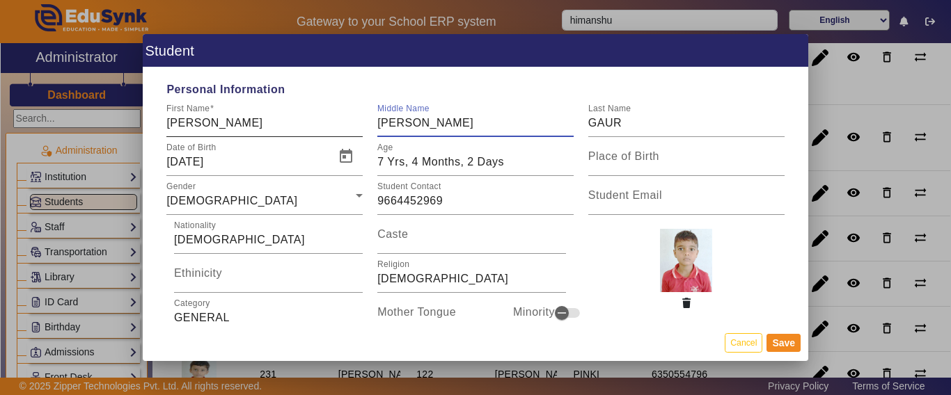
drag, startPoint x: 478, startPoint y: 125, endPoint x: 332, endPoint y: 117, distance: 146.4
click at [332, 117] on div "First Name [PERSON_NAME] Middle Name [PERSON_NAME] Last Name [PERSON_NAME]" at bounding box center [475, 117] width 632 height 39
click at [258, 120] on input "[PERSON_NAME]" at bounding box center [264, 123] width 196 height 17
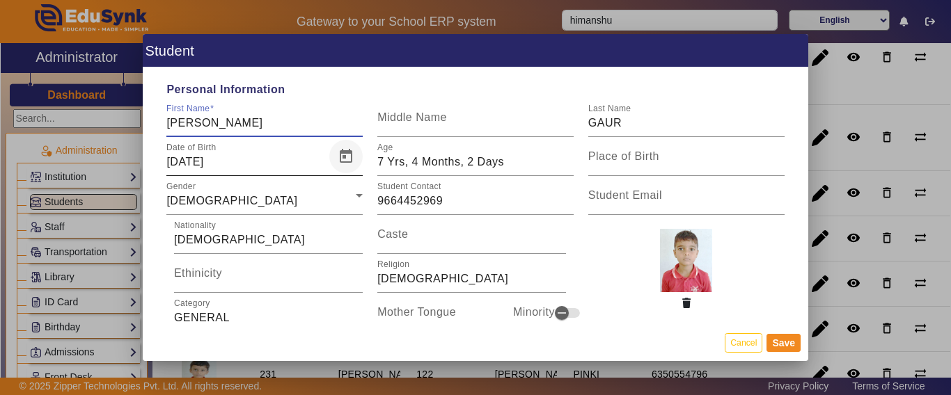
paste input "[PERSON_NAME]"
type input "[PERSON_NAME] [PERSON_NAME]"
drag, startPoint x: 650, startPoint y: 116, endPoint x: 563, endPoint y: 120, distance: 87.1
click at [563, 120] on div "First Name [PERSON_NAME] [PERSON_NAME] Middle Name Last Name [PERSON_NAME]" at bounding box center [475, 117] width 632 height 39
click at [327, 119] on input "[PERSON_NAME] [PERSON_NAME]" at bounding box center [264, 123] width 196 height 17
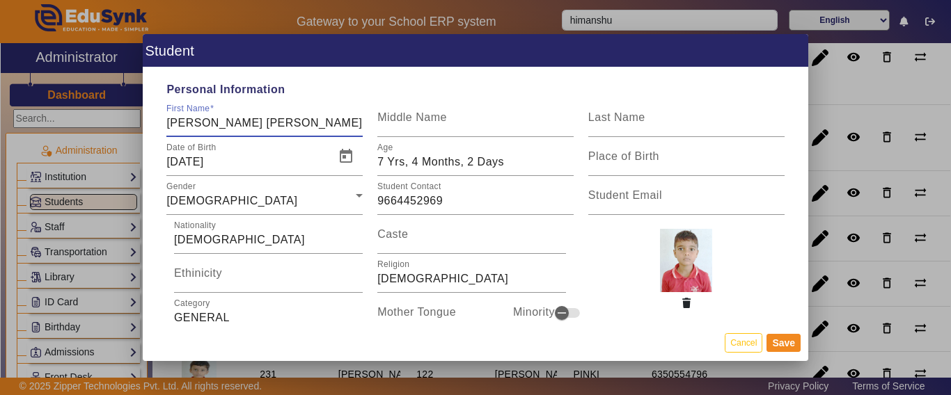
paste input "GAUR"
click at [226, 115] on input "[PERSON_NAME] [PERSON_NAME] GAUR" at bounding box center [264, 123] width 196 height 17
type input "[PERSON_NAME] [PERSON_NAME] GAUR"
click at [782, 345] on button "Save" at bounding box center [783, 343] width 34 height 18
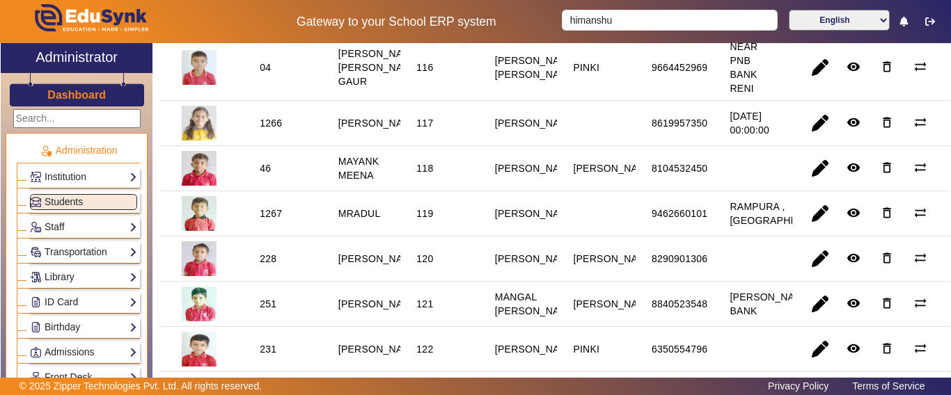
scroll to position [835, 0]
click at [818, 141] on span "button" at bounding box center [819, 123] width 33 height 33
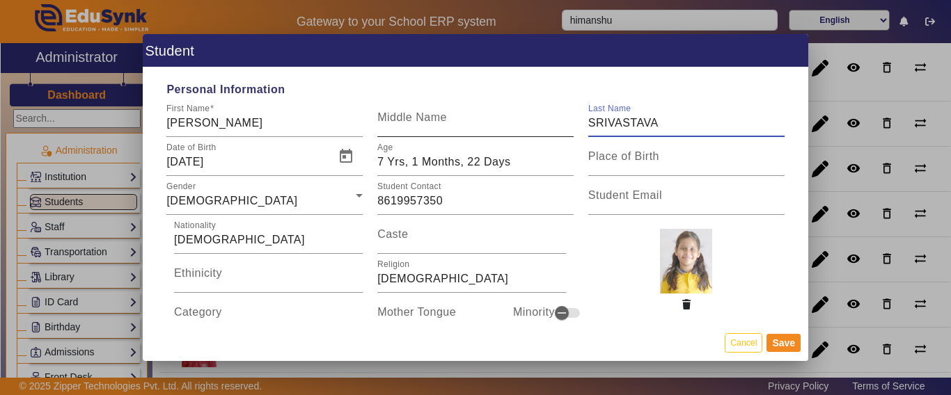
drag, startPoint x: 656, startPoint y: 122, endPoint x: 500, endPoint y: 127, distance: 155.3
click at [500, 127] on div "First Name [PERSON_NAME] Middle Name Last Name [PERSON_NAME]" at bounding box center [475, 117] width 632 height 39
click at [249, 116] on div "First Name [PERSON_NAME]" at bounding box center [264, 117] width 196 height 39
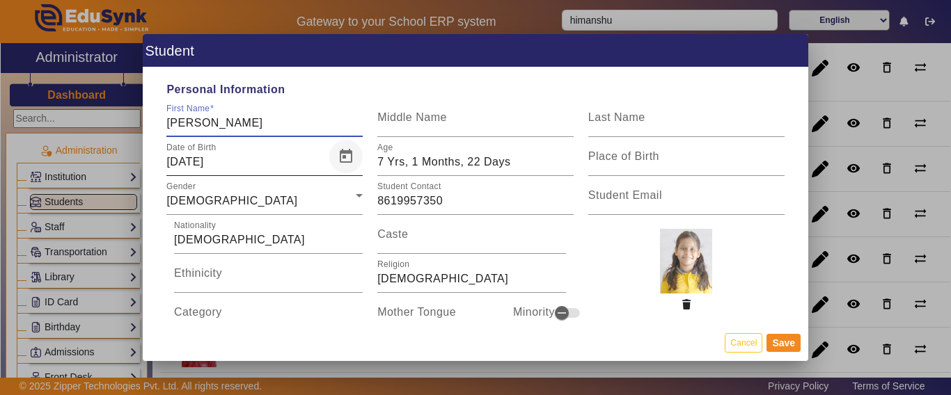
paste input "SRIVASTAVA"
type input "[PERSON_NAME]"
click at [791, 342] on button "Save" at bounding box center [783, 343] width 34 height 18
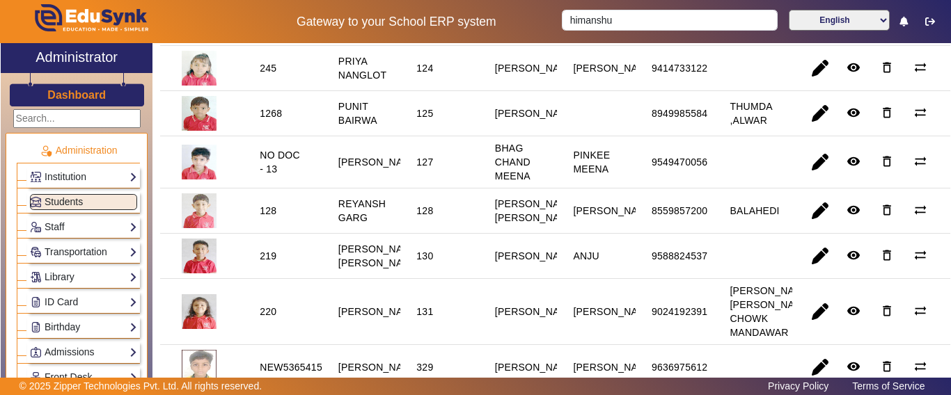
scroll to position [1183, 0]
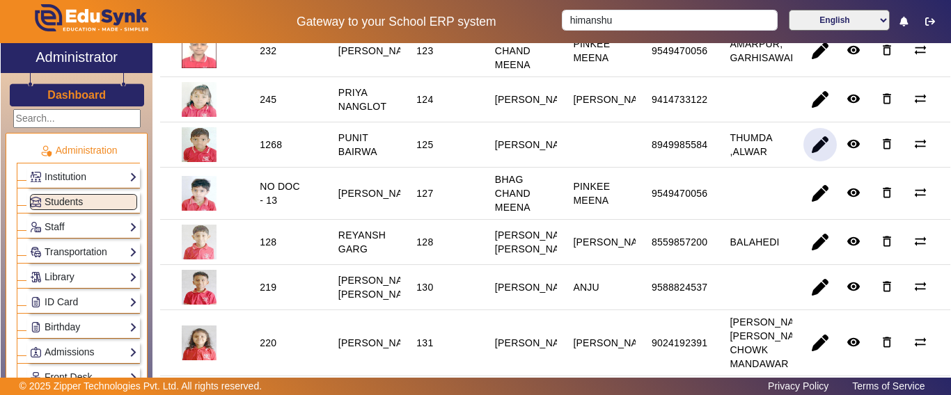
click at [810, 161] on span "button" at bounding box center [819, 144] width 33 height 33
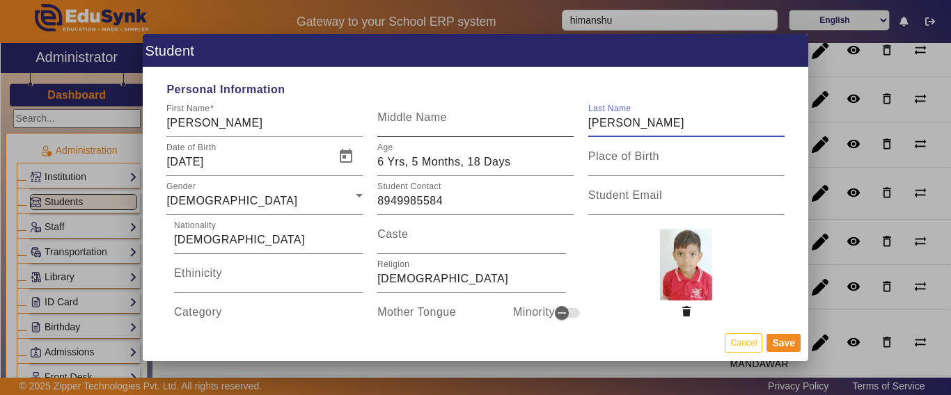
drag, startPoint x: 572, startPoint y: 118, endPoint x: 560, endPoint y: 116, distance: 11.9
click at [560, 116] on div "First Name [PERSON_NAME] Middle Name Last Name [PERSON_NAME]" at bounding box center [475, 117] width 632 height 39
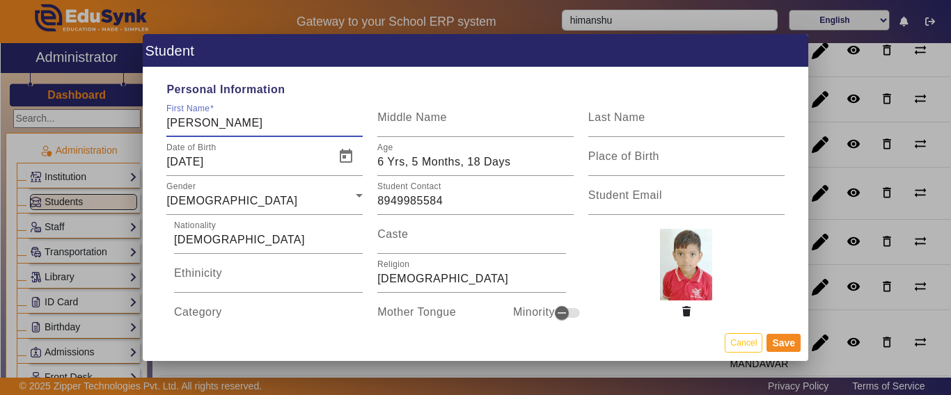
click at [258, 127] on input "[PERSON_NAME]" at bounding box center [264, 123] width 196 height 17
paste input "[PERSON_NAME]"
type input "PUNIT BAIRWA"
click at [784, 345] on button "Save" at bounding box center [783, 343] width 34 height 18
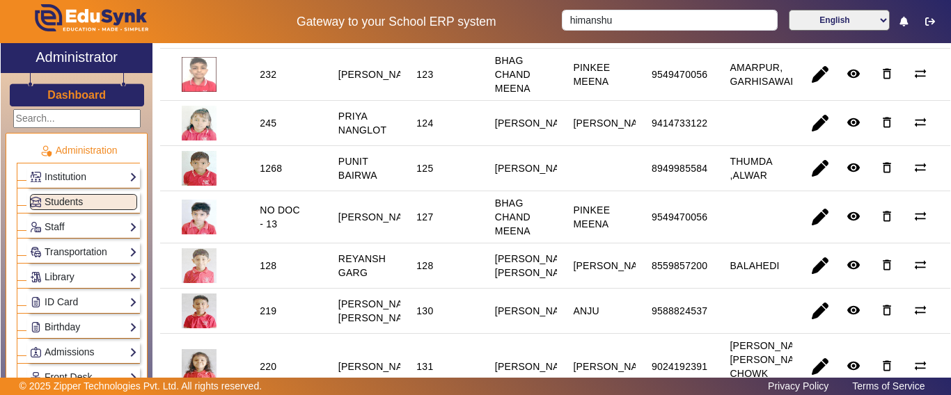
scroll to position [1253, 0]
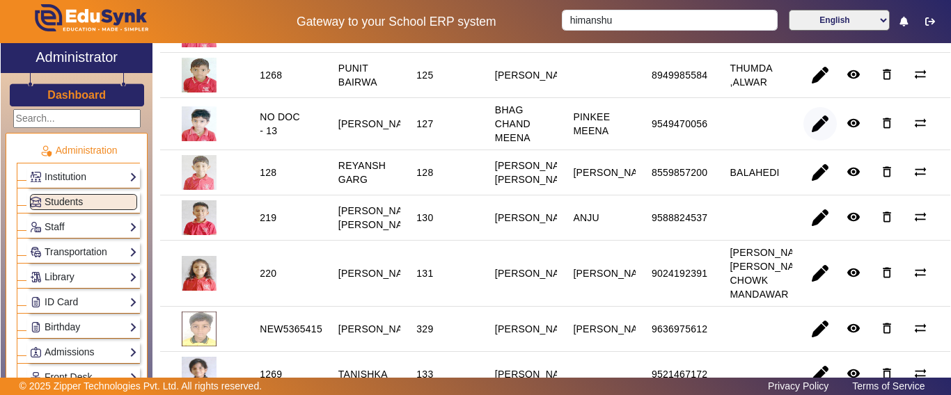
click at [812, 141] on span "button" at bounding box center [819, 123] width 33 height 33
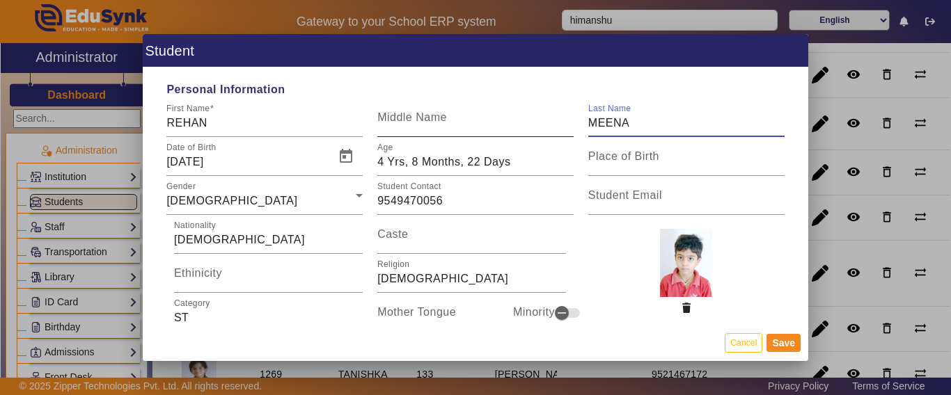
drag, startPoint x: 633, startPoint y: 125, endPoint x: 526, endPoint y: 124, distance: 106.5
click at [526, 124] on div "First Name [PERSON_NAME] Middle Name Last Name MEENA" at bounding box center [475, 117] width 632 height 39
click at [261, 129] on input "REHAN" at bounding box center [264, 123] width 196 height 17
paste input "MEENA"
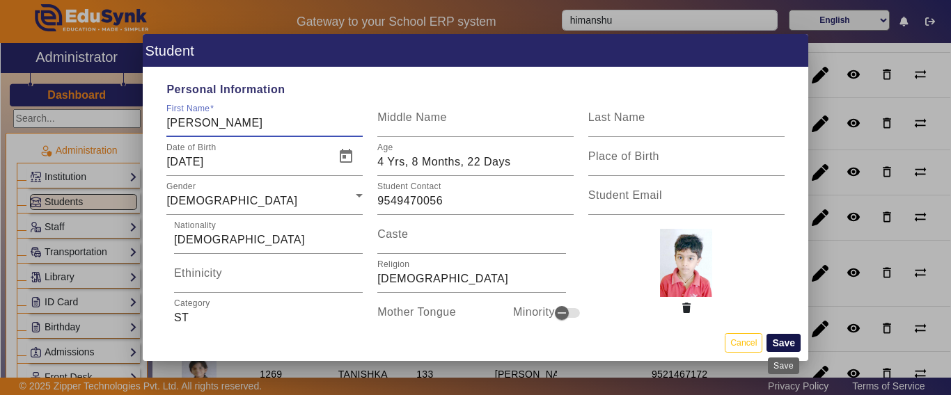
type input "[PERSON_NAME]"
click at [784, 344] on button "Save" at bounding box center [783, 343] width 34 height 18
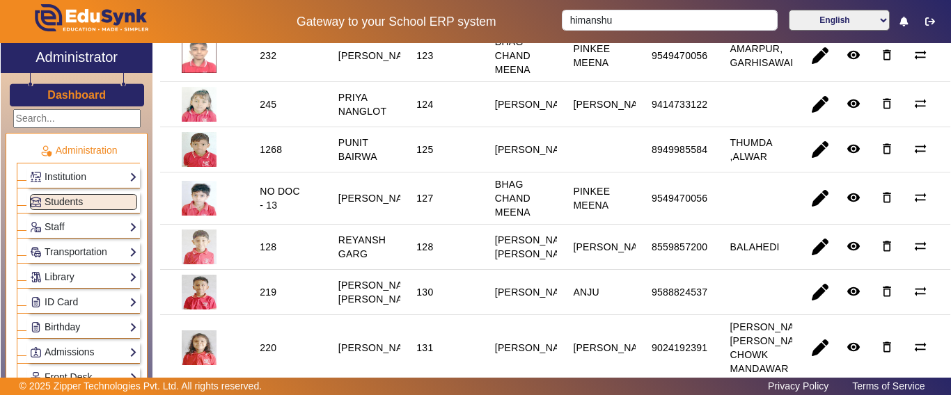
scroll to position [1531, 0]
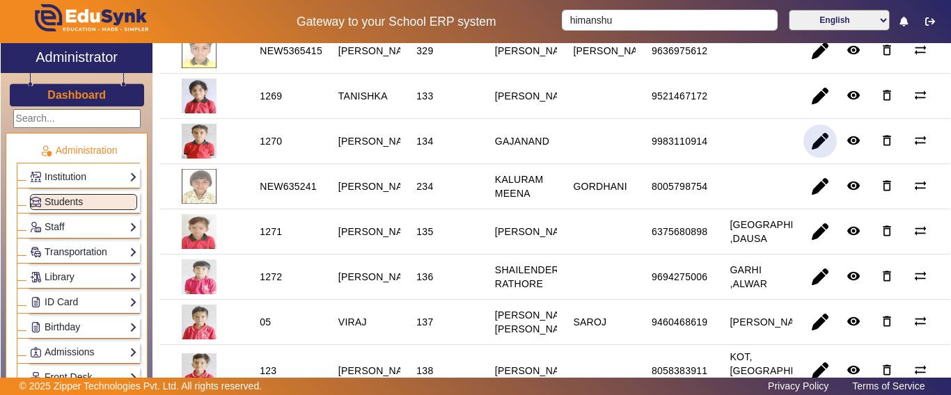
click at [816, 158] on span "button" at bounding box center [819, 141] width 33 height 33
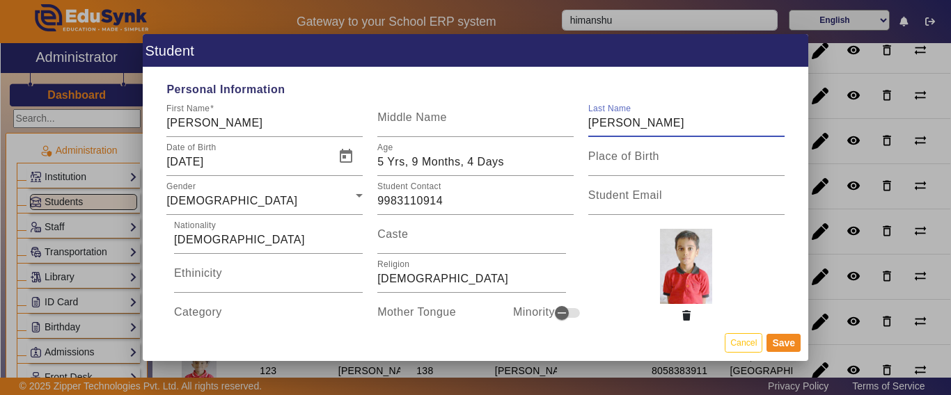
drag, startPoint x: 658, startPoint y: 125, endPoint x: 578, endPoint y: 116, distance: 81.2
click at [580, 116] on div "Last Name [PERSON_NAME]" at bounding box center [685, 117] width 211 height 39
click at [270, 122] on input "[PERSON_NAME]" at bounding box center [264, 123] width 196 height 17
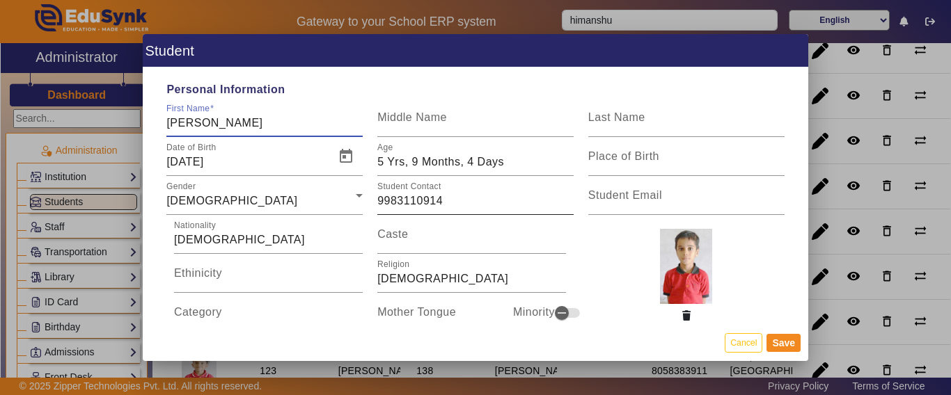
paste input "[PERSON_NAME]"
type input "[PERSON_NAME]"
click at [770, 344] on button "Save" at bounding box center [783, 343] width 34 height 18
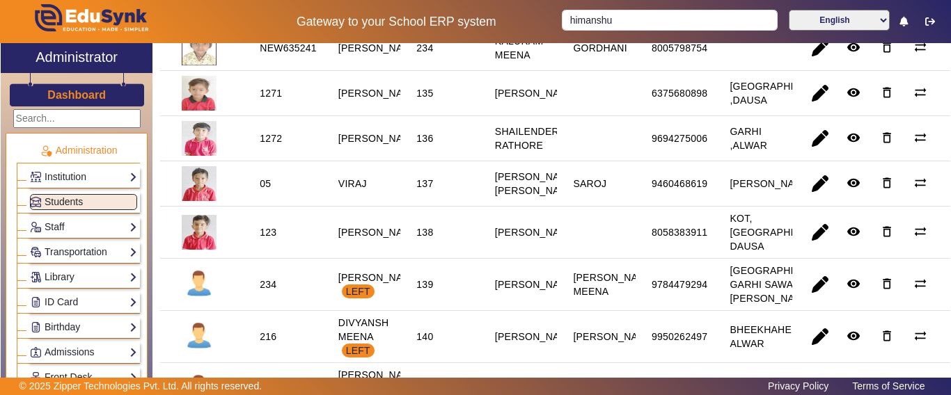
scroll to position [1670, 0]
click at [814, 109] on span "button" at bounding box center [819, 92] width 33 height 33
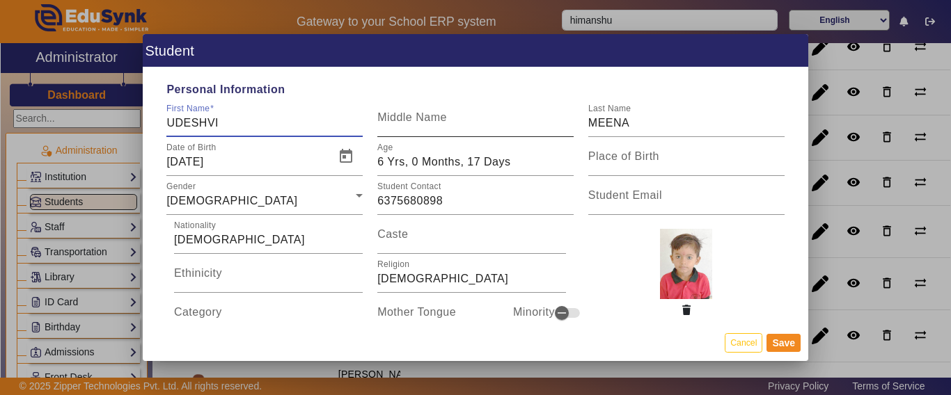
drag, startPoint x: 514, startPoint y: 124, endPoint x: 502, endPoint y: 125, distance: 12.6
click at [502, 125] on div "First Name [PERSON_NAME] Middle Name Last Name [PERSON_NAME]" at bounding box center [475, 117] width 632 height 39
click at [299, 125] on input "UDESHVI" at bounding box center [264, 123] width 196 height 17
paste input "MEENA"
type input "[PERSON_NAME]"
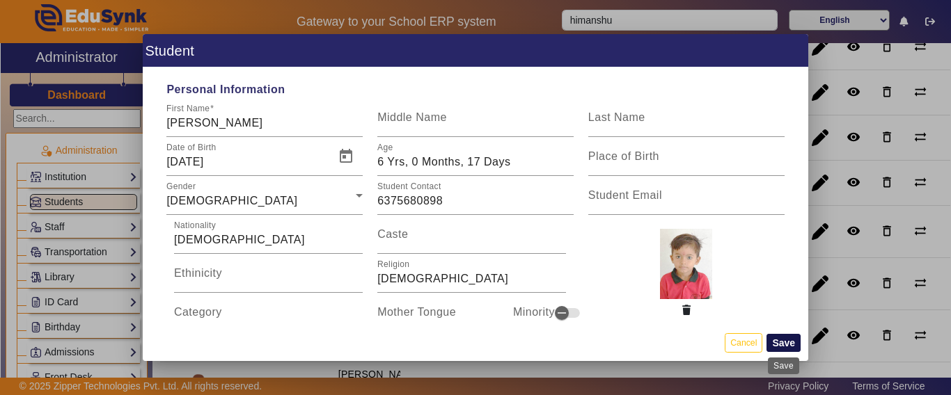
click at [775, 343] on button "Save" at bounding box center [783, 343] width 34 height 18
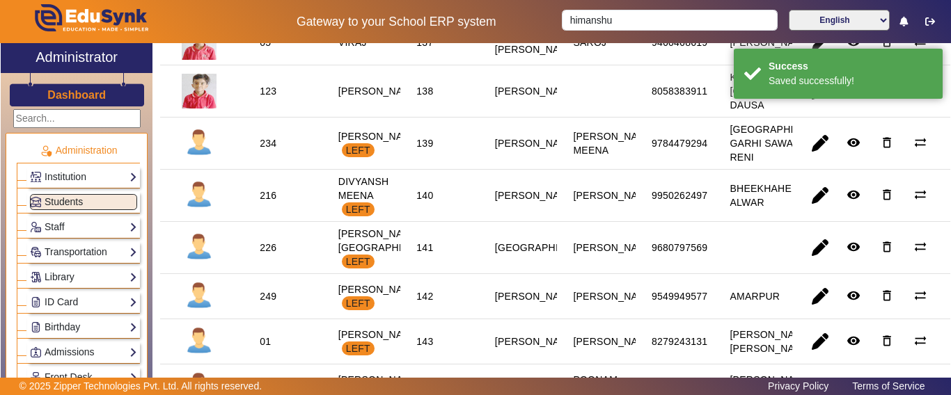
scroll to position [1761, 0]
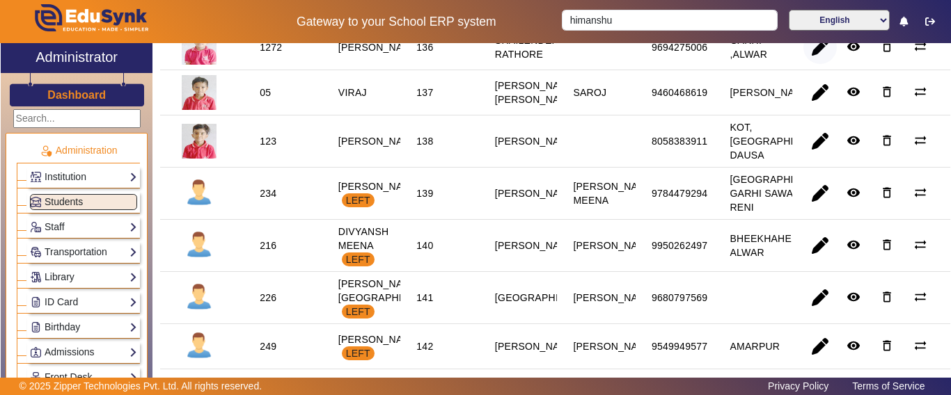
click at [805, 64] on span "button" at bounding box center [819, 47] width 33 height 33
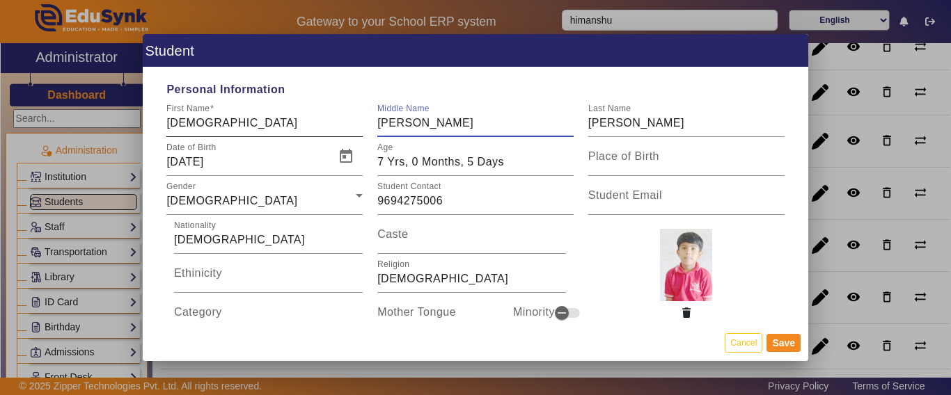
drag, startPoint x: 394, startPoint y: 129, endPoint x: 345, endPoint y: 127, distance: 49.4
click at [345, 127] on div "First Name [PERSON_NAME] Middle Name [PERSON_NAME] Last Name [PERSON_NAME]" at bounding box center [475, 117] width 632 height 39
click at [249, 122] on input "[DEMOGRAPHIC_DATA]" at bounding box center [264, 123] width 196 height 17
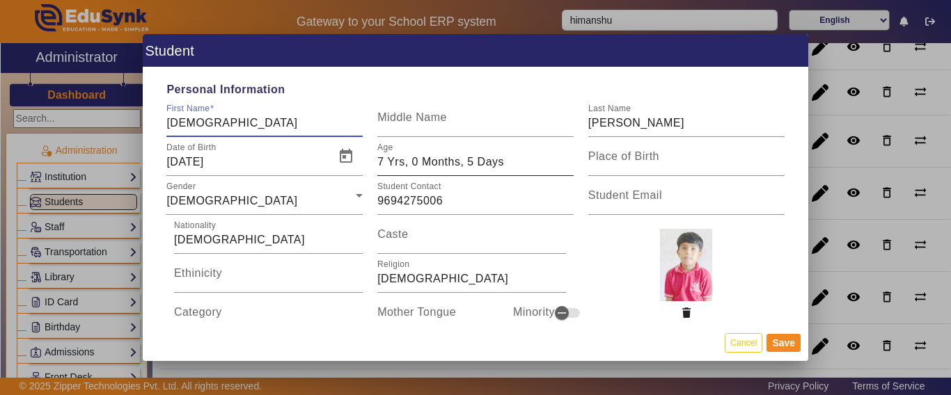
paste input "[PERSON_NAME]"
type input "[PERSON_NAME]"
drag, startPoint x: 643, startPoint y: 129, endPoint x: 560, endPoint y: 122, distance: 83.7
click at [560, 122] on div "First Name [PERSON_NAME] Middle Name Last Name [PERSON_NAME]" at bounding box center [475, 117] width 632 height 39
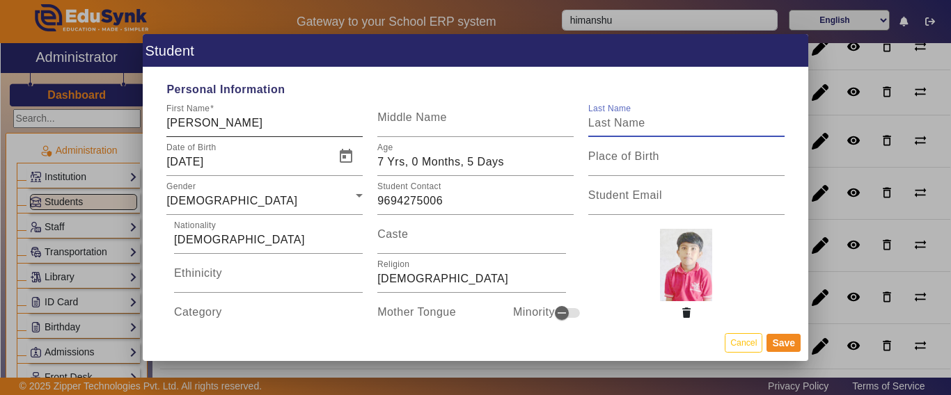
click at [267, 125] on input "[PERSON_NAME]" at bounding box center [264, 123] width 196 height 17
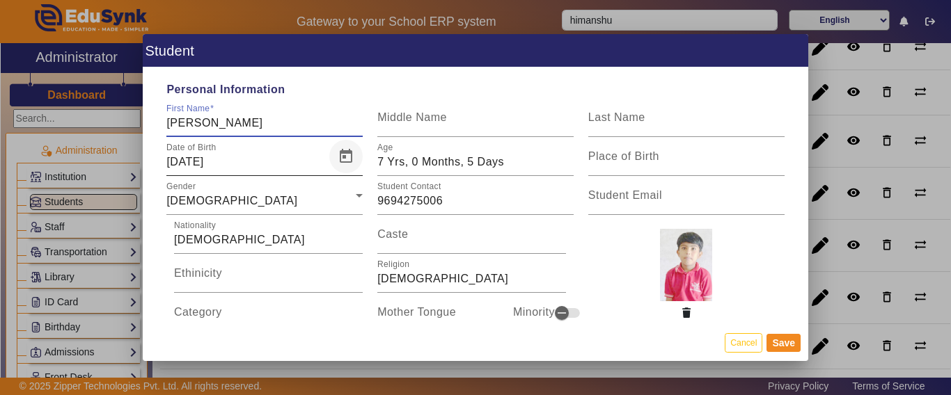
paste input "[PERSON_NAME]"
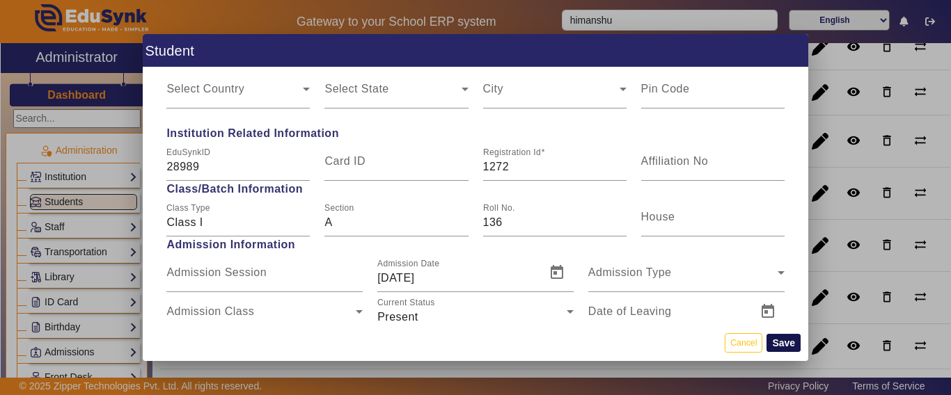
scroll to position [626, 0]
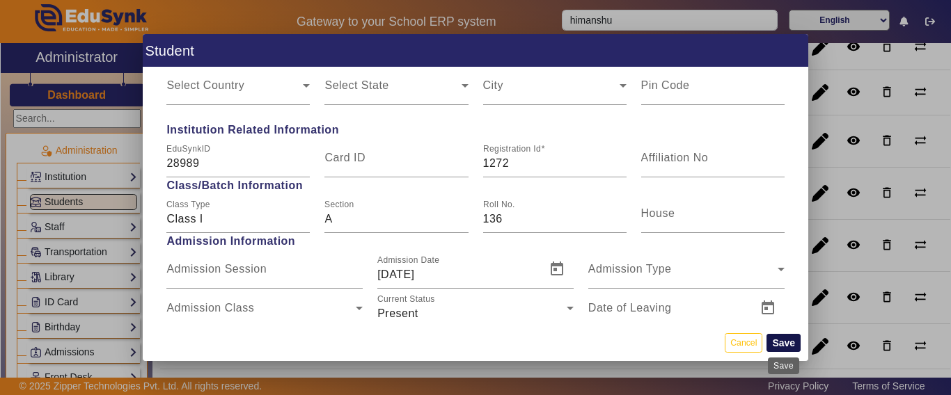
type input "[PERSON_NAME]"
click at [777, 341] on button "Save" at bounding box center [783, 343] width 34 height 18
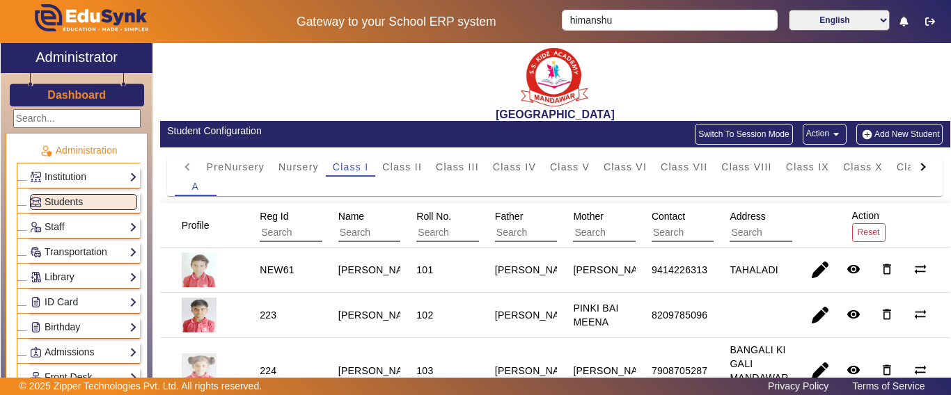
scroll to position [0, 0]
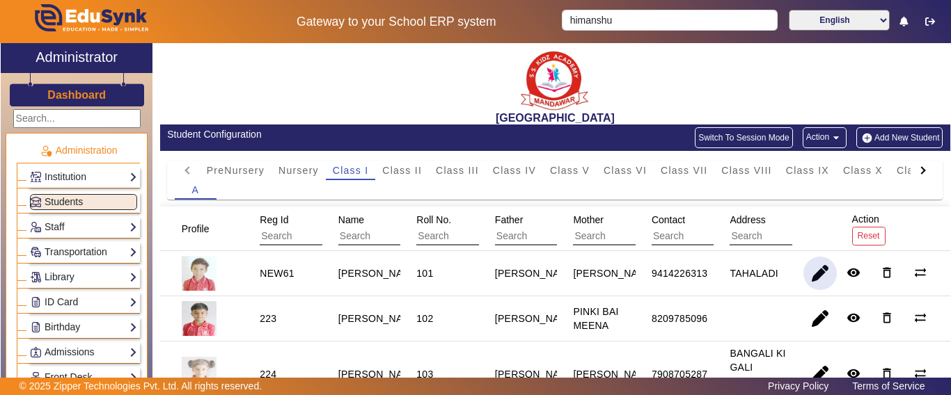
click at [814, 274] on span "button" at bounding box center [819, 273] width 33 height 33
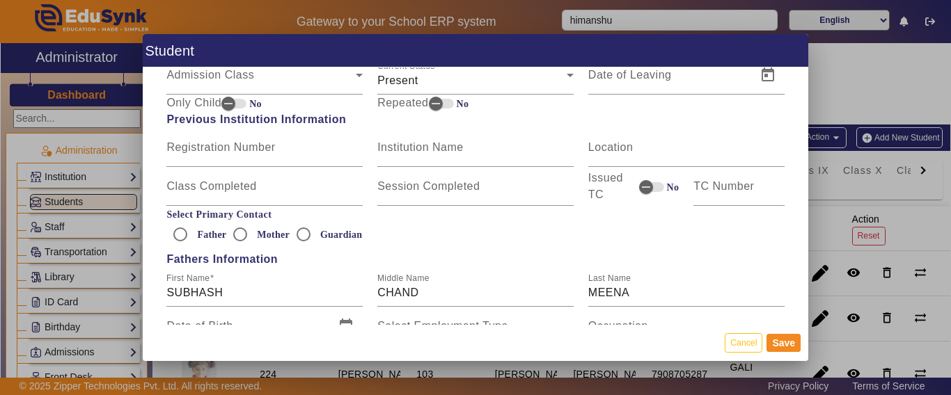
scroll to position [974, 0]
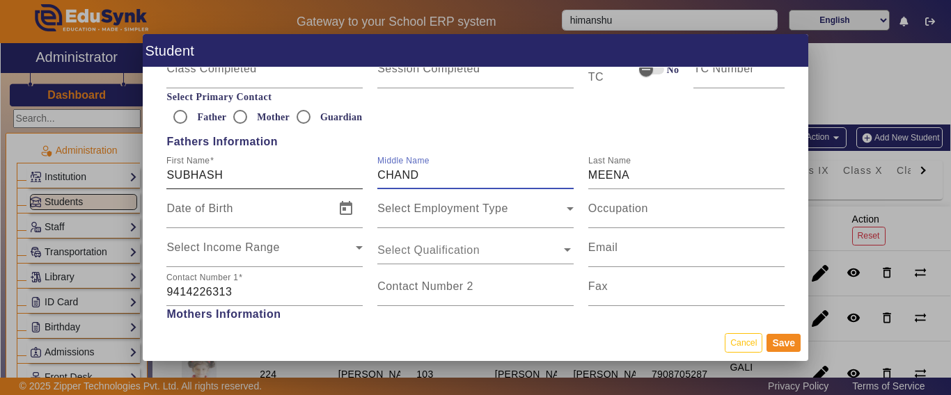
drag, startPoint x: 379, startPoint y: 173, endPoint x: 356, endPoint y: 170, distance: 23.8
click at [356, 170] on div "First Name [PERSON_NAME] Middle Name [PERSON_NAME] Last Name MEENA" at bounding box center [475, 169] width 632 height 39
click at [750, 338] on button "Cancel" at bounding box center [743, 342] width 38 height 19
